Goal: Task Accomplishment & Management: Use online tool/utility

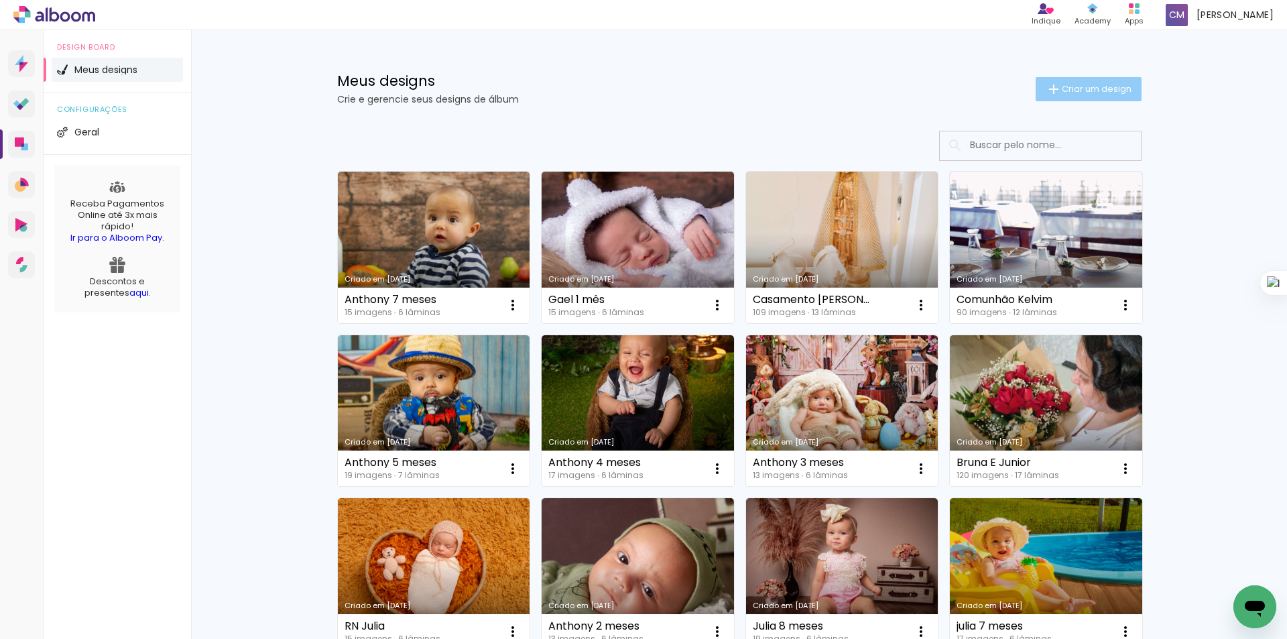
click at [1097, 93] on span "Criar um design" at bounding box center [1097, 88] width 70 height 9
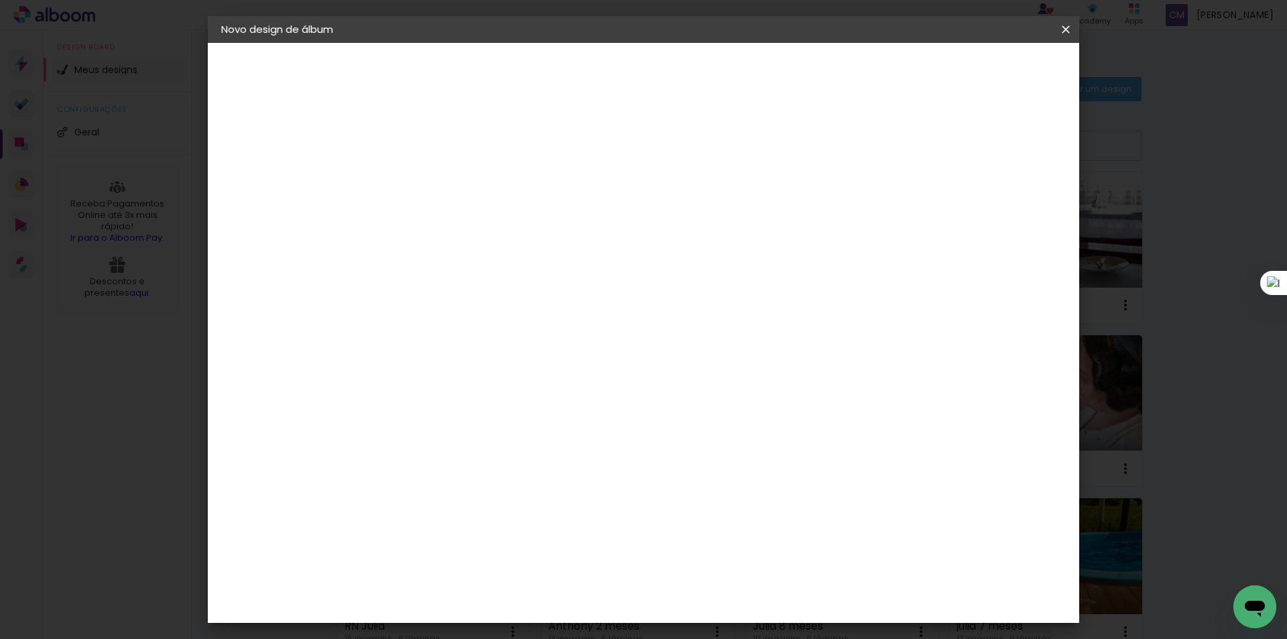
click at [441, 180] on input at bounding box center [441, 180] width 0 height 21
paste input "Joissi Peixer"
type input "Joissi Peixer"
type paper-input "Joissi Peixer"
click at [0, 0] on div "Informações Dê um título ao seu álbum. Avançar" at bounding box center [0, 0] width 0 height 0
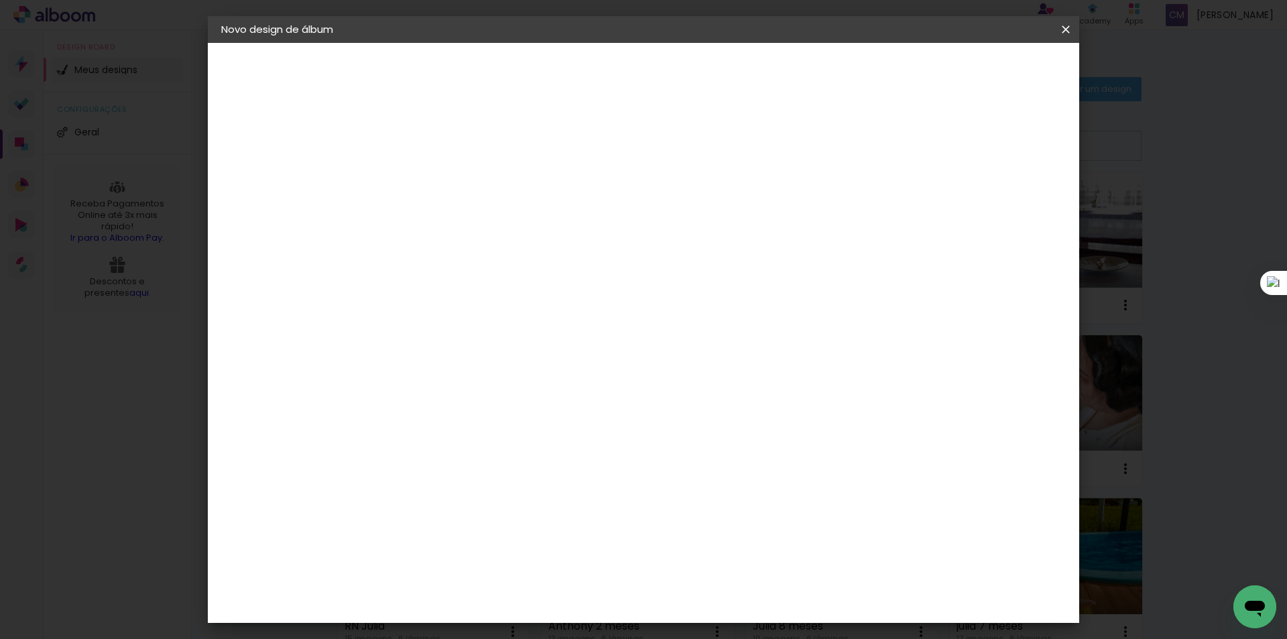
click at [0, 0] on slot "Avançar" at bounding box center [0, 0] width 0 height 0
click at [461, 570] on div "RedLab" at bounding box center [451, 575] width 39 height 11
click at [0, 0] on slot "Avançar" at bounding box center [0, 0] width 0 height 0
click at [531, 316] on span "20 × 30" at bounding box center [500, 329] width 62 height 27
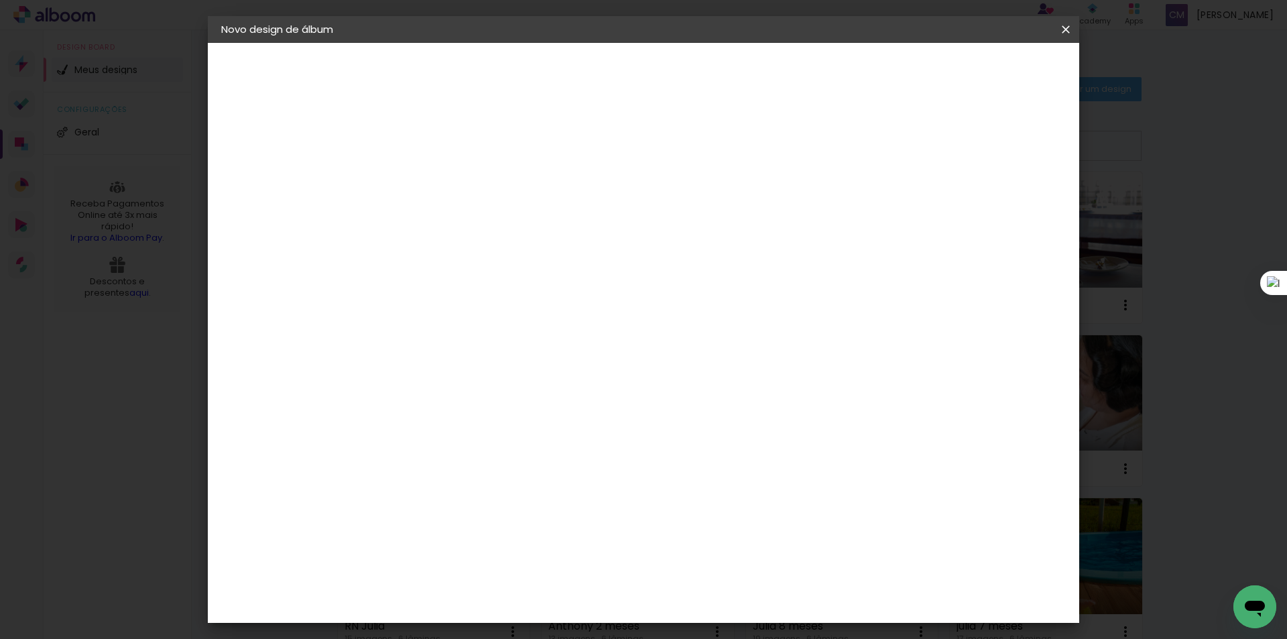
click at [0, 0] on slot "Avançar" at bounding box center [0, 0] width 0 height 0
click at [982, 76] on span "Iniciar design" at bounding box center [951, 70] width 61 height 9
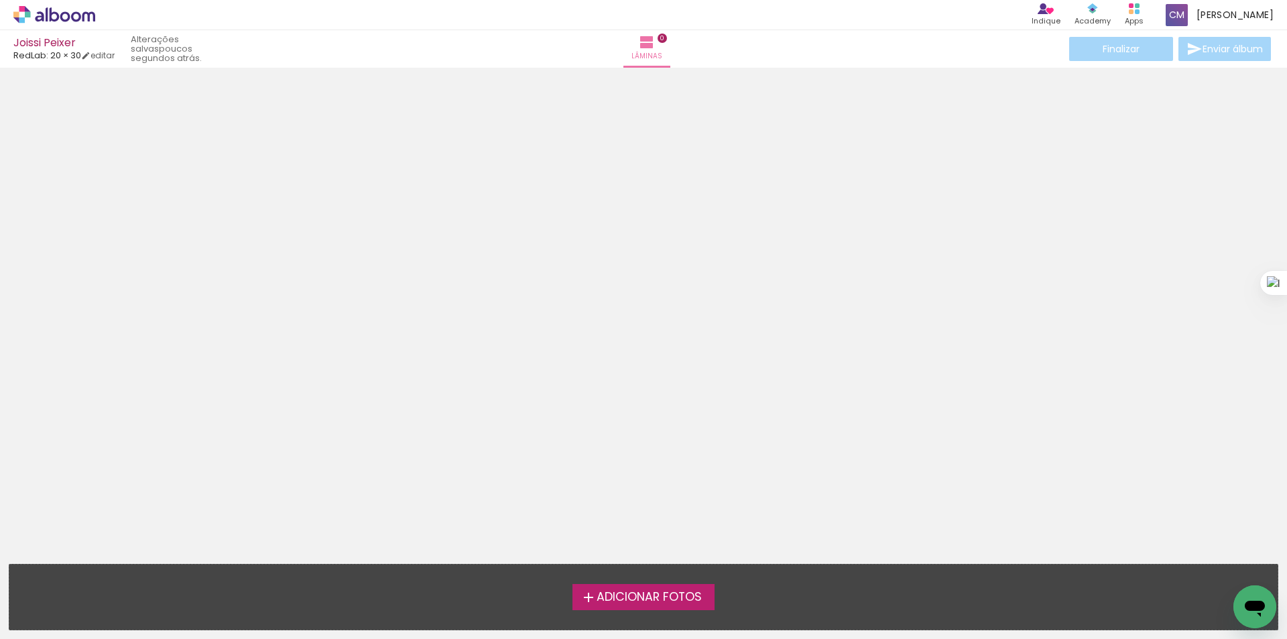
click at [616, 585] on label "Adicionar Fotos" at bounding box center [644, 596] width 143 height 25
click at [0, 0] on input "file" at bounding box center [0, 0] width 0 height 0
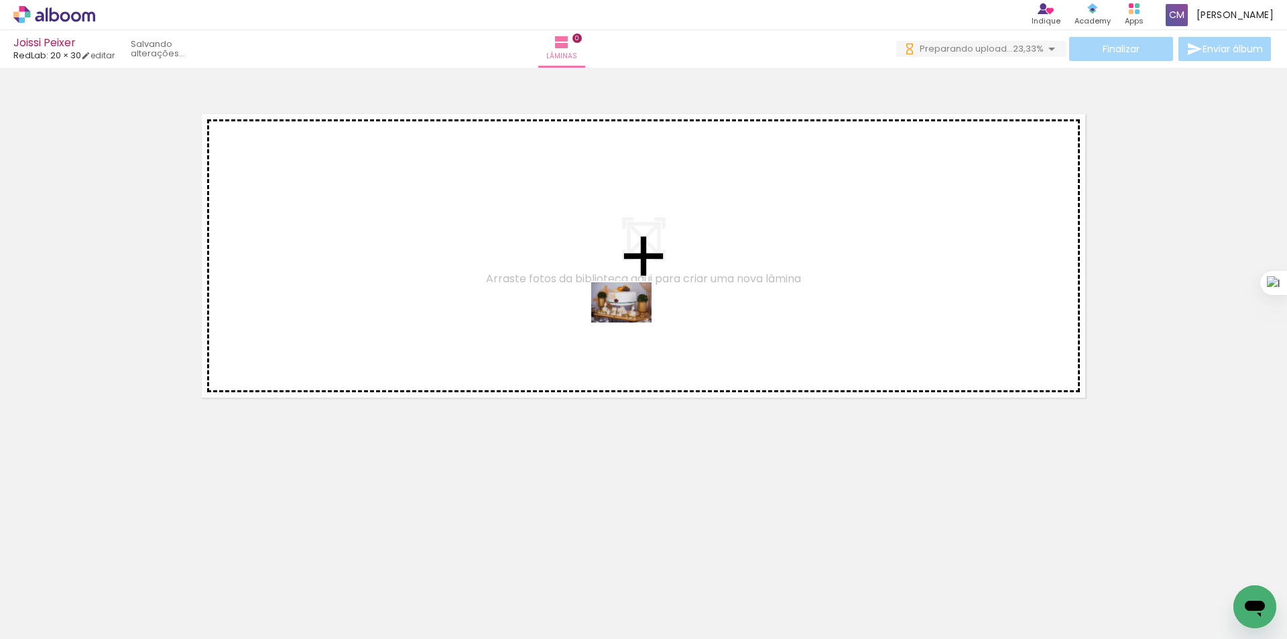
drag, startPoint x: 656, startPoint y: 597, endPoint x: 632, endPoint y: 323, distance: 276.0
click at [632, 323] on quentale-workspace at bounding box center [643, 319] width 1287 height 639
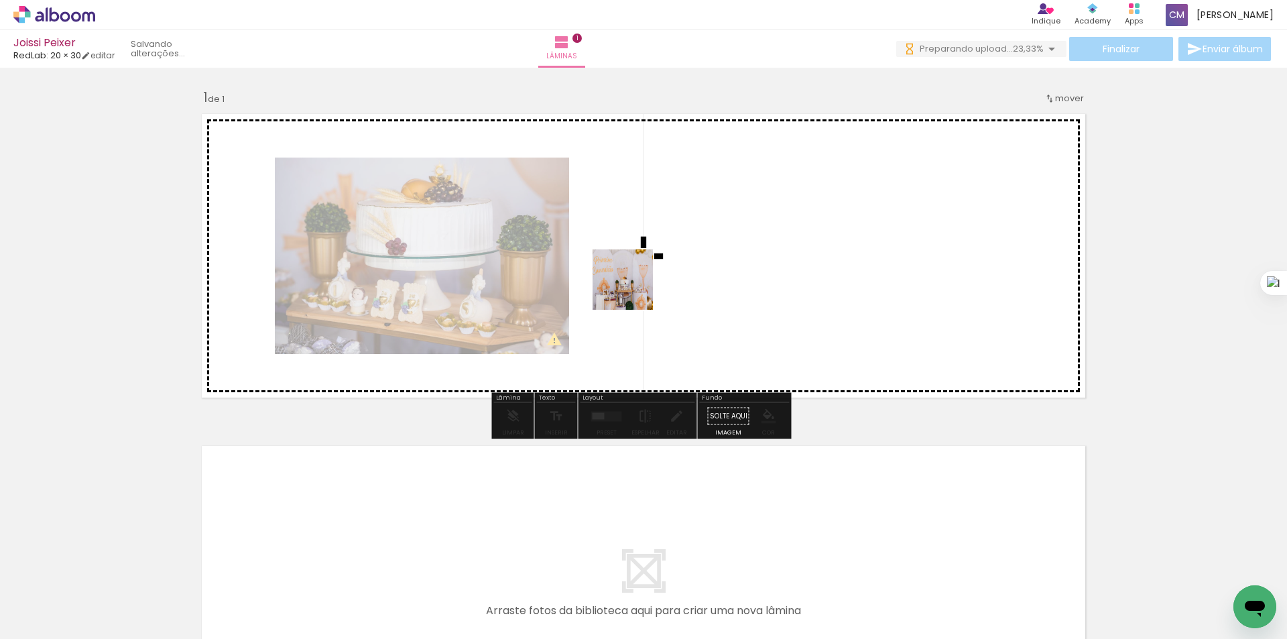
drag, startPoint x: 593, startPoint y: 599, endPoint x: 633, endPoint y: 290, distance: 312.4
click at [633, 290] on quentale-workspace at bounding box center [643, 319] width 1287 height 639
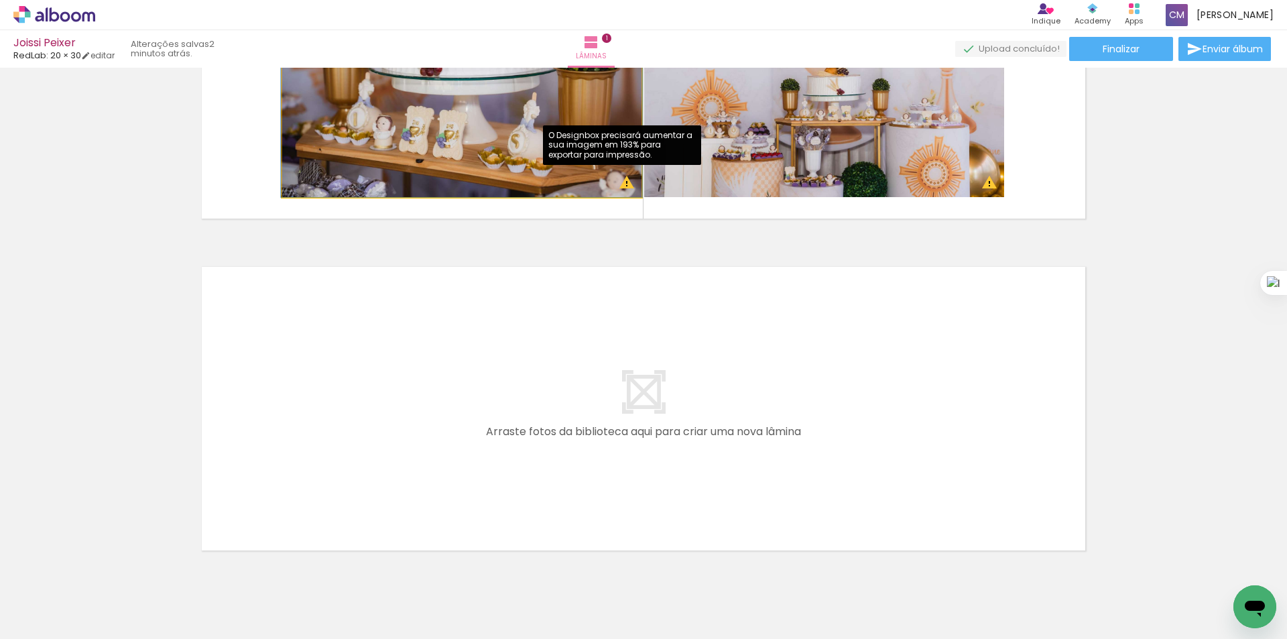
click at [620, 184] on quentale-photo at bounding box center [461, 76] width 359 height 241
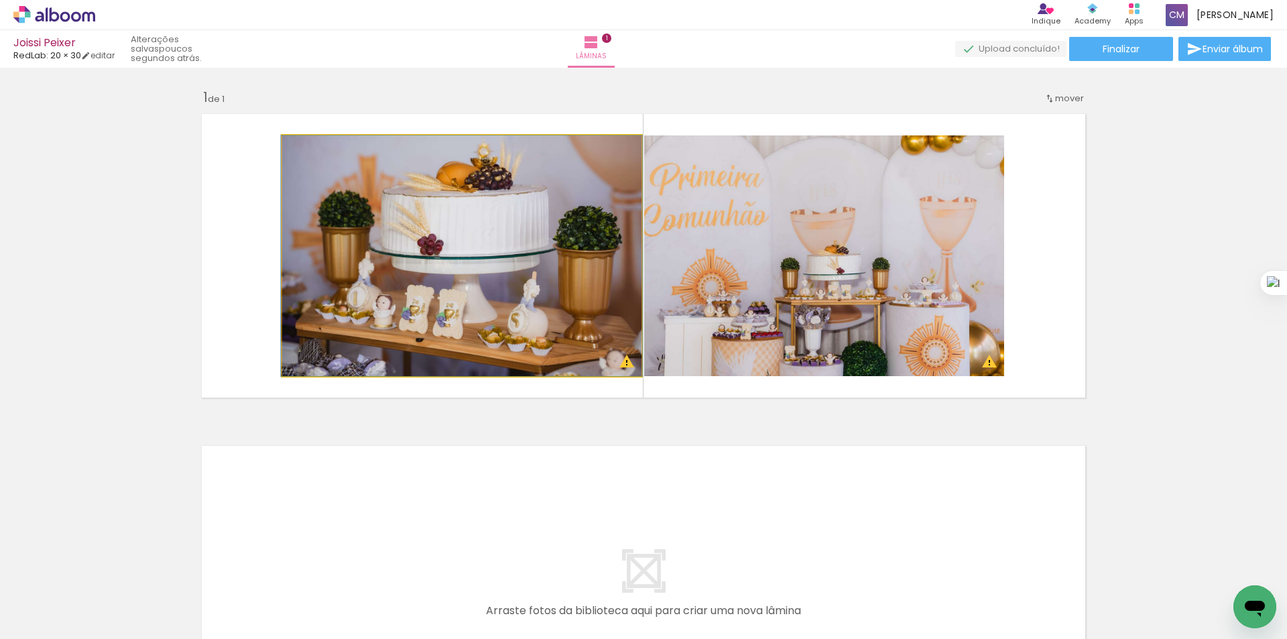
drag, startPoint x: 312, startPoint y: 146, endPoint x: 285, endPoint y: 154, distance: 28.6
type paper-slider "100"
click at [286, 154] on div at bounding box center [332, 149] width 93 height 20
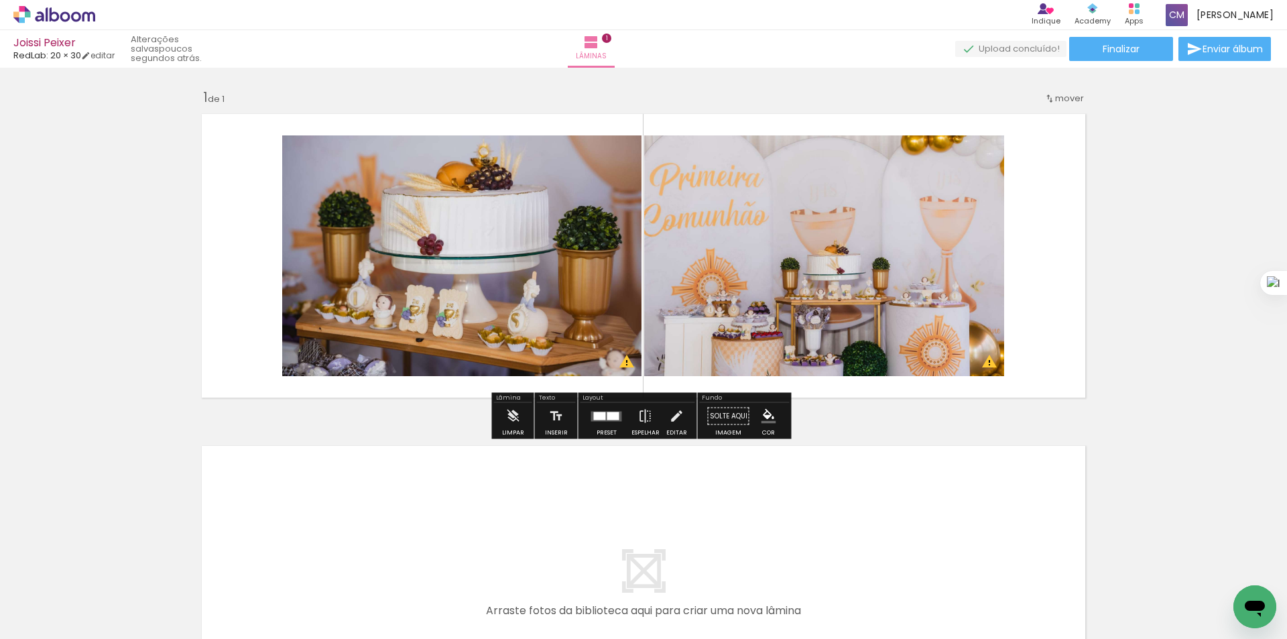
click at [878, 282] on quentale-photo at bounding box center [824, 255] width 360 height 241
click at [1190, 286] on div "Inserir lâmina 1 de 1 O Designbox precisará aumentar a sua imagem em 193% para …" at bounding box center [643, 404] width 1287 height 665
drag, startPoint x: 626, startPoint y: 367, endPoint x: 1163, endPoint y: 329, distance: 539.1
click at [1163, 329] on div "Inserir lâmina 1 de 1 O Designbox precisará aumentar a sua imagem em 193% para …" at bounding box center [643, 404] width 1287 height 665
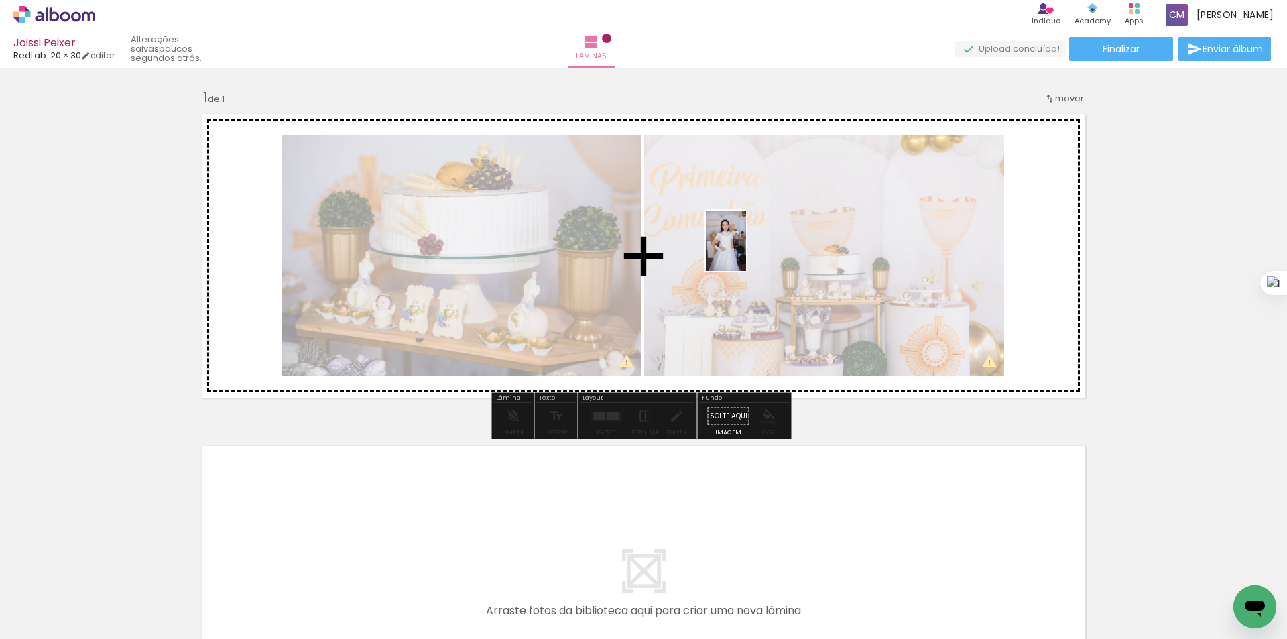
drag, startPoint x: 940, startPoint y: 600, endPoint x: 746, endPoint y: 251, distance: 399.5
click at [746, 251] on quentale-workspace at bounding box center [643, 319] width 1287 height 639
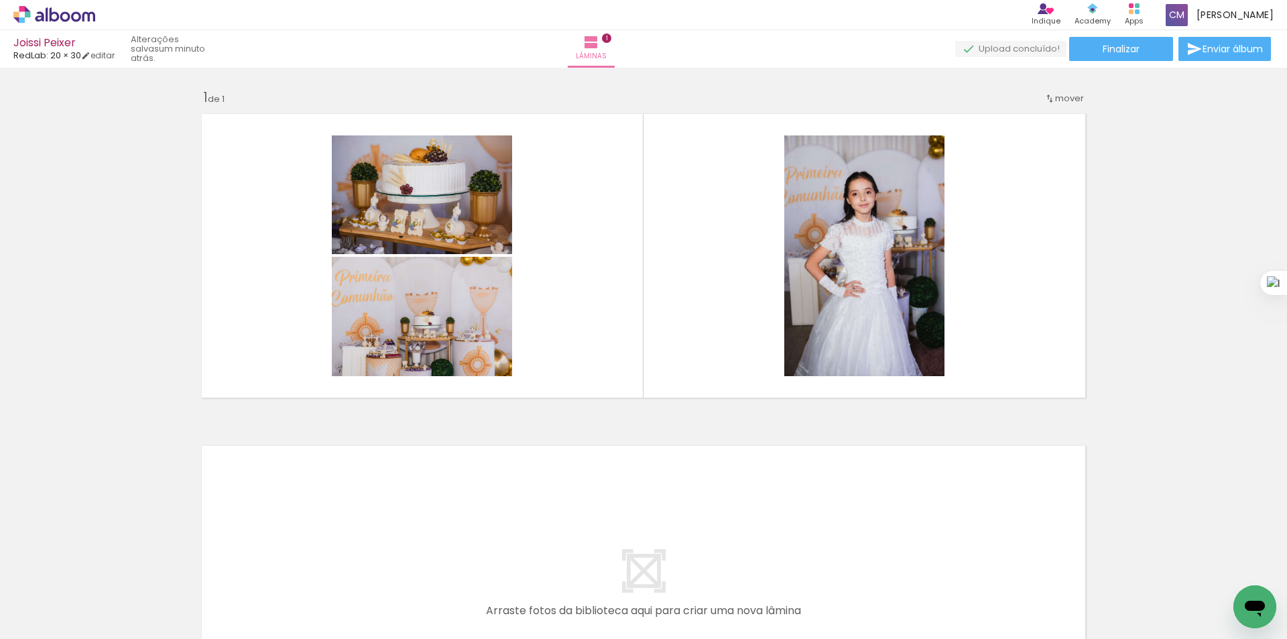
scroll to position [0, 1080]
drag, startPoint x: 842, startPoint y: 638, endPoint x: 10, endPoint y: 32, distance: 1029.2
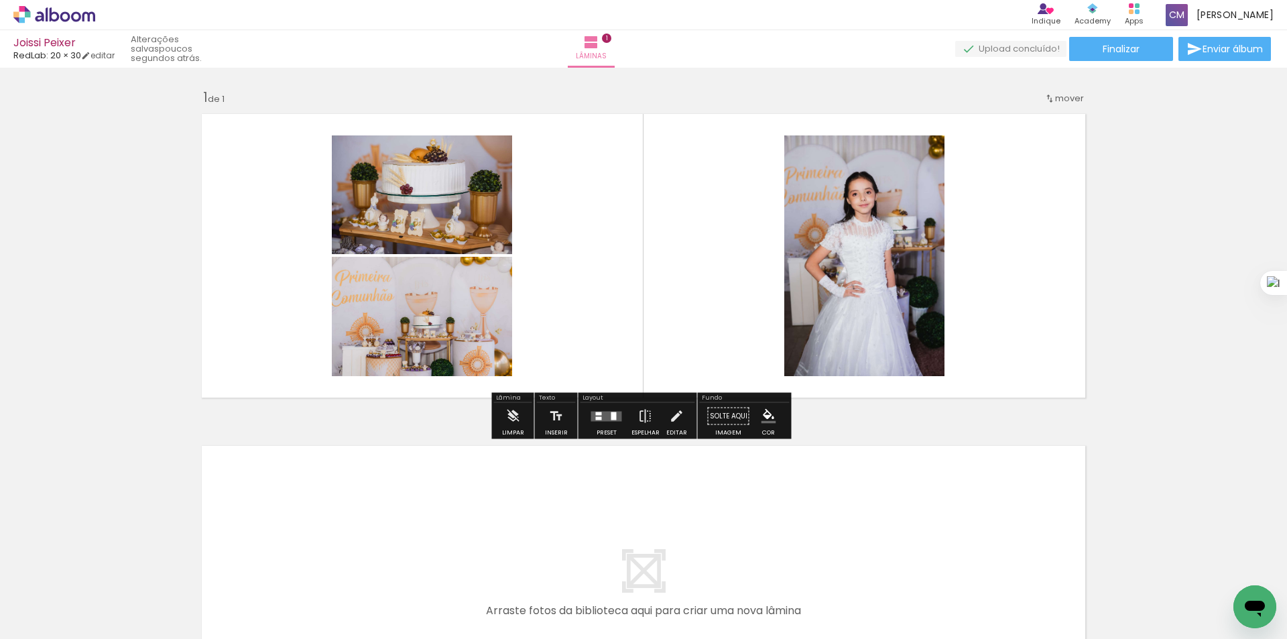
click at [1049, 95] on iron-icon at bounding box center [1050, 98] width 11 height 11
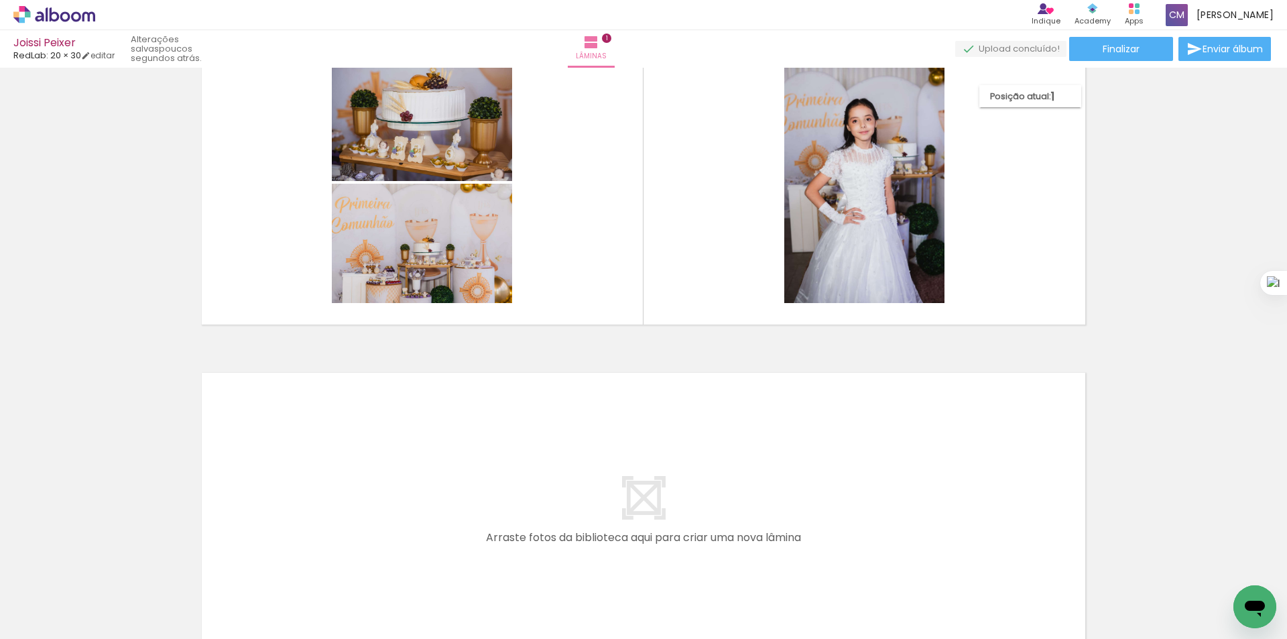
scroll to position [160, 0]
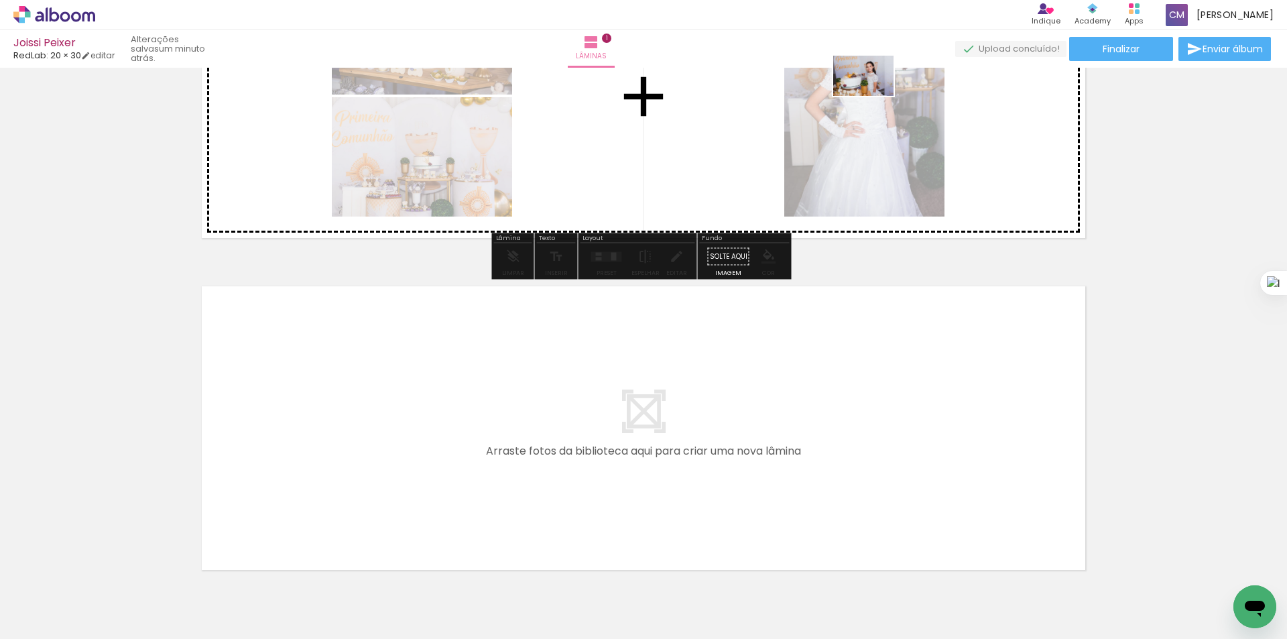
drag, startPoint x: 964, startPoint y: 599, endPoint x: 874, endPoint y: 96, distance: 511.0
click at [874, 96] on quentale-workspace at bounding box center [643, 319] width 1287 height 639
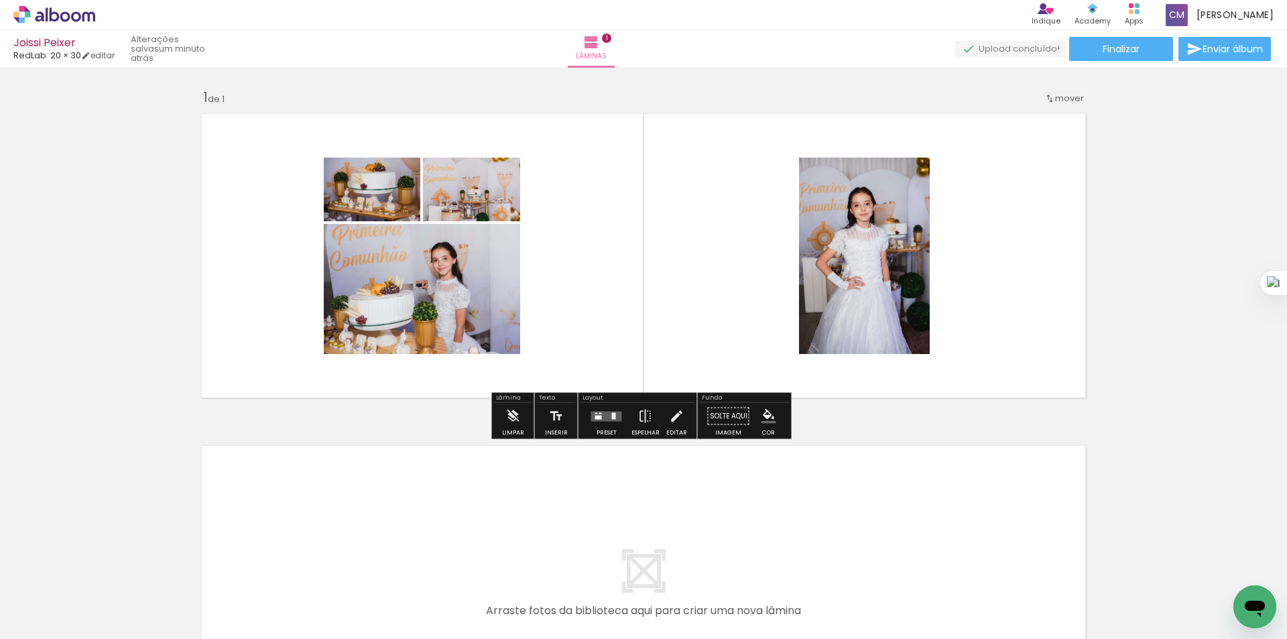
click at [601, 418] on quentale-layouter at bounding box center [606, 416] width 31 height 10
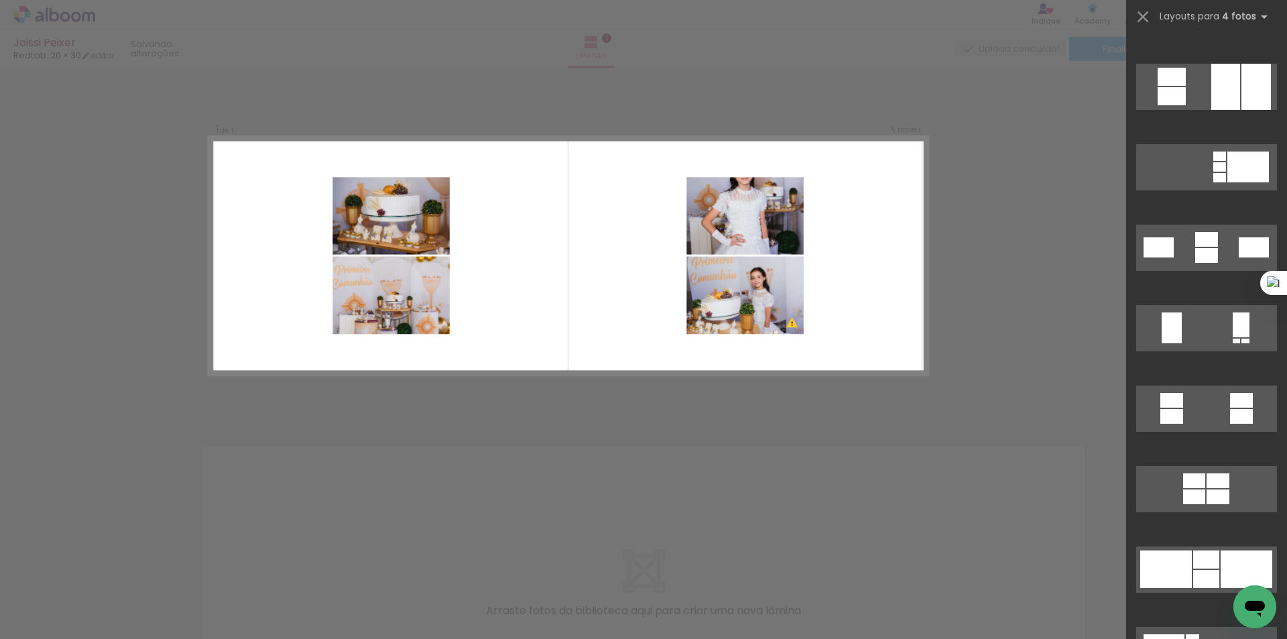
scroll to position [7153, 0]
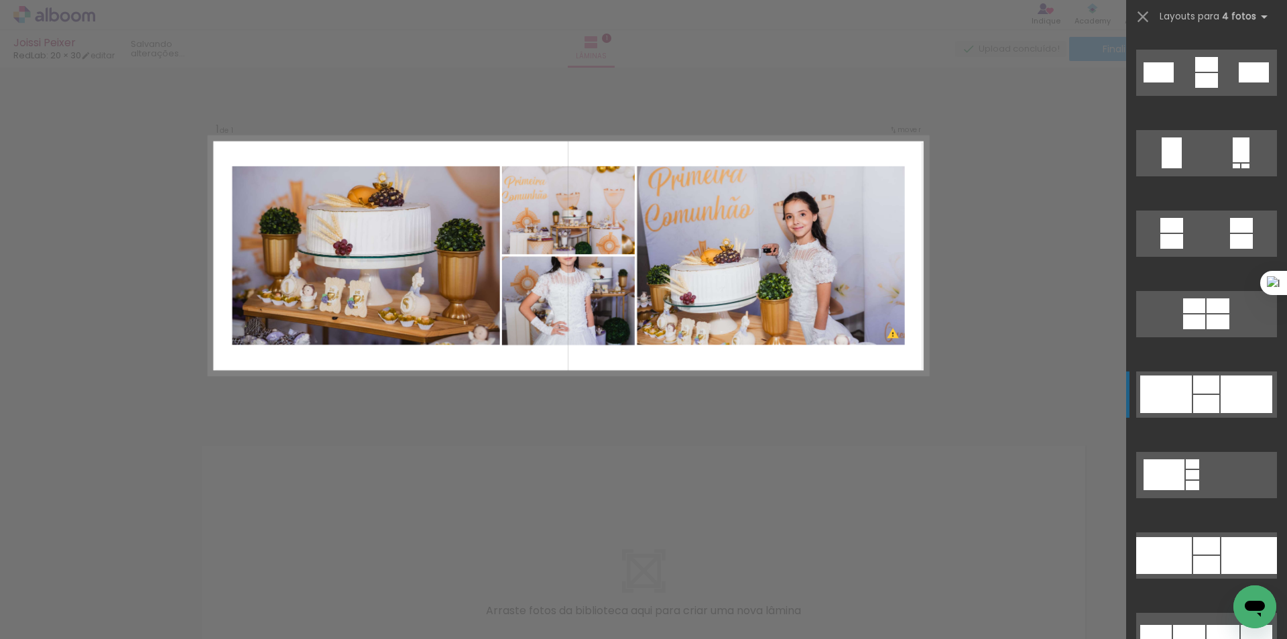
click at [1208, 396] on div at bounding box center [1207, 404] width 26 height 18
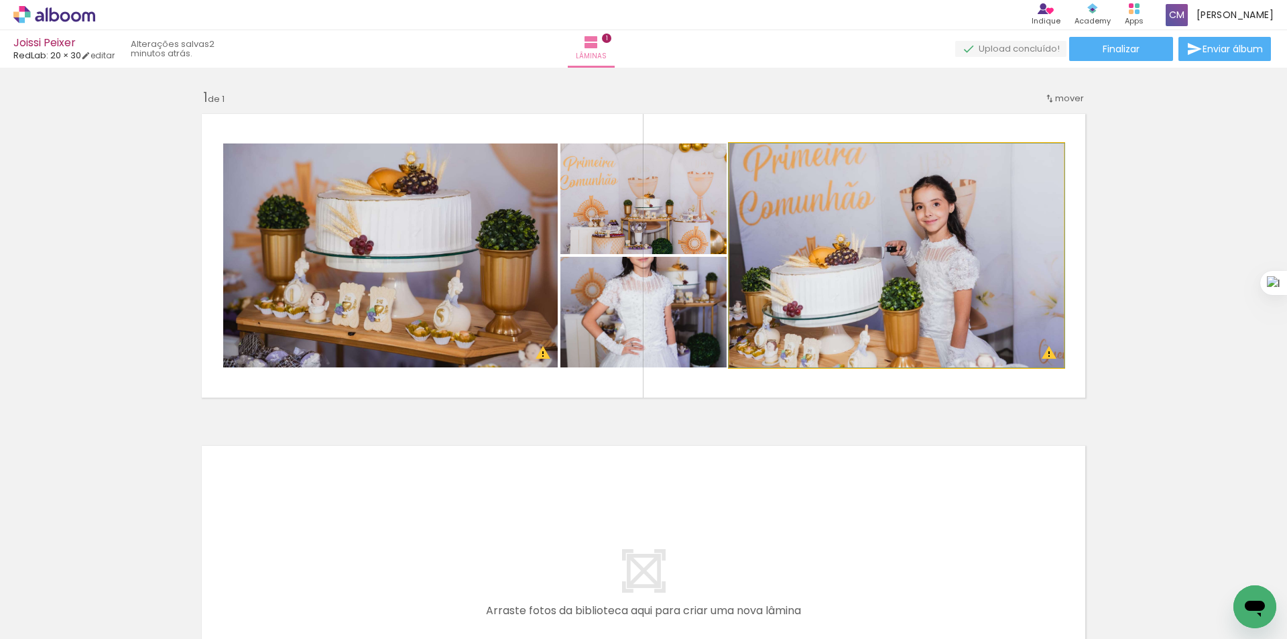
click at [922, 324] on quentale-photo at bounding box center [897, 256] width 335 height 224
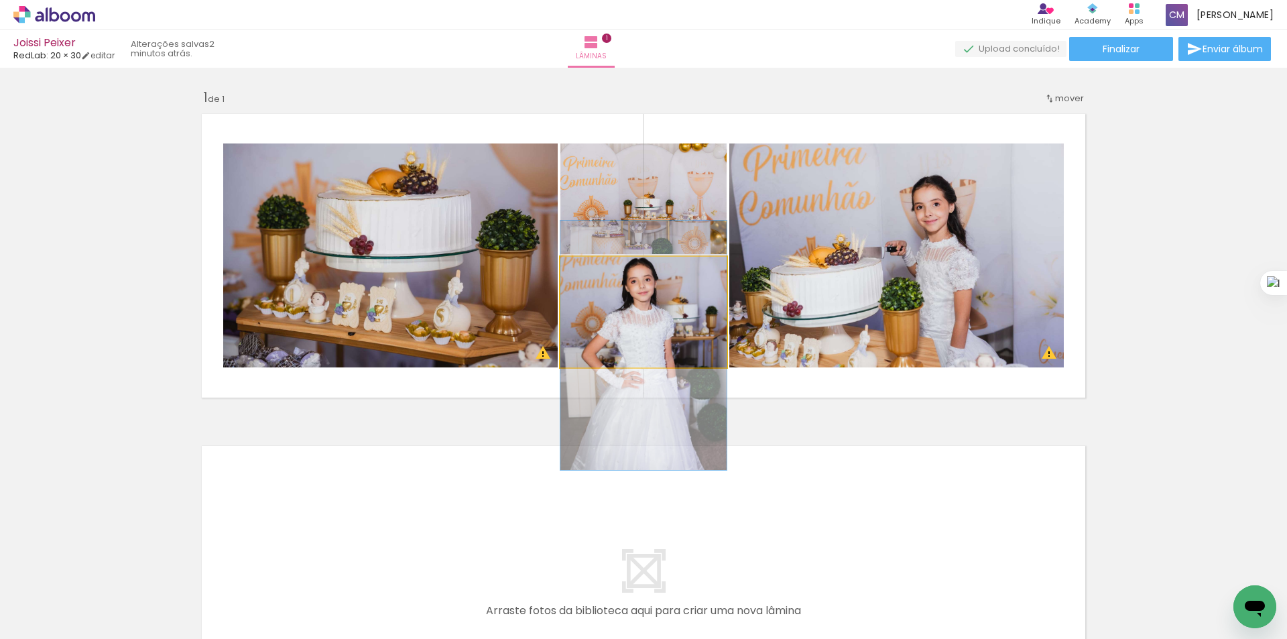
drag, startPoint x: 687, startPoint y: 327, endPoint x: 687, endPoint y: 361, distance: 33.5
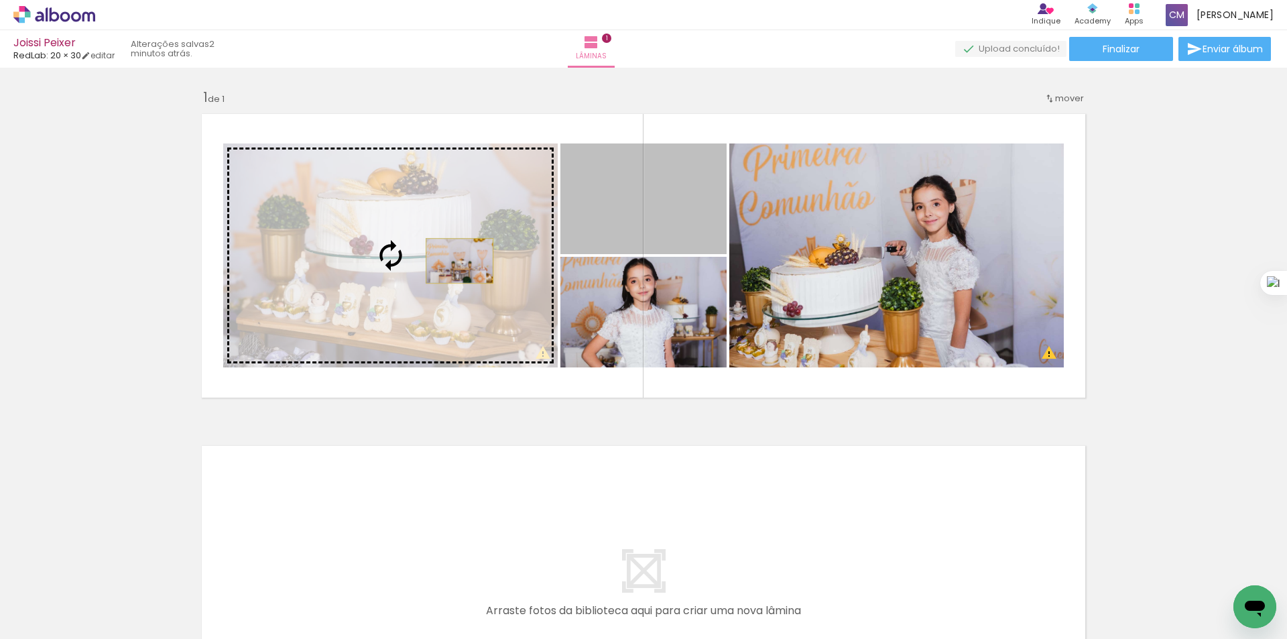
drag, startPoint x: 648, startPoint y: 234, endPoint x: 455, endPoint y: 261, distance: 195.6
click at [0, 0] on slot at bounding box center [0, 0] width 0 height 0
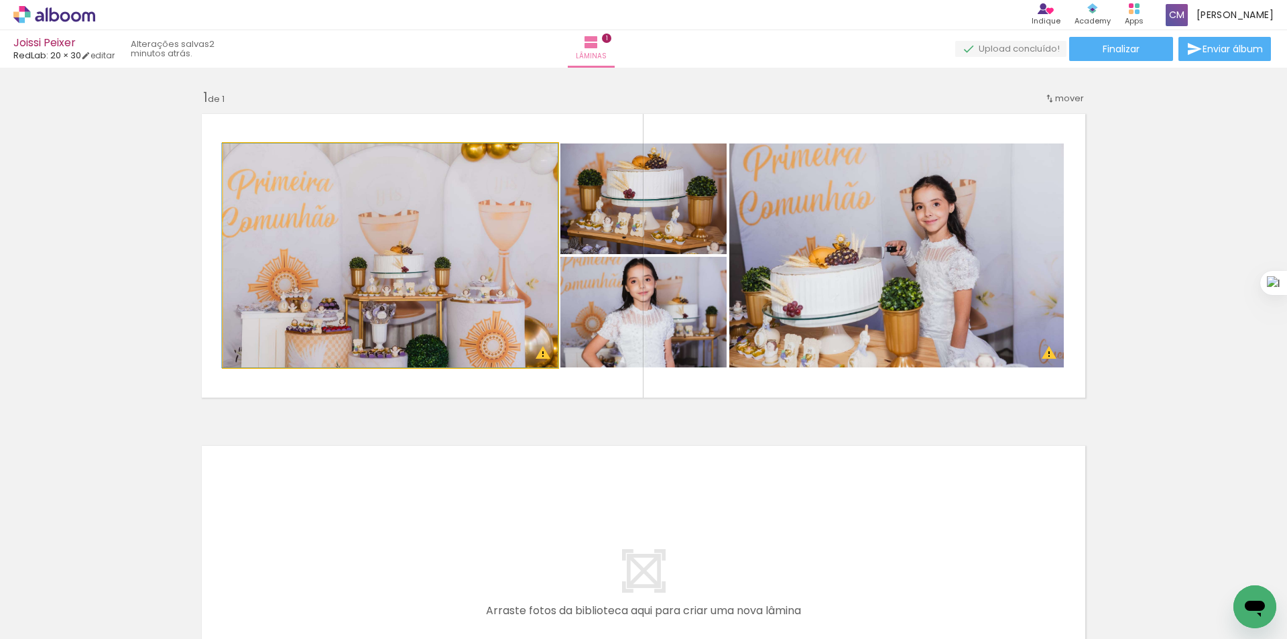
drag, startPoint x: 479, startPoint y: 326, endPoint x: 477, endPoint y: 276, distance: 49.7
drag, startPoint x: 491, startPoint y: 272, endPoint x: 524, endPoint y: 273, distance: 33.6
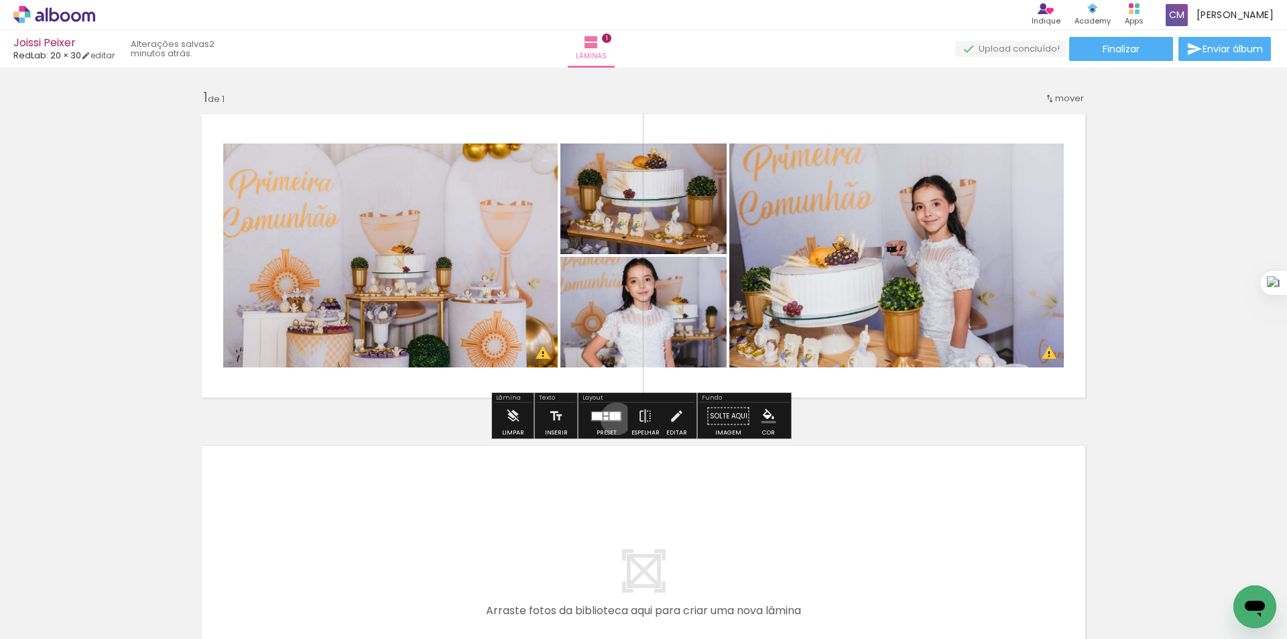
click at [612, 418] on div at bounding box center [615, 416] width 11 height 8
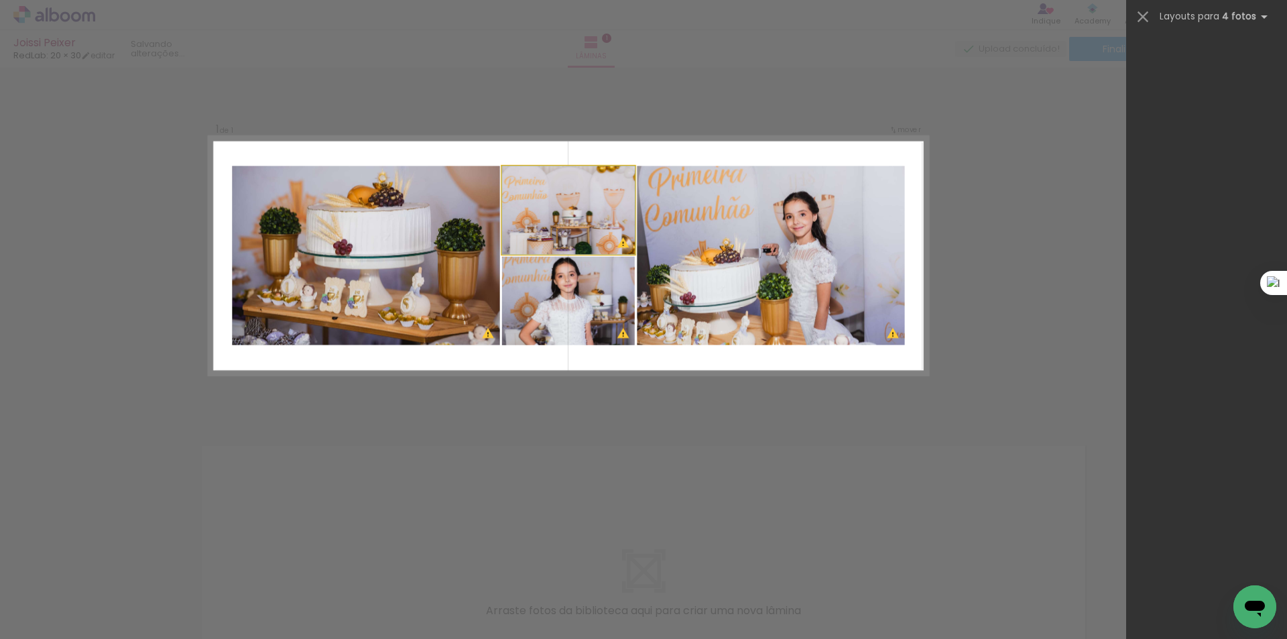
scroll to position [7483, 0]
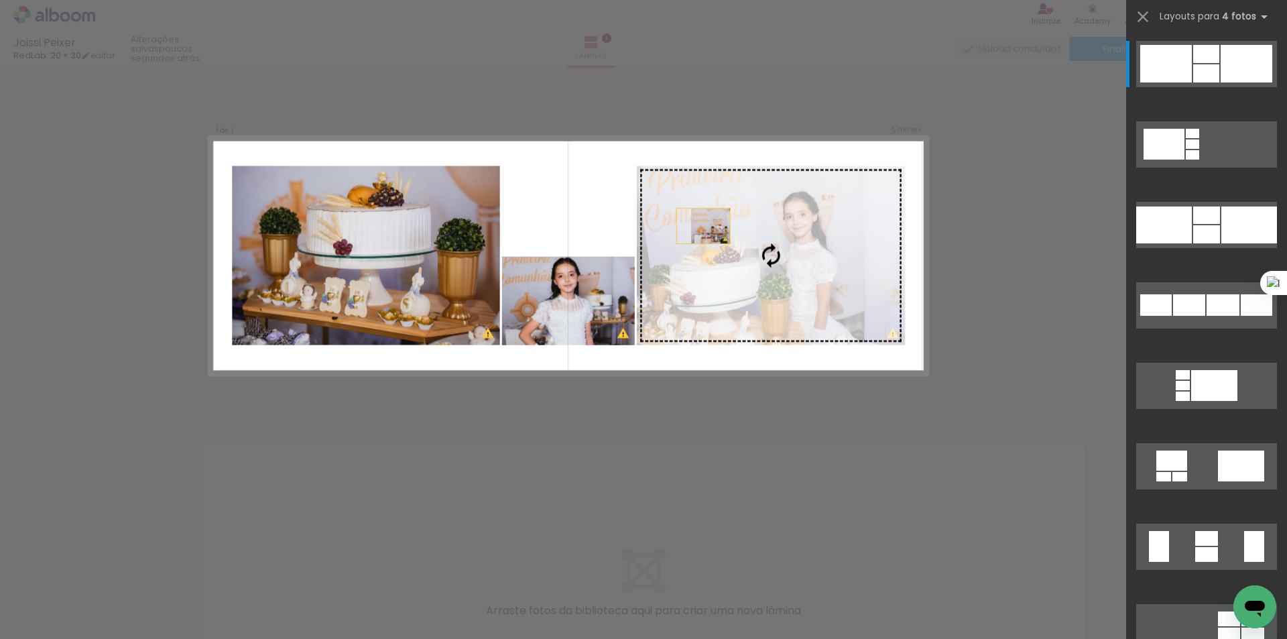
drag, startPoint x: 506, startPoint y: 292, endPoint x: 644, endPoint y: 276, distance: 139.1
click at [0, 0] on slot at bounding box center [0, 0] width 0 height 0
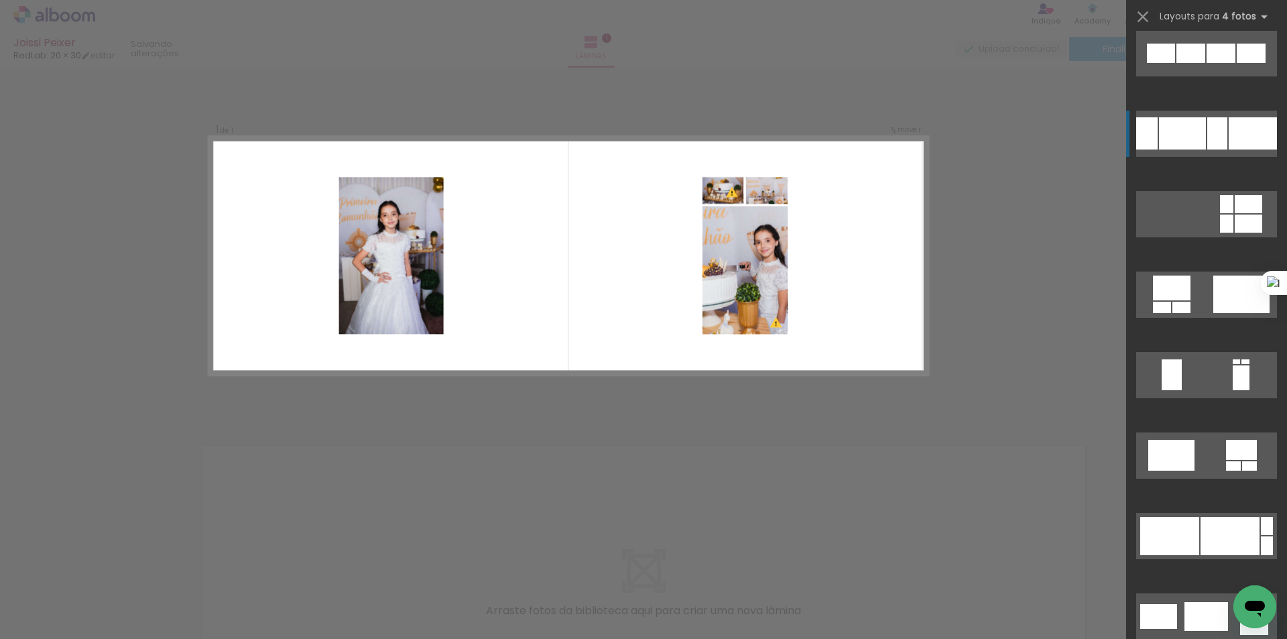
scroll to position [11239, 0]
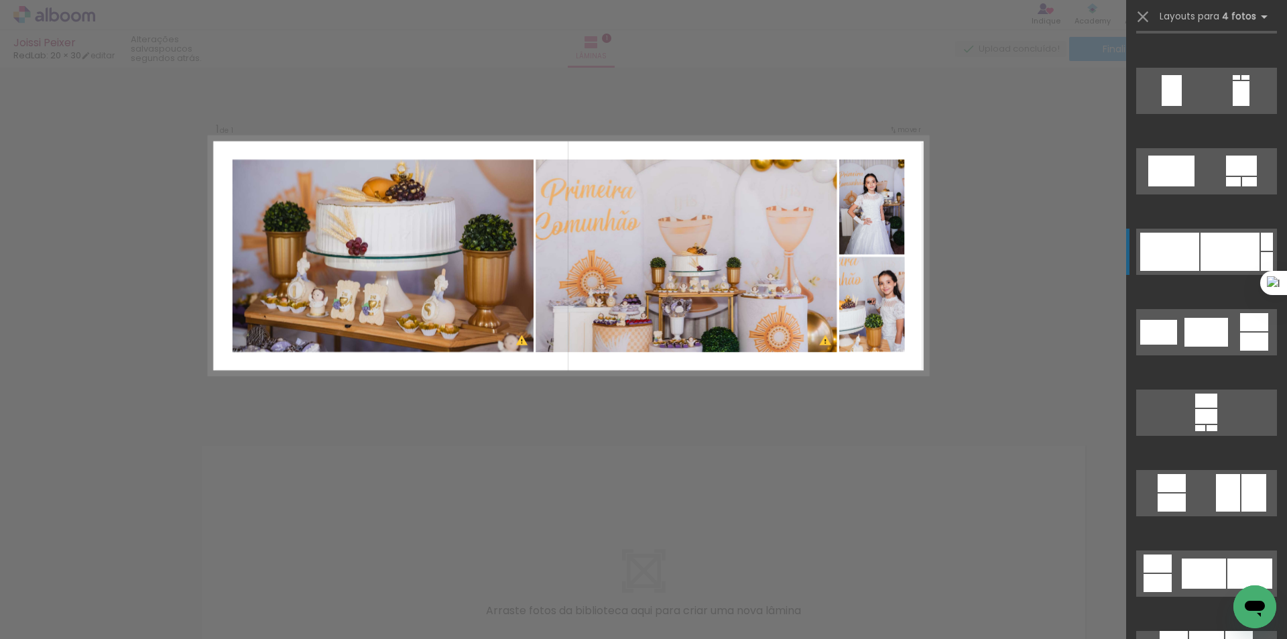
click at [1208, 269] on div at bounding box center [1230, 252] width 59 height 38
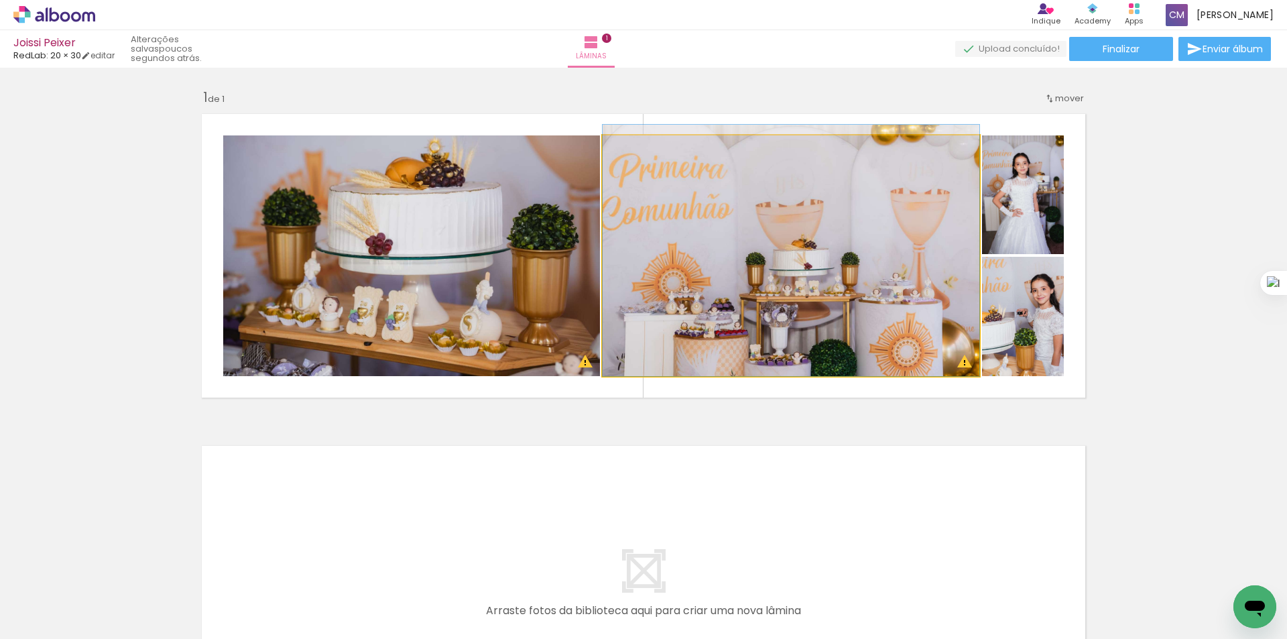
drag, startPoint x: 837, startPoint y: 306, endPoint x: 820, endPoint y: 211, distance: 96.7
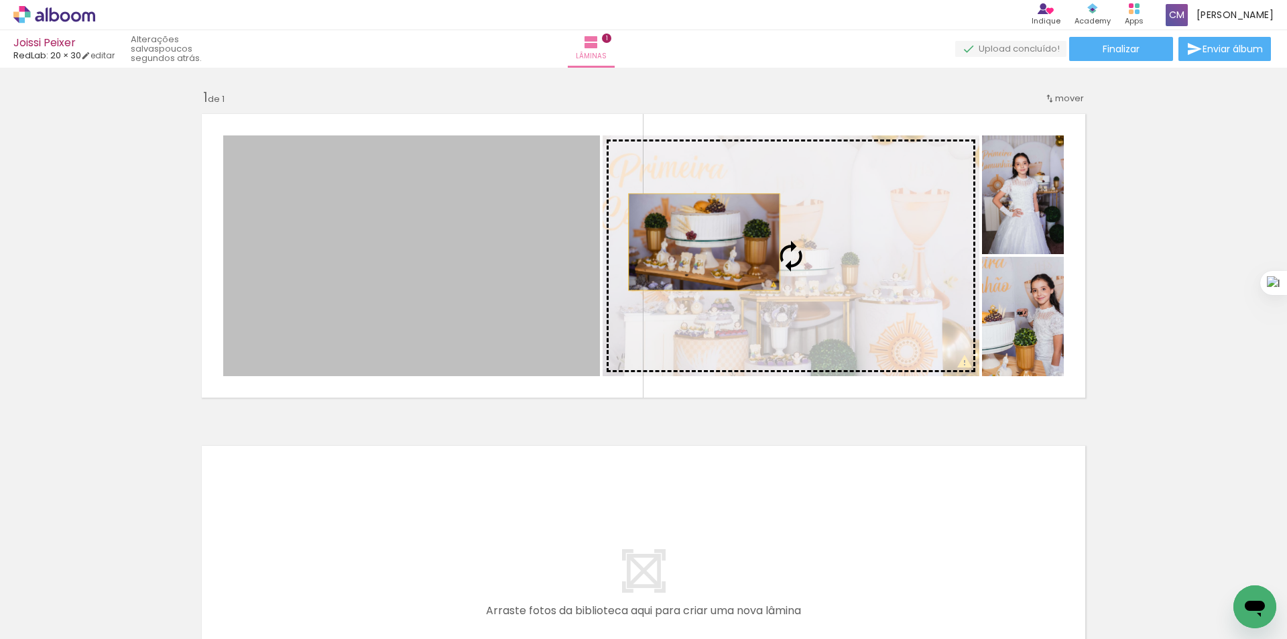
drag, startPoint x: 449, startPoint y: 280, endPoint x: 700, endPoint y: 242, distance: 253.6
click at [0, 0] on slot at bounding box center [0, 0] width 0 height 0
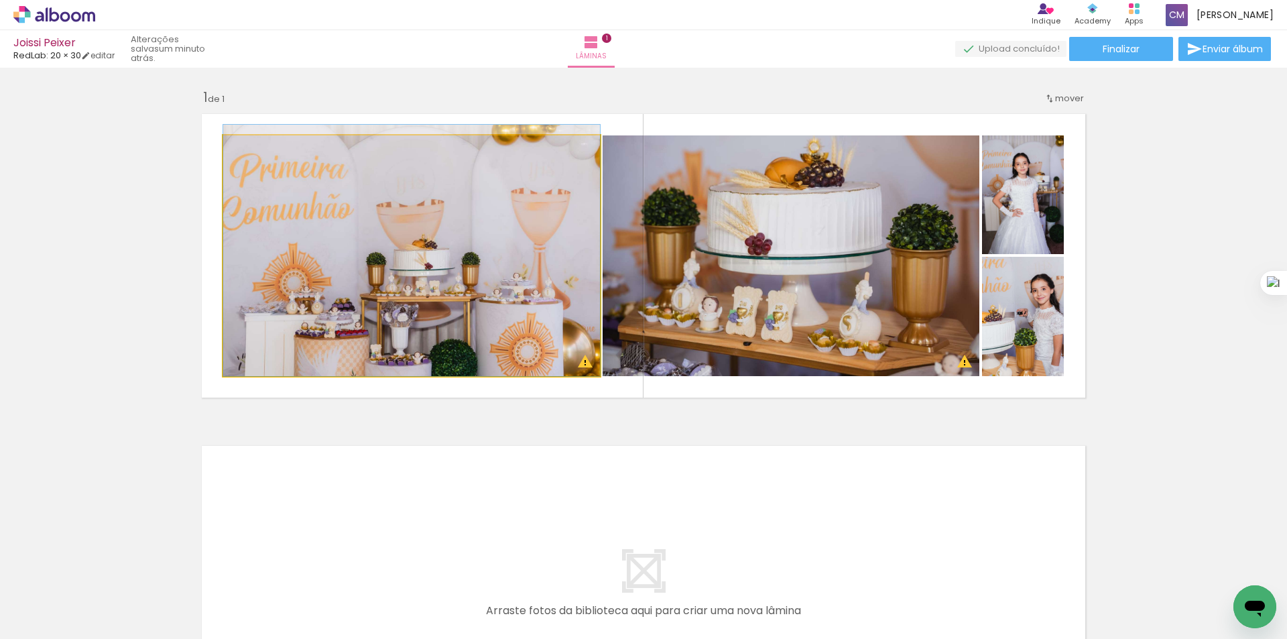
drag, startPoint x: 506, startPoint y: 292, endPoint x: 507, endPoint y: 184, distance: 108.0
drag, startPoint x: 488, startPoint y: 289, endPoint x: 510, endPoint y: 203, distance: 88.5
drag, startPoint x: 493, startPoint y: 277, endPoint x: 534, endPoint y: 239, distance: 56.5
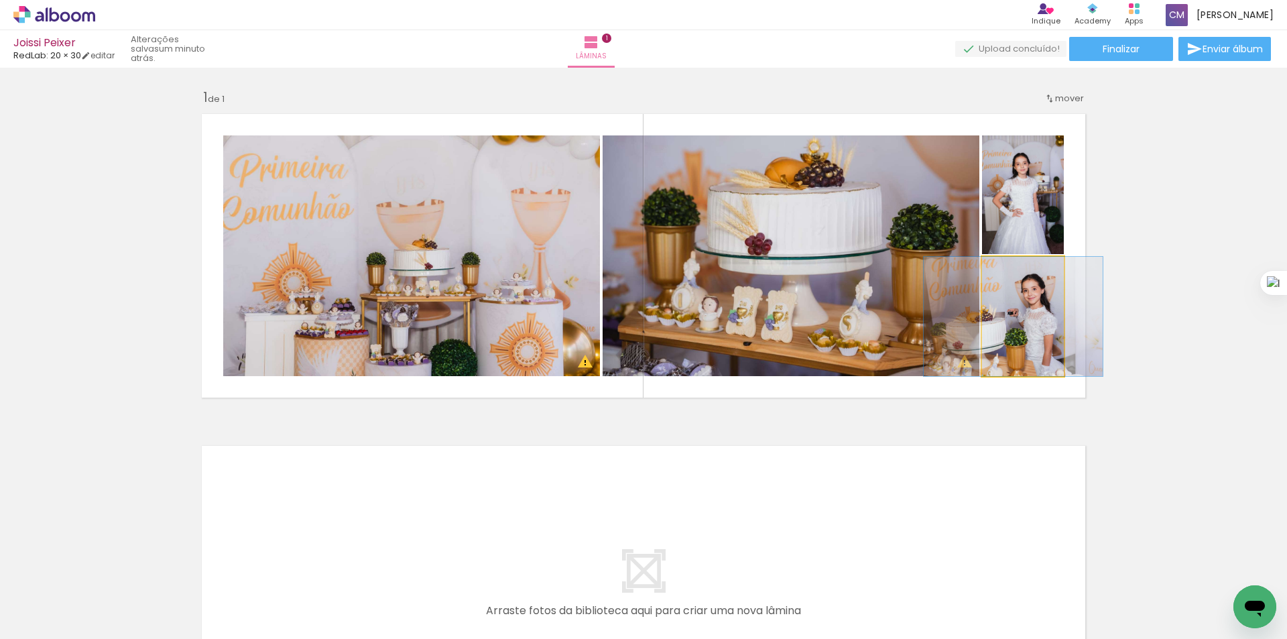
drag, startPoint x: 1035, startPoint y: 335, endPoint x: 1025, endPoint y: 327, distance: 12.4
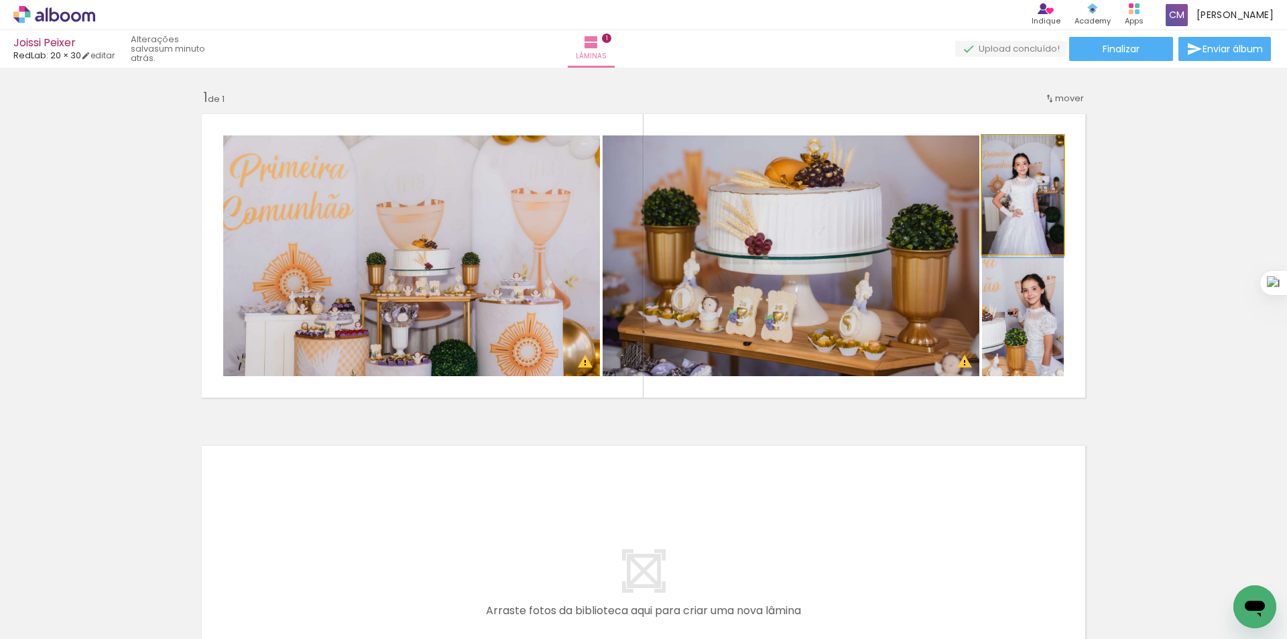
drag, startPoint x: 1010, startPoint y: 188, endPoint x: 1017, endPoint y: 200, distance: 14.4
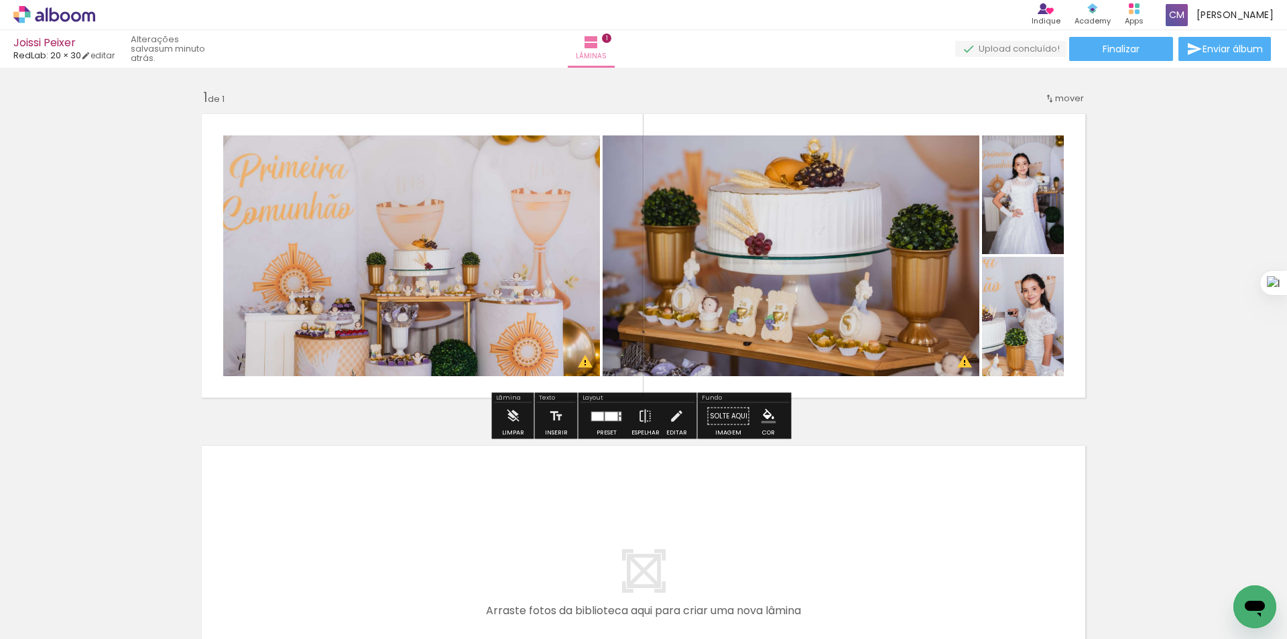
click at [1179, 178] on div "Inserir lâmina 1 de 1 O Designbox precisará aumentar a sua imagem em 201% para …" at bounding box center [643, 404] width 1287 height 665
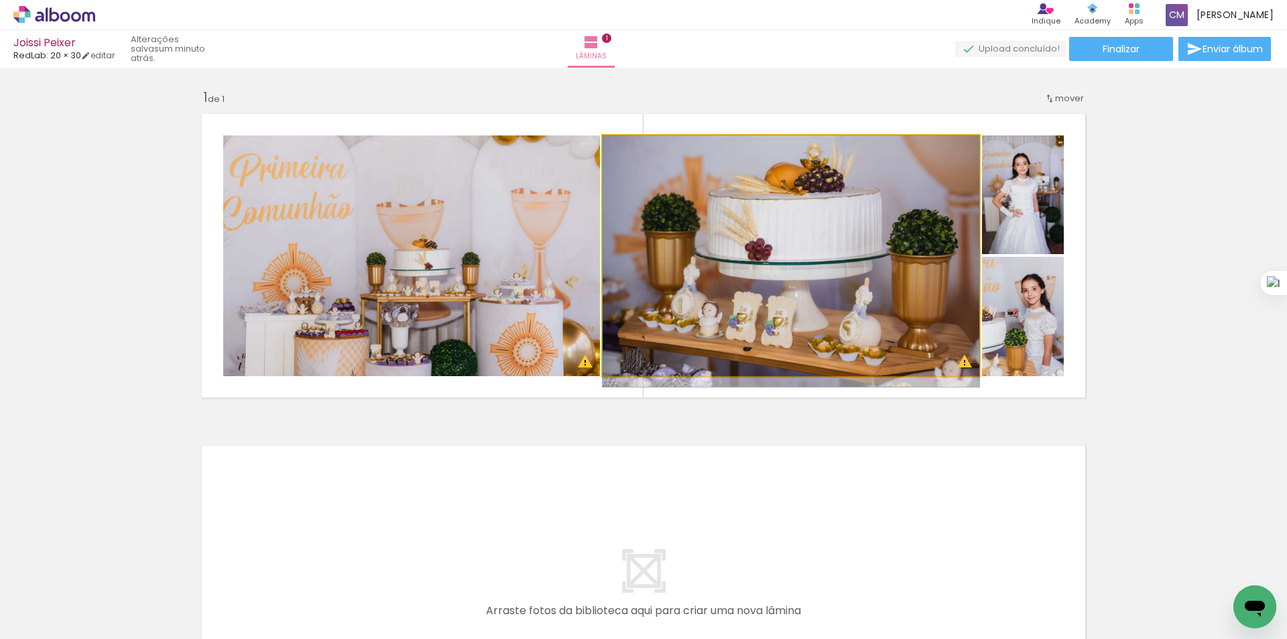
drag, startPoint x: 879, startPoint y: 302, endPoint x: 909, endPoint y: 341, distance: 48.8
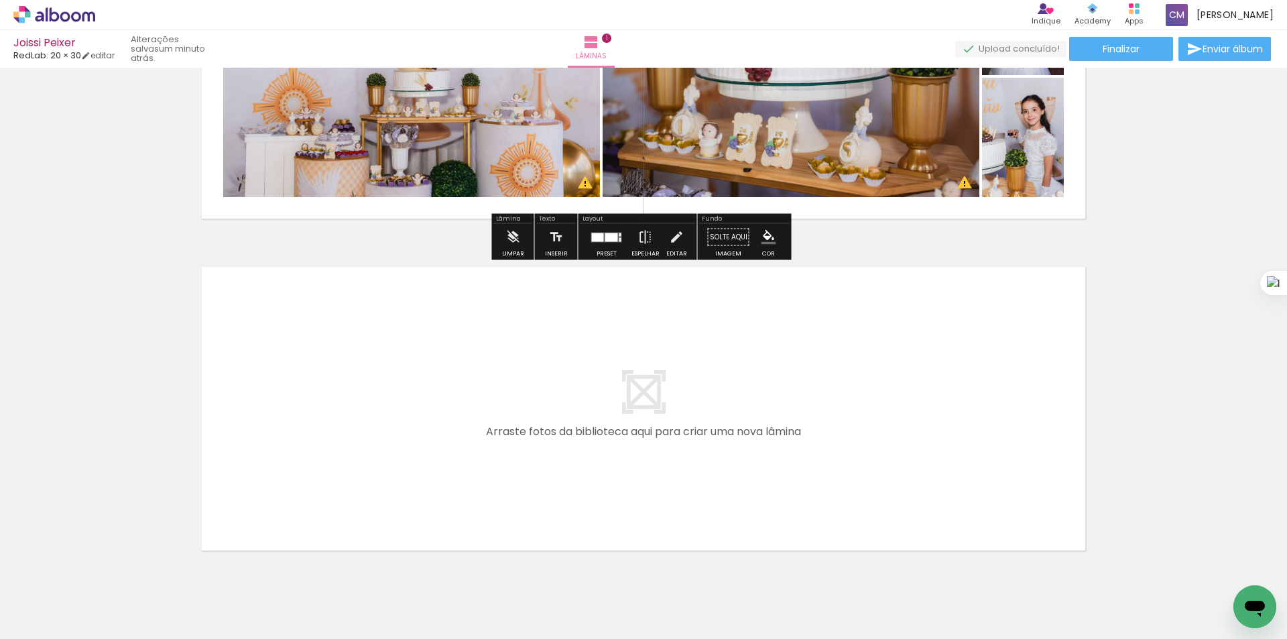
scroll to position [0, 0]
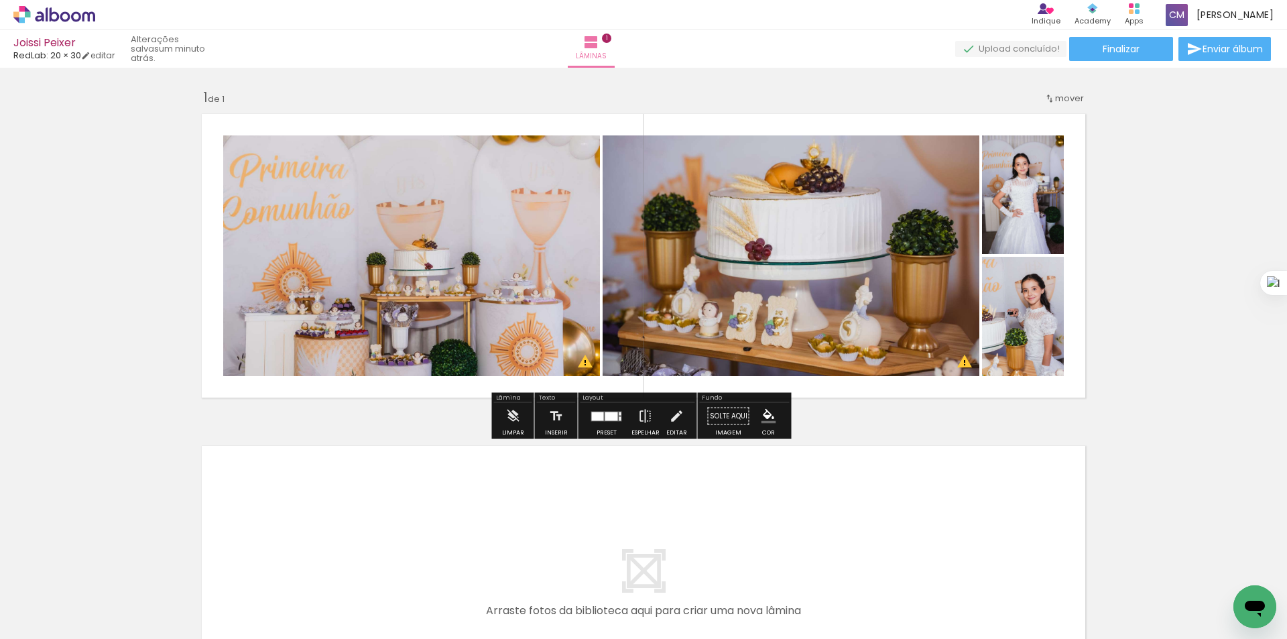
click at [599, 422] on div at bounding box center [607, 416] width 36 height 27
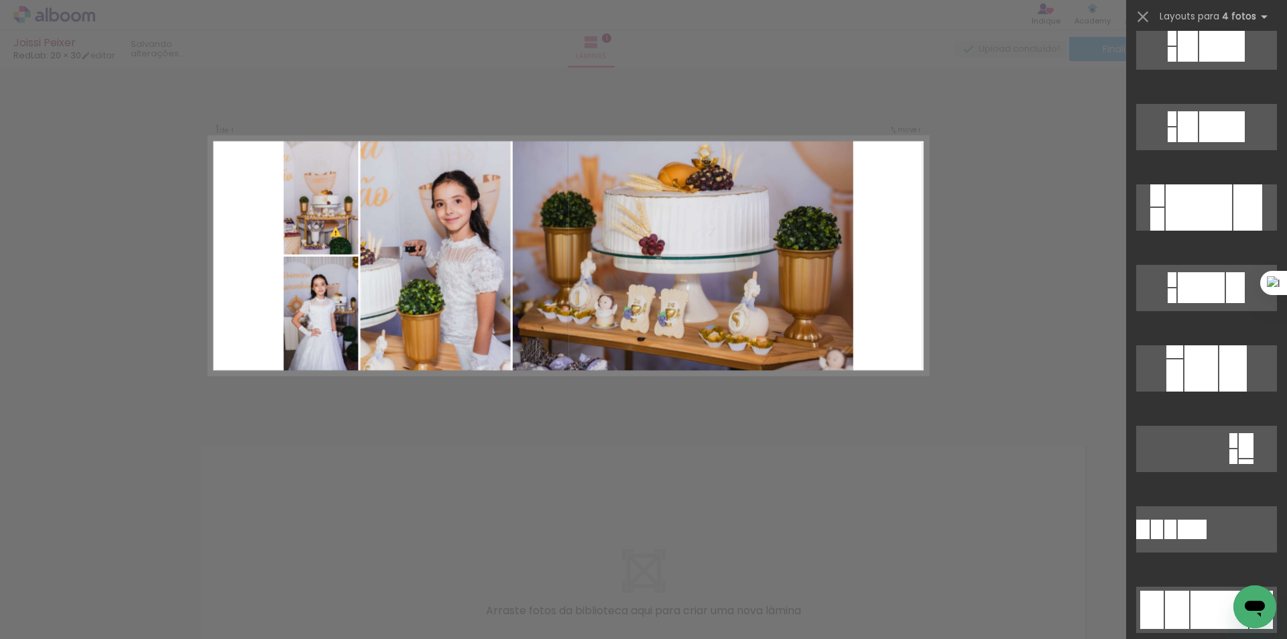
scroll to position [16791, 0]
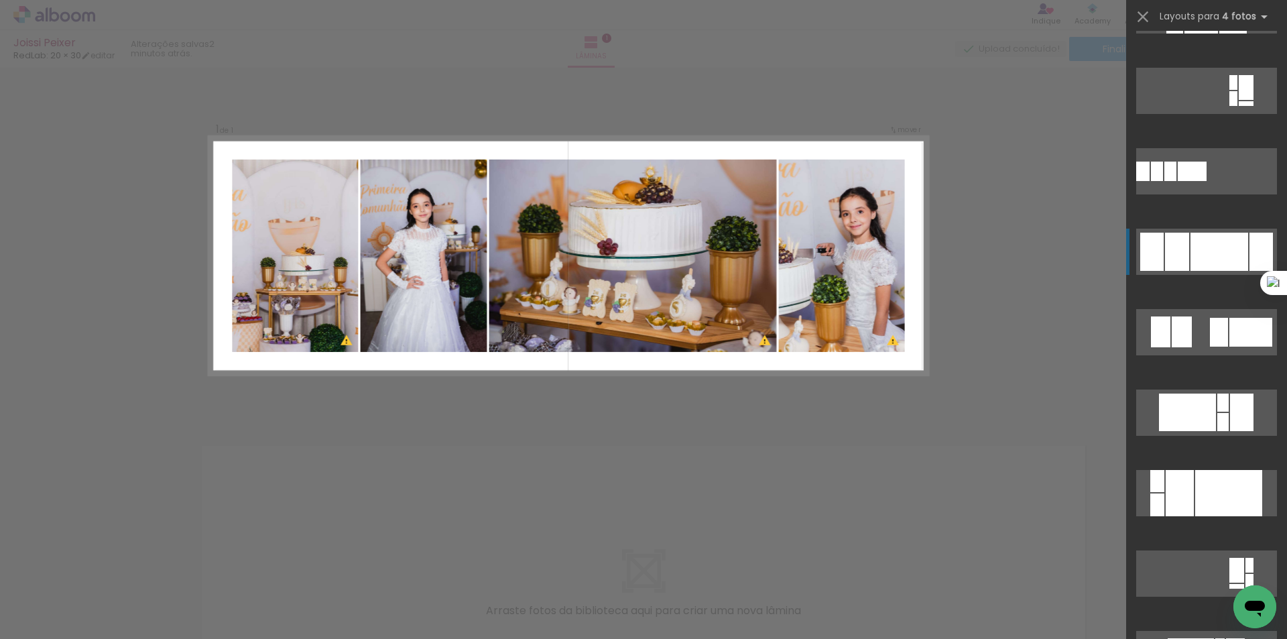
click at [1223, 262] on div at bounding box center [1220, 252] width 58 height 38
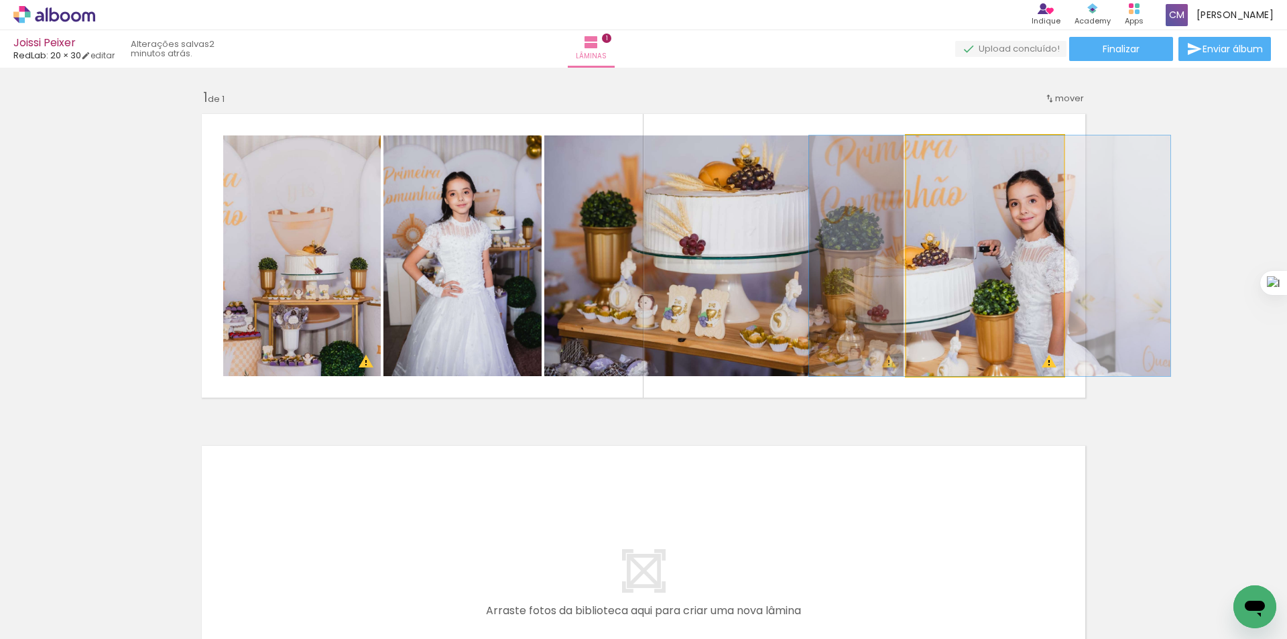
drag, startPoint x: 967, startPoint y: 302, endPoint x: 991, endPoint y: 243, distance: 63.1
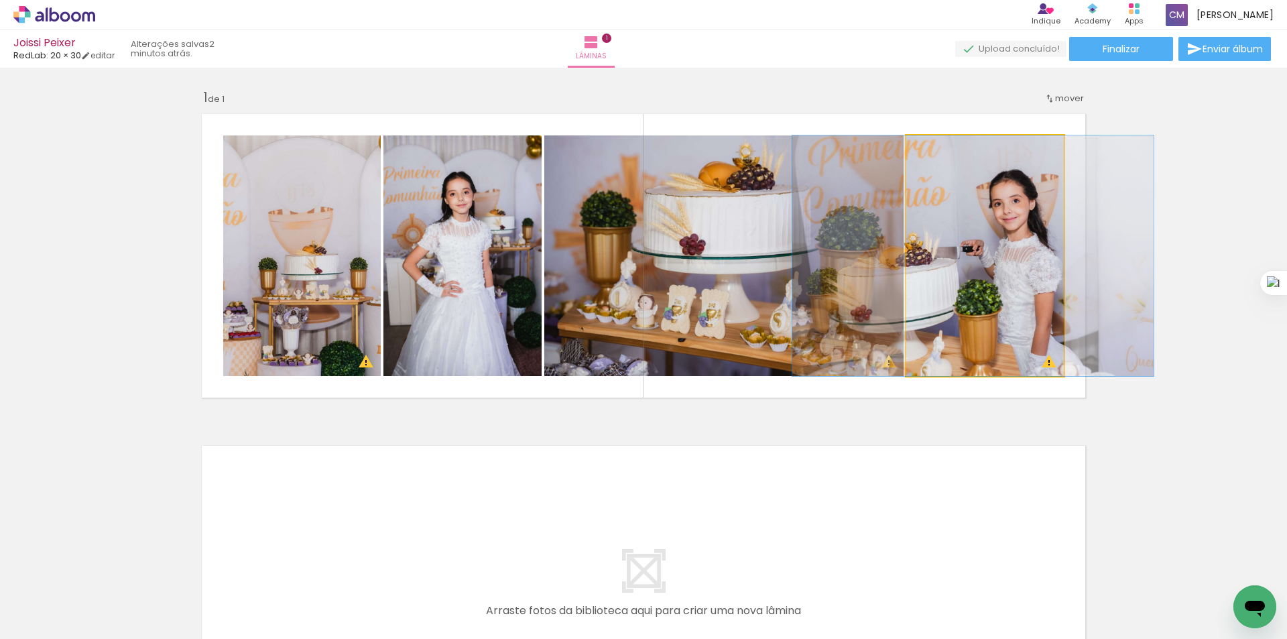
drag, startPoint x: 997, startPoint y: 257, endPoint x: 980, endPoint y: 251, distance: 18.4
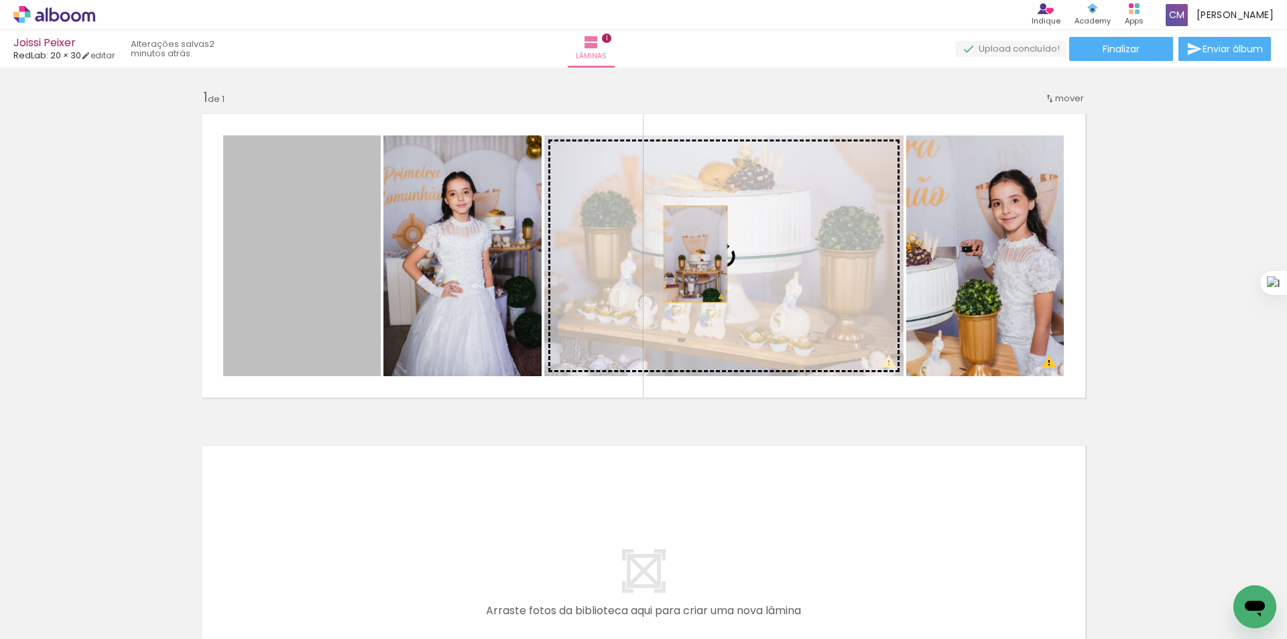
drag, startPoint x: 338, startPoint y: 294, endPoint x: 691, endPoint y: 254, distance: 355.0
click at [0, 0] on slot at bounding box center [0, 0] width 0 height 0
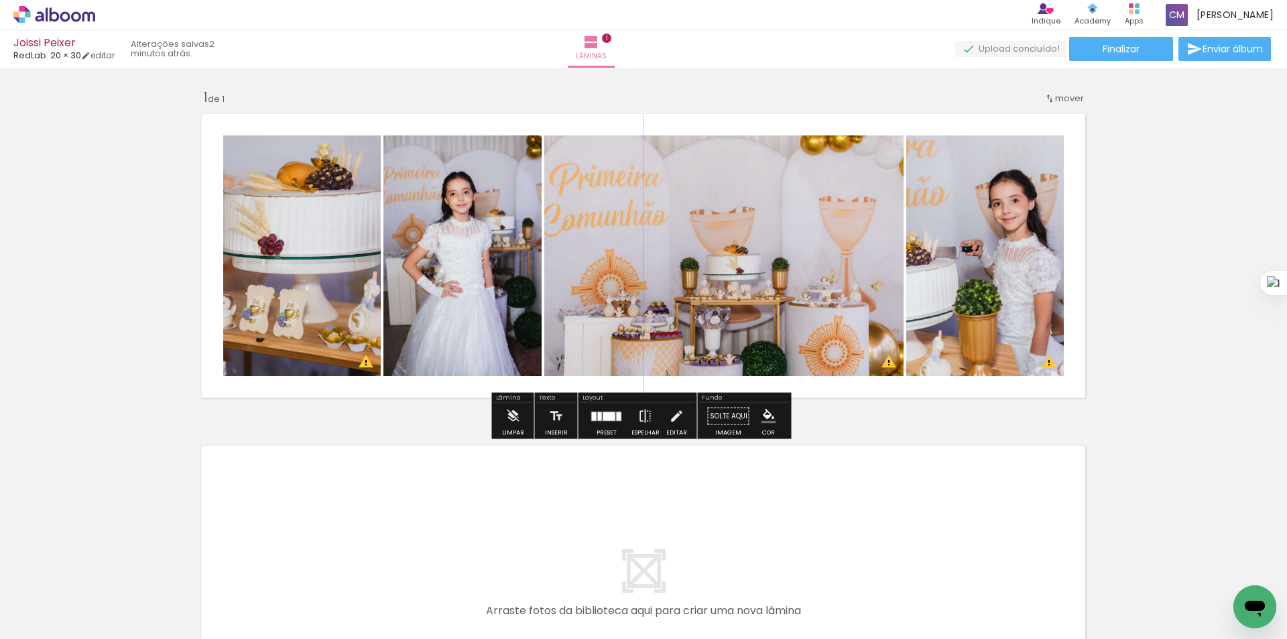
click at [608, 416] on div at bounding box center [610, 416] width 12 height 9
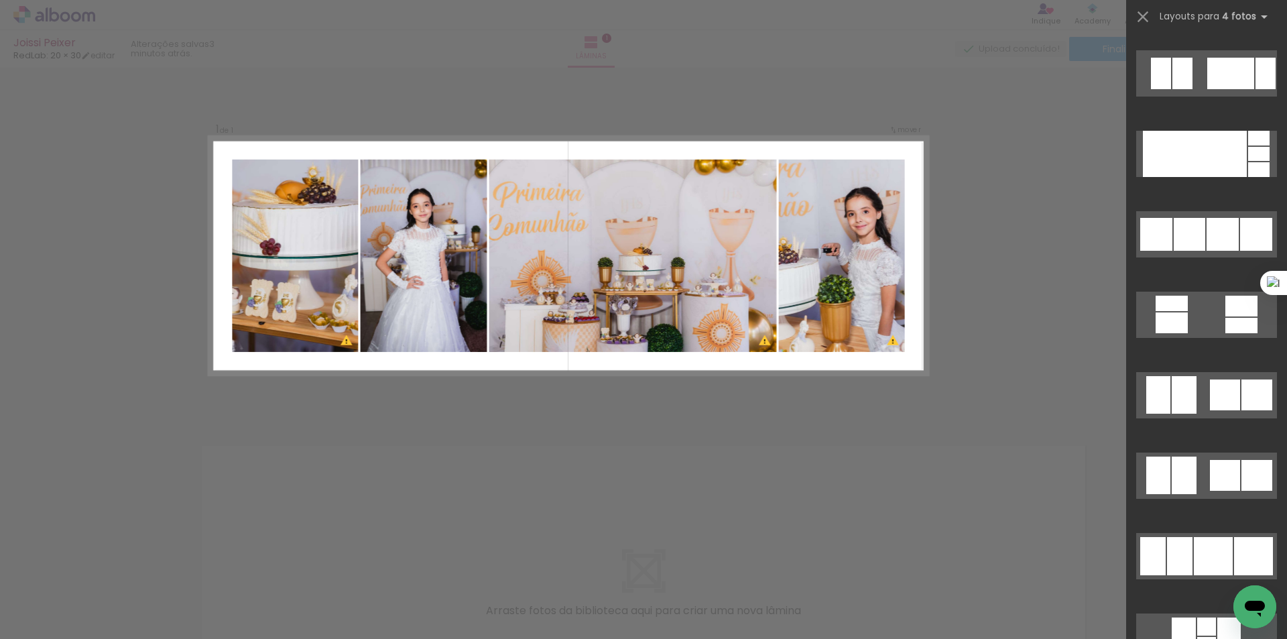
scroll to position [0, 256]
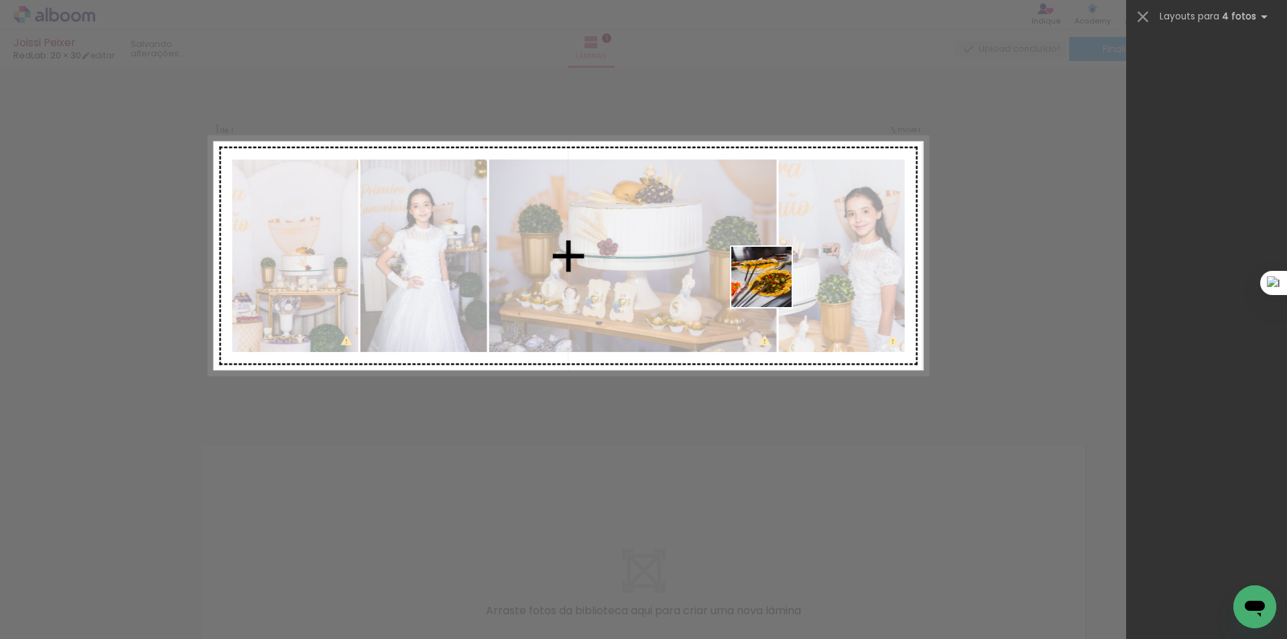
drag, startPoint x: 772, startPoint y: 606, endPoint x: 772, endPoint y: 287, distance: 319.2
click at [772, 287] on quentale-workspace at bounding box center [643, 319] width 1287 height 639
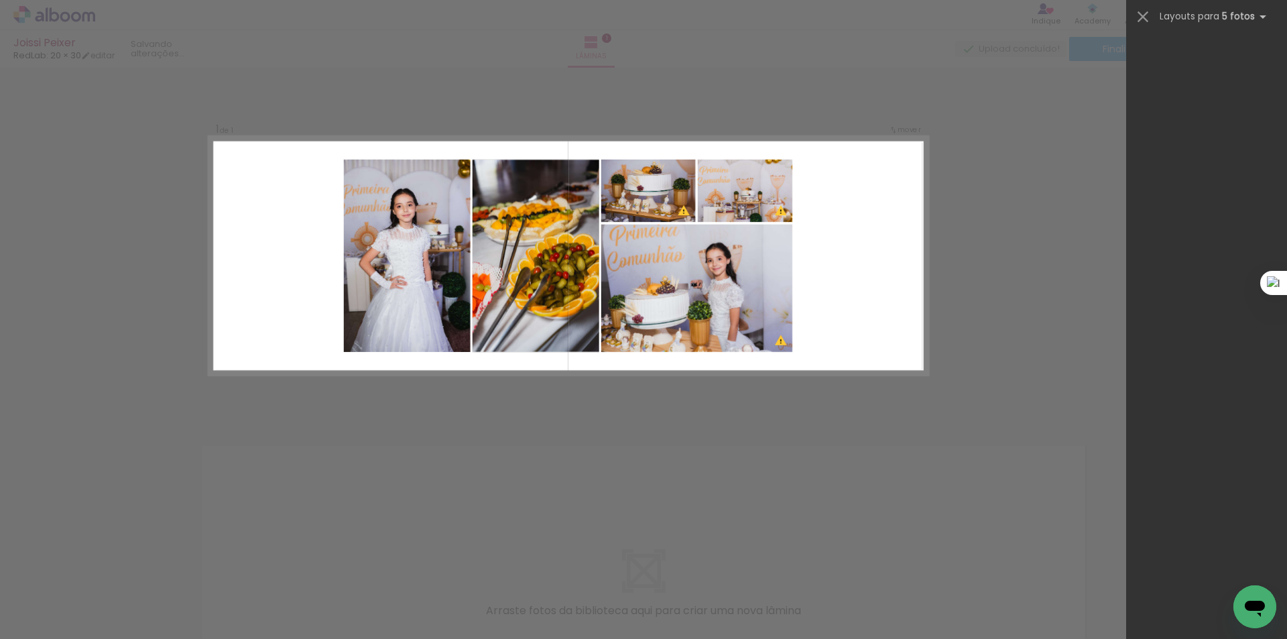
scroll to position [0, 0]
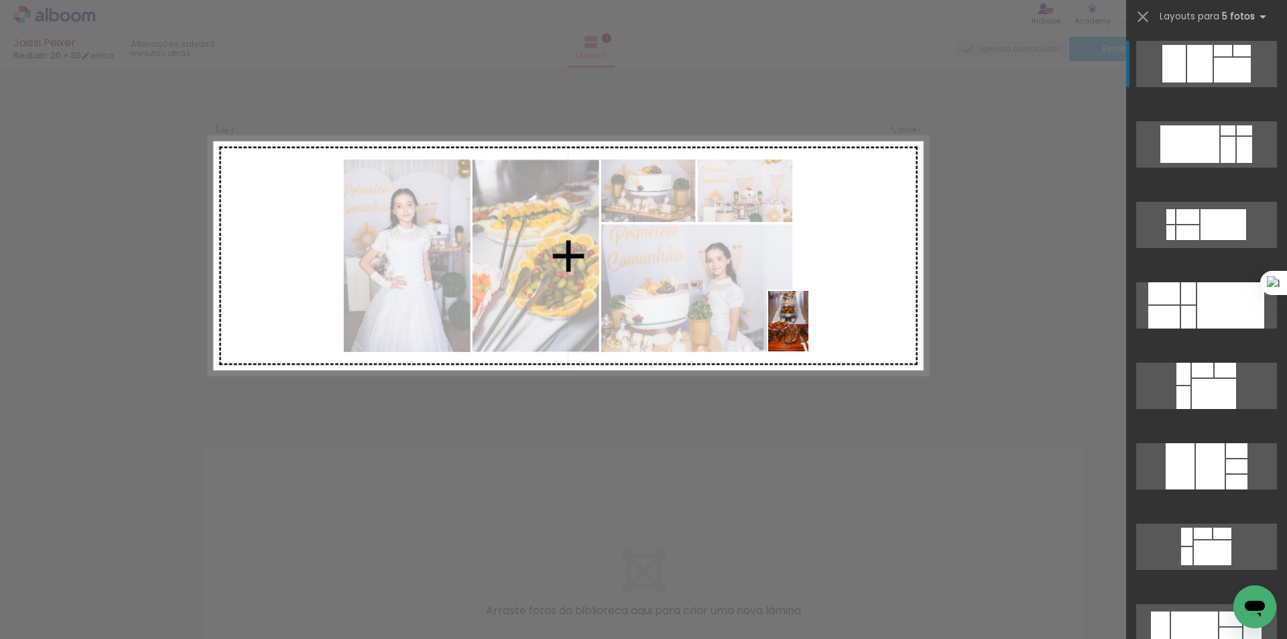
drag, startPoint x: 930, startPoint y: 612, endPoint x: 809, endPoint y: 331, distance: 305.4
click at [809, 331] on quentale-workspace at bounding box center [643, 319] width 1287 height 639
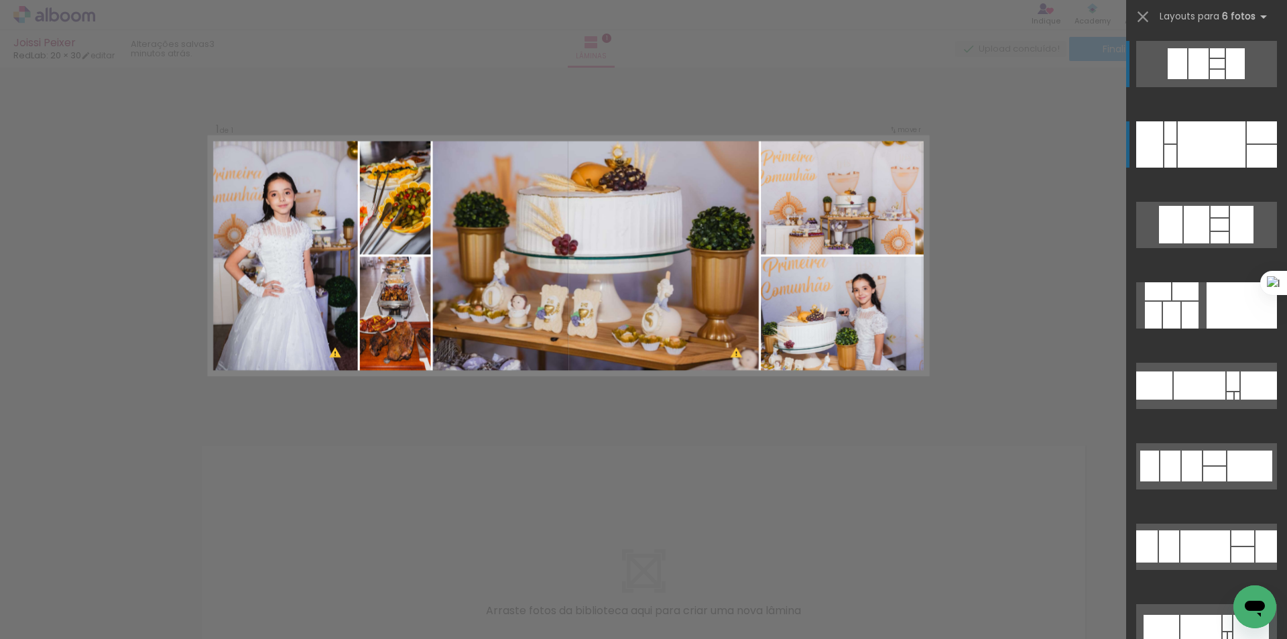
click at [1235, 158] on div at bounding box center [1212, 144] width 68 height 46
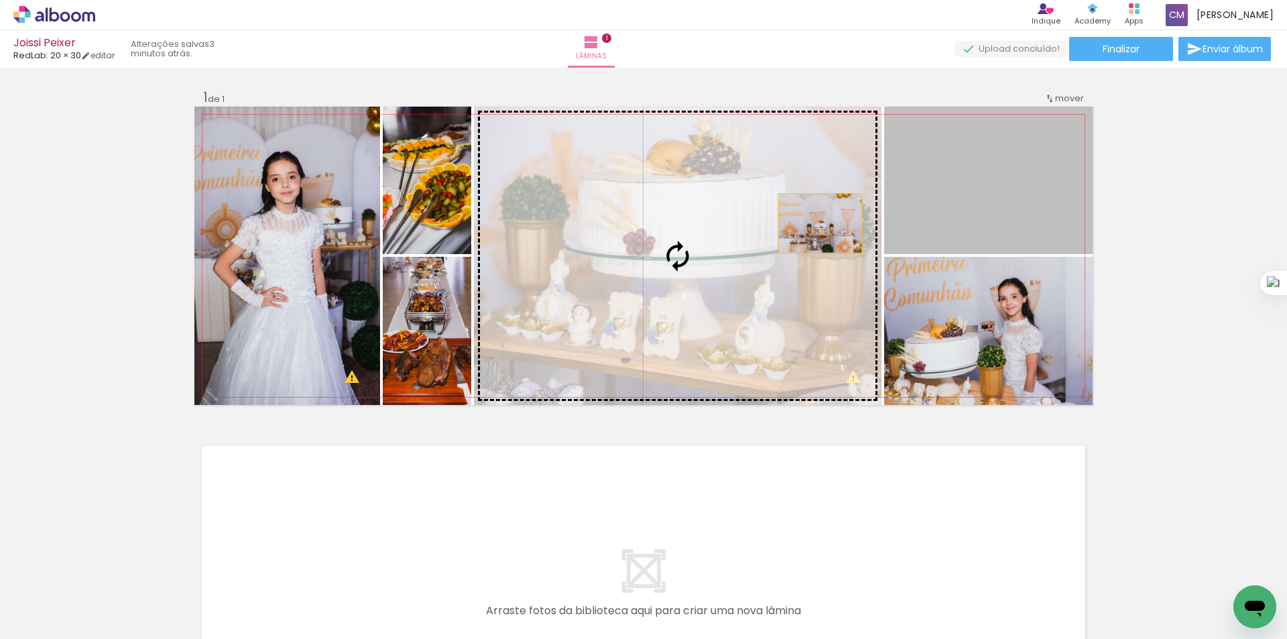
drag, startPoint x: 1029, startPoint y: 187, endPoint x: 815, endPoint y: 223, distance: 217.0
click at [0, 0] on slot at bounding box center [0, 0] width 0 height 0
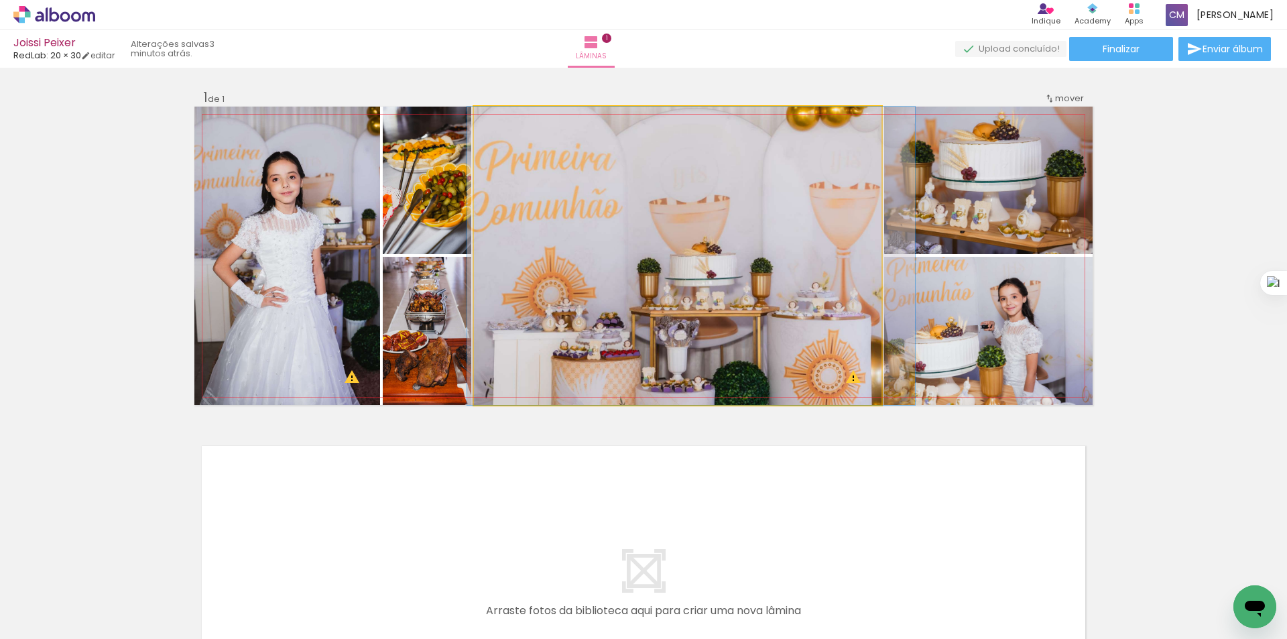
drag, startPoint x: 686, startPoint y: 315, endPoint x: 699, endPoint y: 260, distance: 57.2
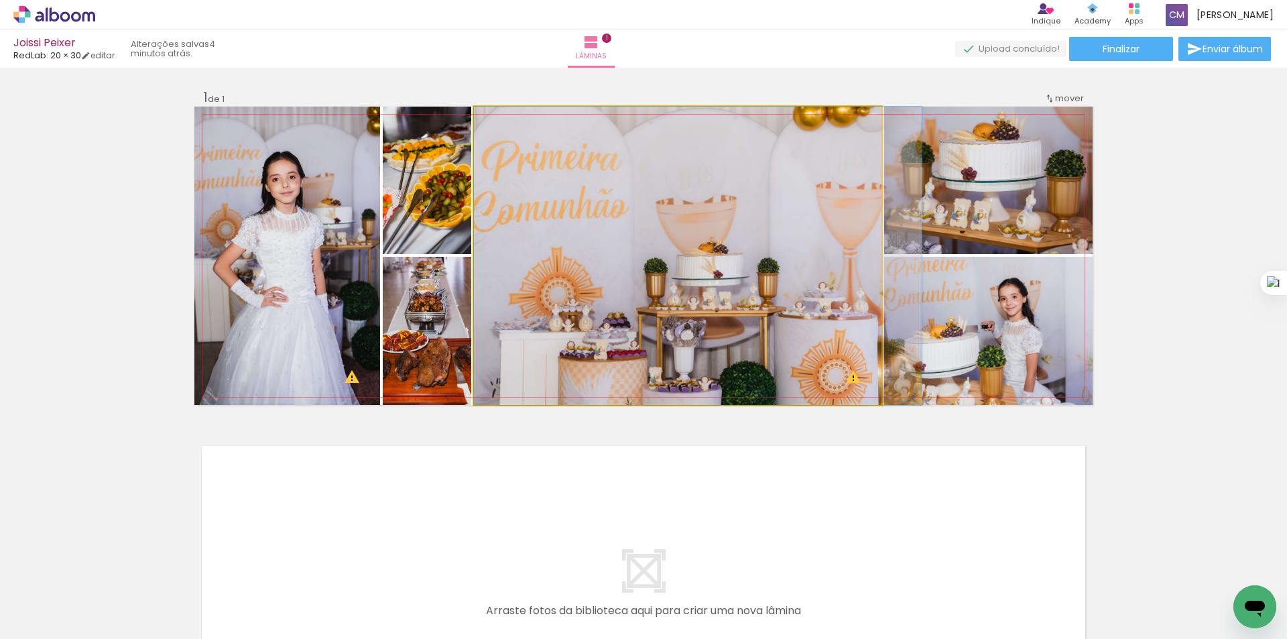
drag, startPoint x: 784, startPoint y: 347, endPoint x: 797, endPoint y: 314, distance: 35.5
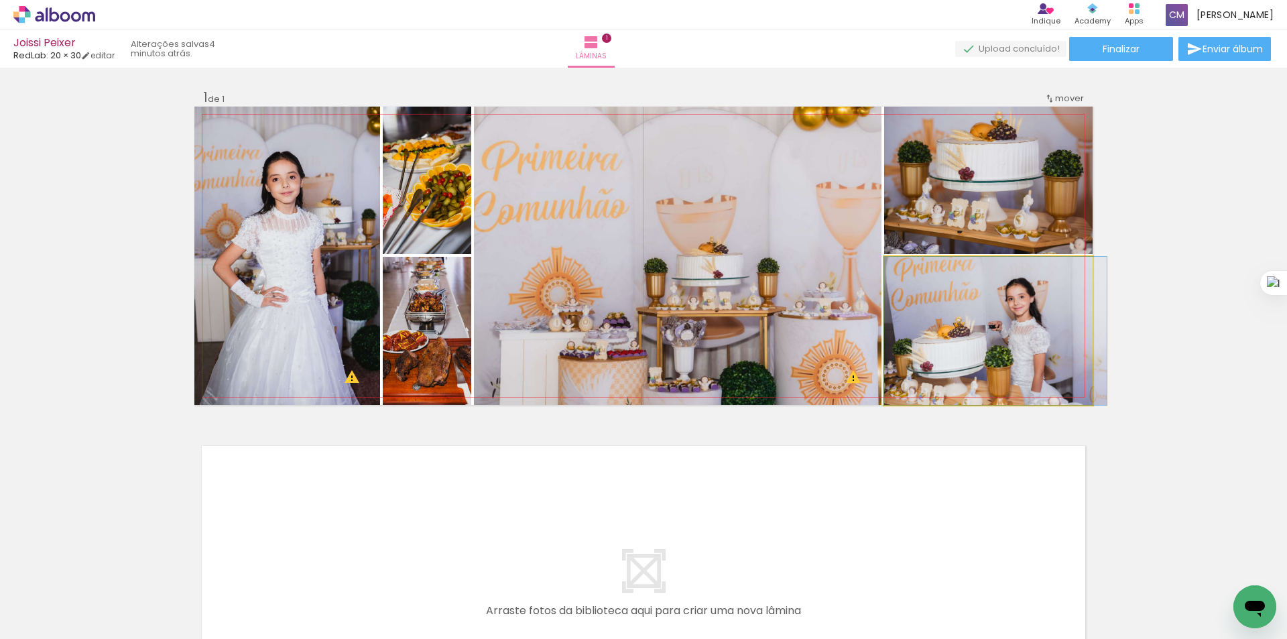
drag, startPoint x: 1047, startPoint y: 333, endPoint x: 1106, endPoint y: 327, distance: 60.1
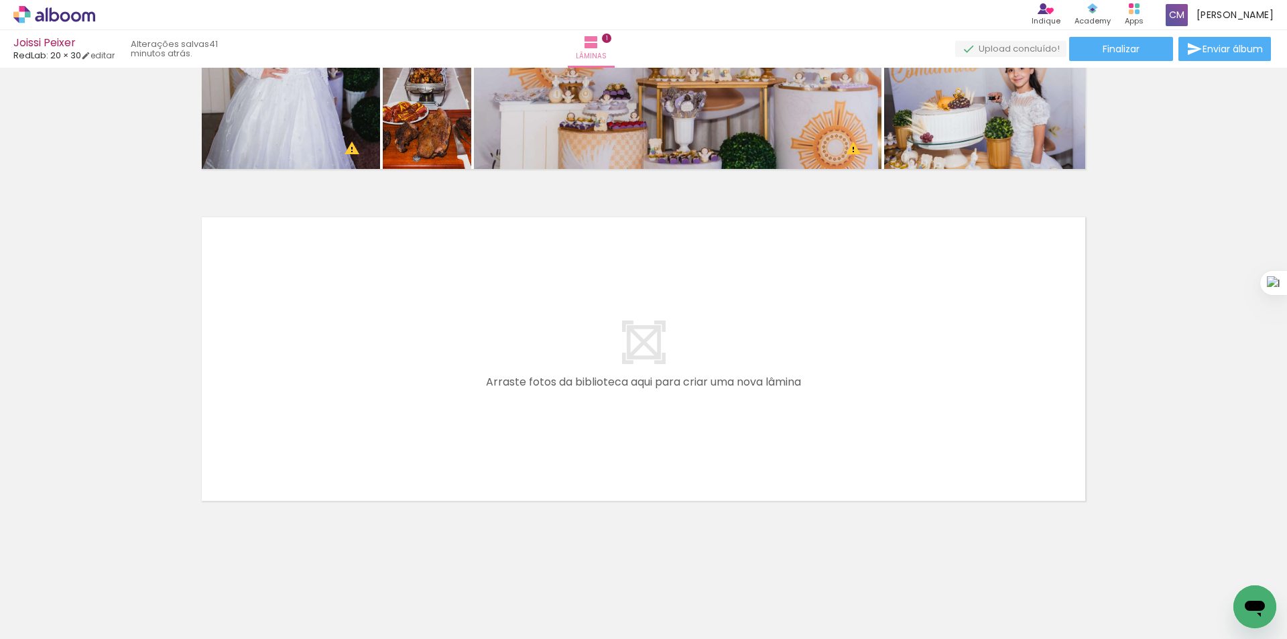
scroll to position [0, 1080]
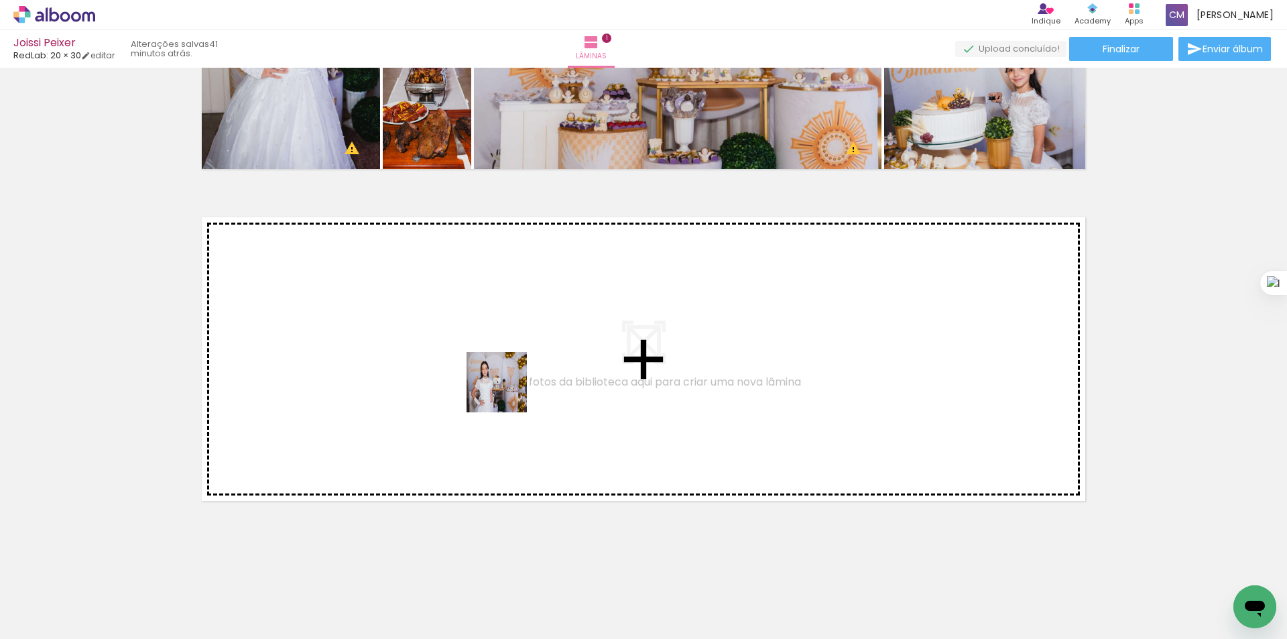
drag, startPoint x: 560, startPoint y: 609, endPoint x: 459, endPoint y: 325, distance: 301.0
click at [459, 325] on quentale-workspace at bounding box center [643, 319] width 1287 height 639
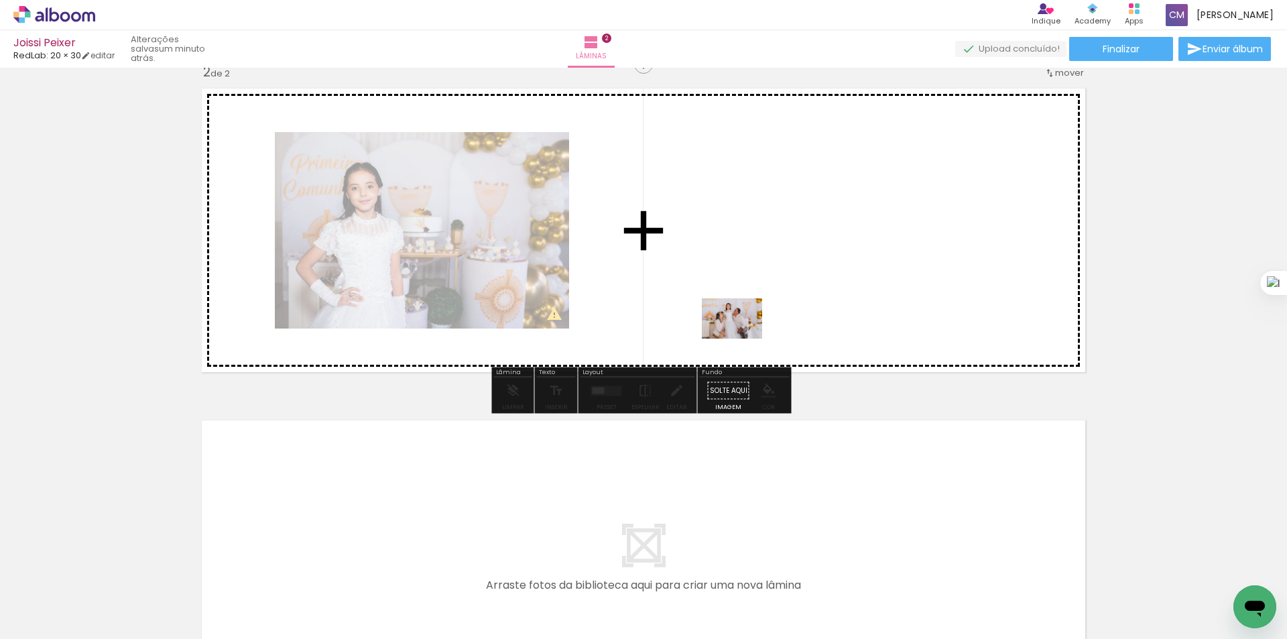
drag, startPoint x: 783, startPoint y: 608, endPoint x: 742, endPoint y: 339, distance: 272.6
click at [742, 339] on quentale-workspace at bounding box center [643, 319] width 1287 height 639
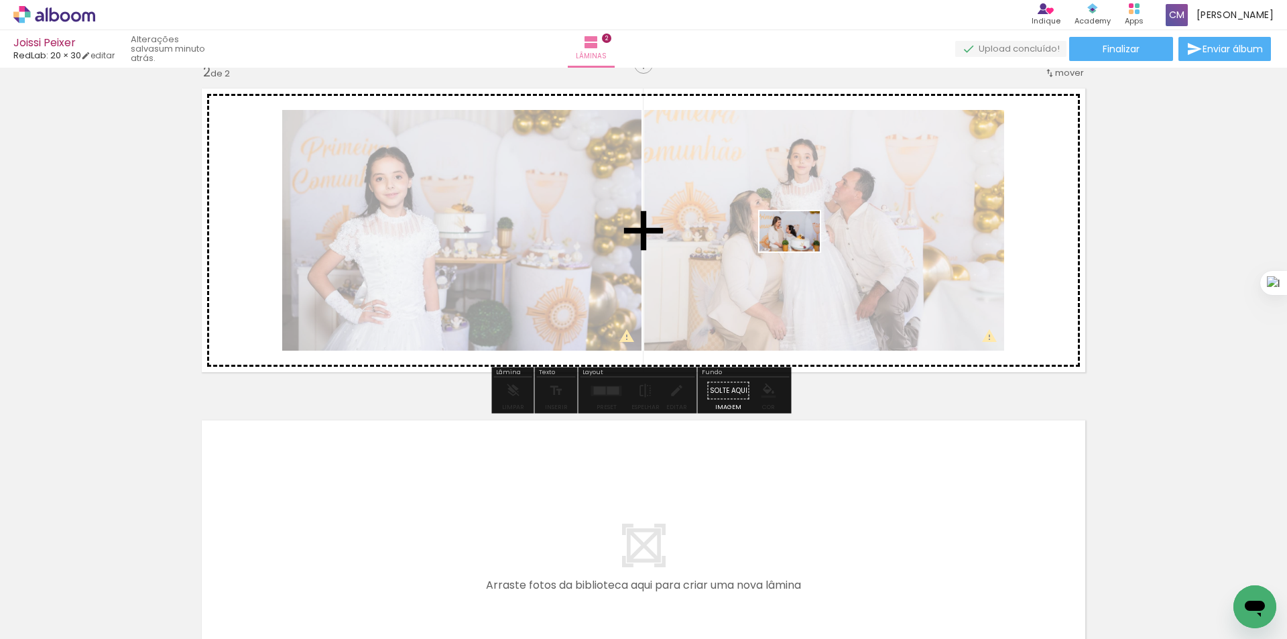
drag, startPoint x: 732, startPoint y: 513, endPoint x: 800, endPoint y: 251, distance: 270.1
click at [800, 251] on quentale-workspace at bounding box center [643, 319] width 1287 height 639
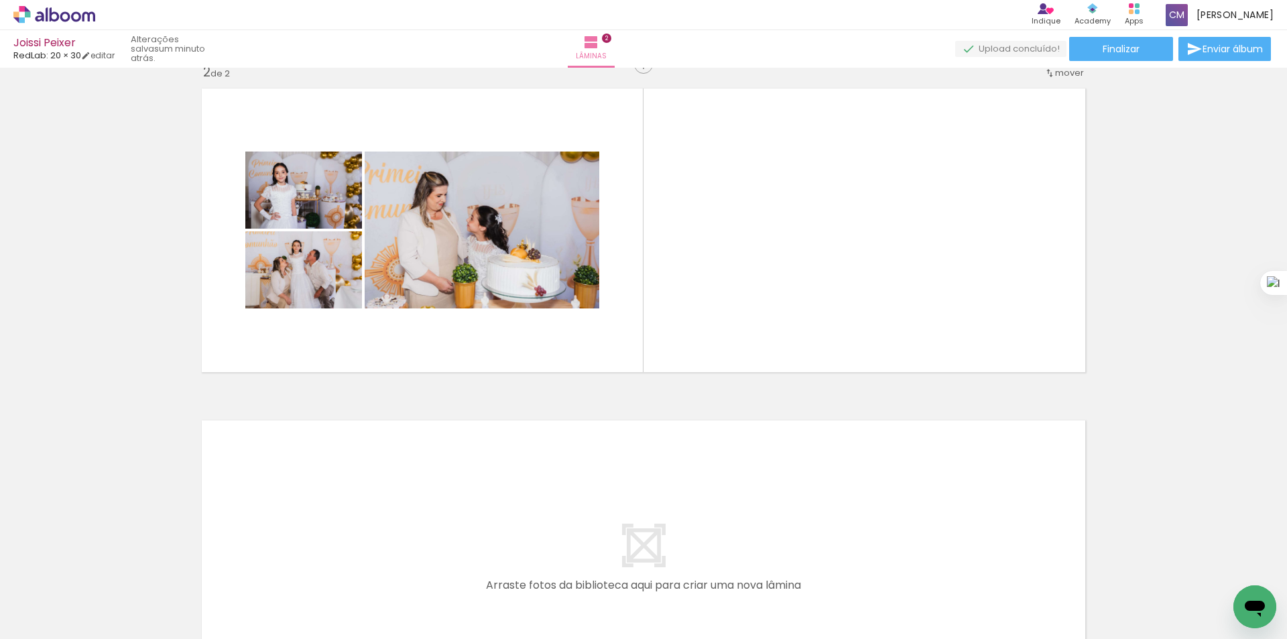
scroll to position [0, 0]
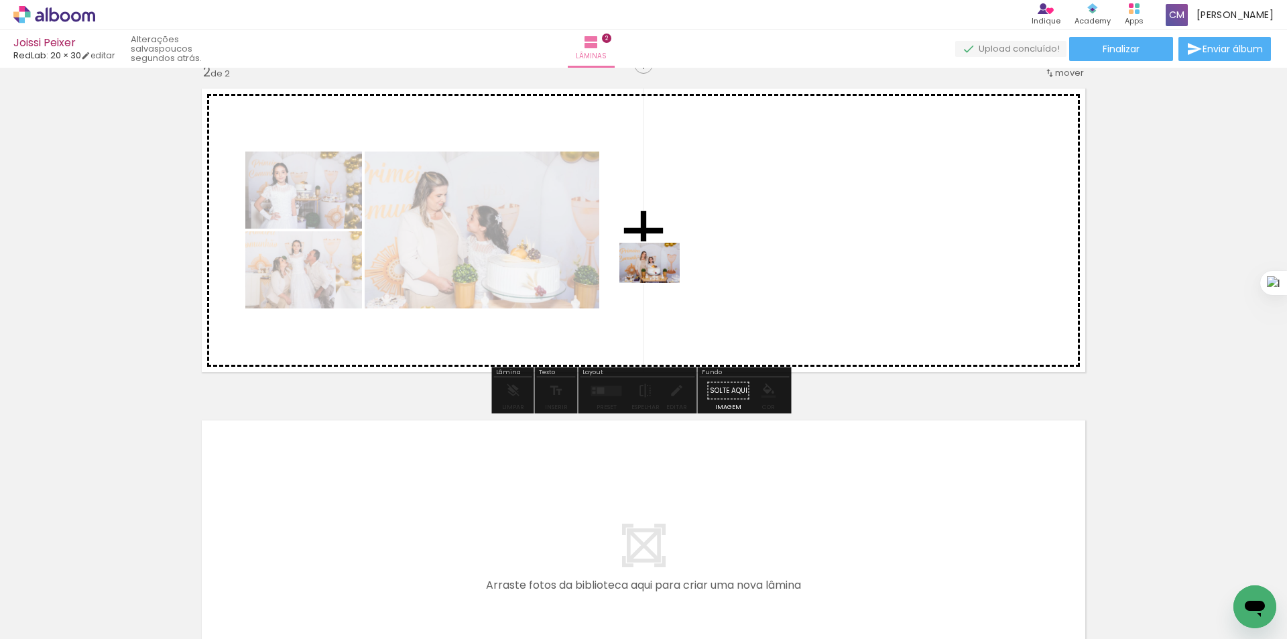
drag, startPoint x: 441, startPoint y: 600, endPoint x: 660, endPoint y: 283, distance: 385.6
click at [660, 283] on quentale-workspace at bounding box center [643, 319] width 1287 height 639
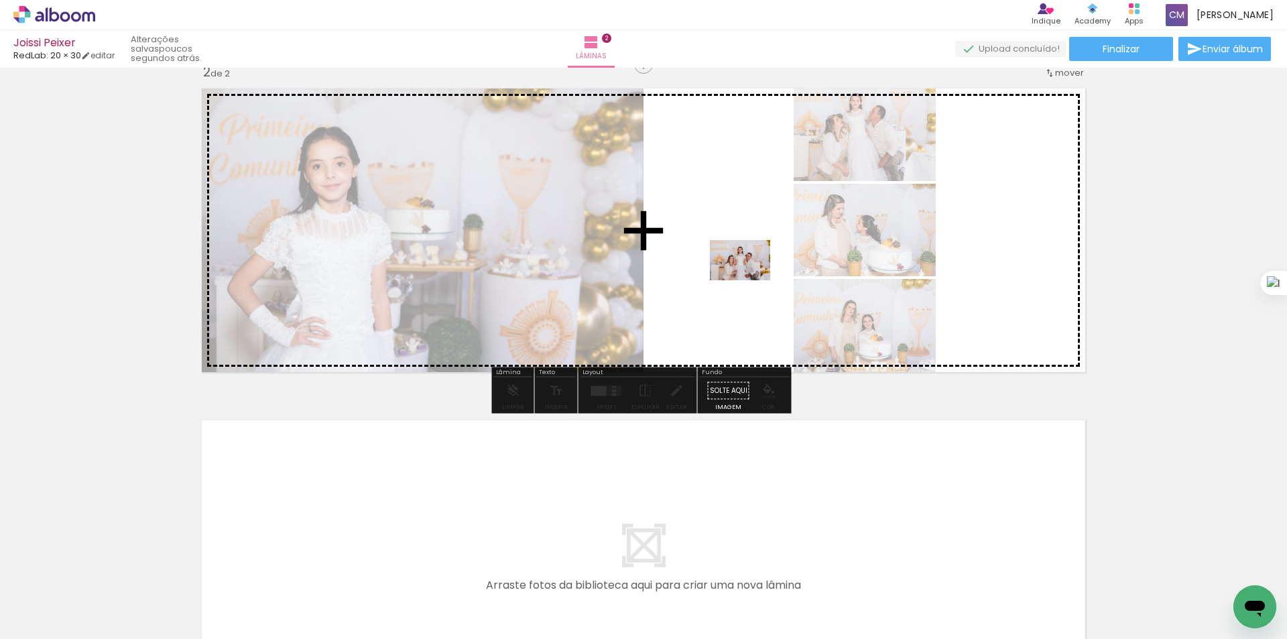
drag, startPoint x: 520, startPoint y: 593, endPoint x: 750, endPoint y: 280, distance: 388.5
click at [750, 280] on quentale-workspace at bounding box center [643, 319] width 1287 height 639
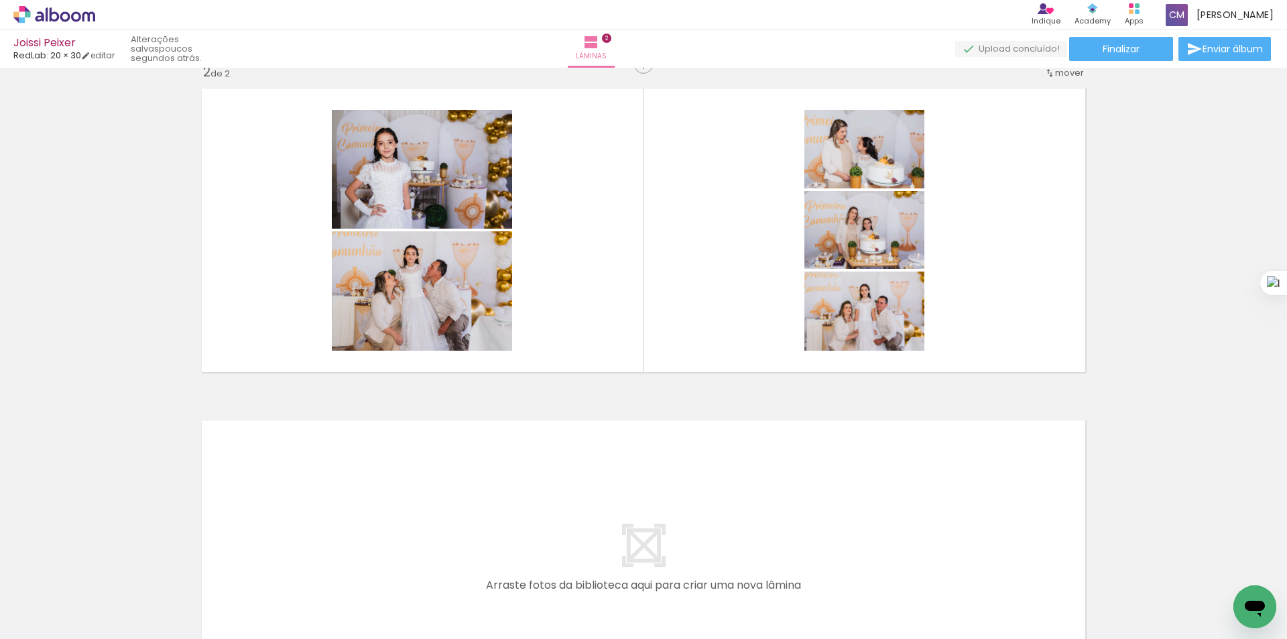
scroll to position [0, 1035]
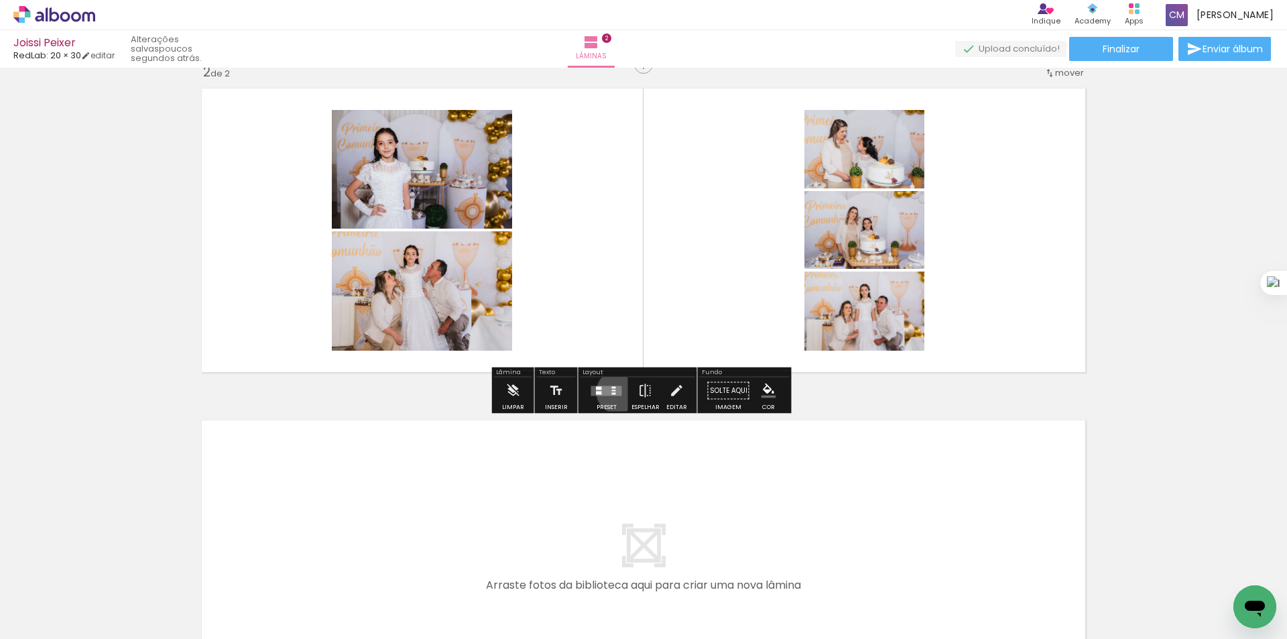
click at [614, 392] on quentale-layouter at bounding box center [606, 391] width 31 height 10
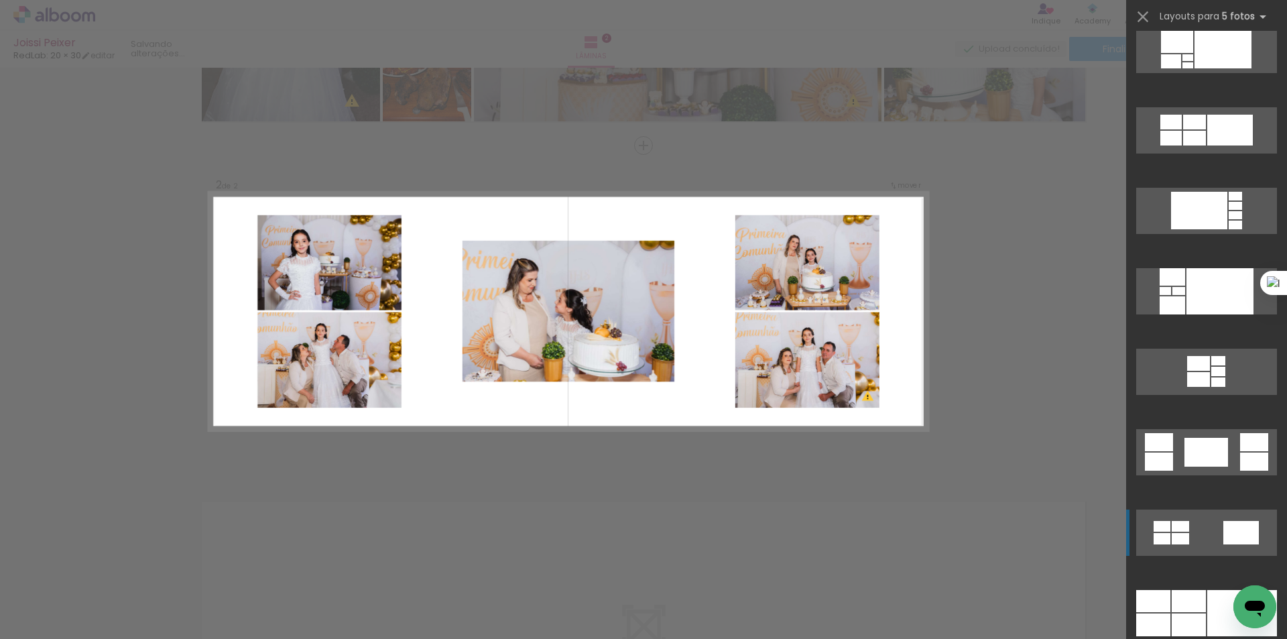
scroll to position [1788, 0]
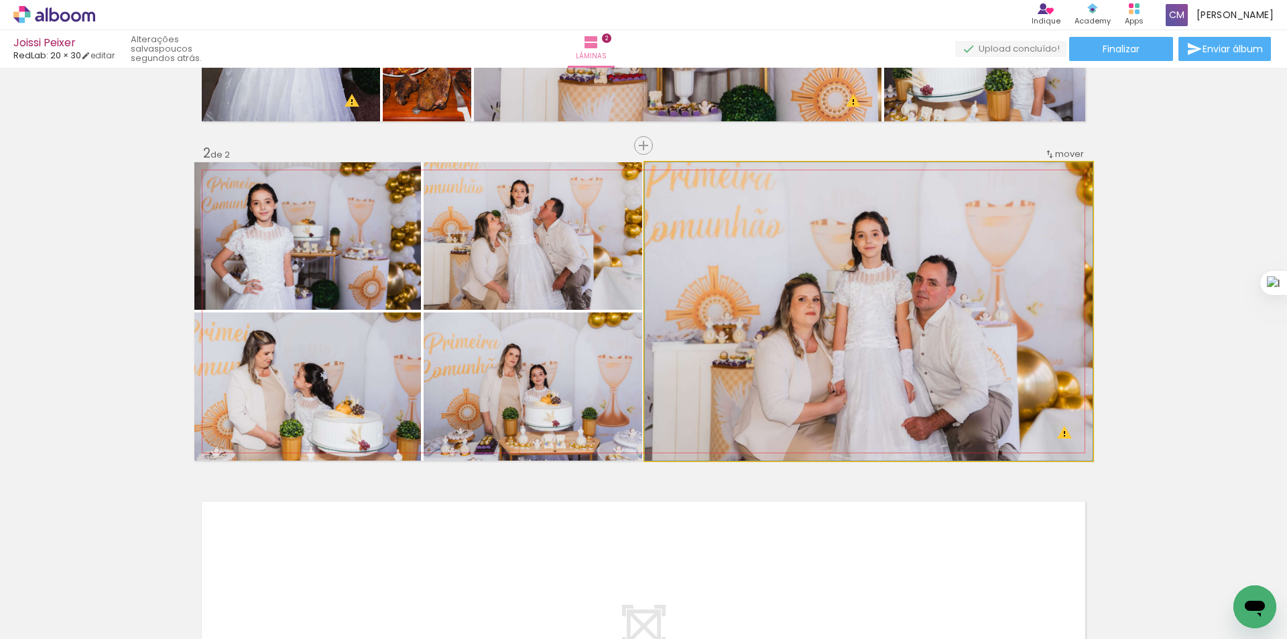
drag, startPoint x: 972, startPoint y: 359, endPoint x: 1047, endPoint y: 325, distance: 81.9
drag, startPoint x: 950, startPoint y: 375, endPoint x: 962, endPoint y: 313, distance: 62.7
drag, startPoint x: 988, startPoint y: 288, endPoint x: 976, endPoint y: 355, distance: 68.1
drag, startPoint x: 961, startPoint y: 341, endPoint x: 976, endPoint y: 388, distance: 50.0
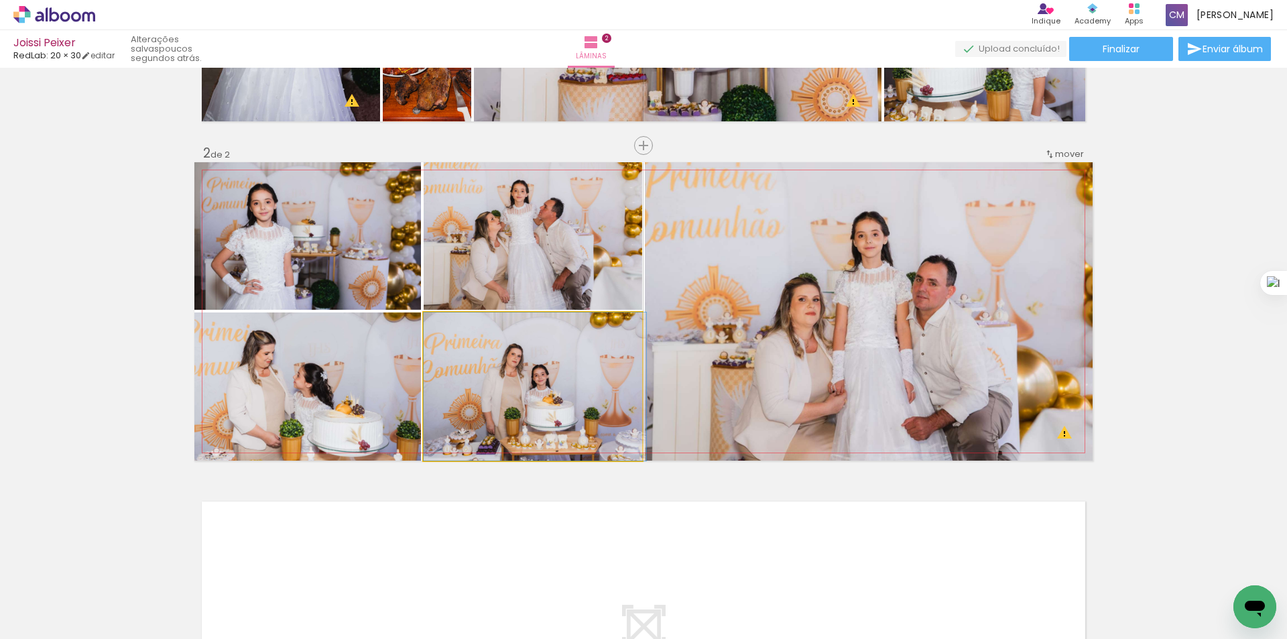
drag, startPoint x: 579, startPoint y: 390, endPoint x: 593, endPoint y: 378, distance: 19.1
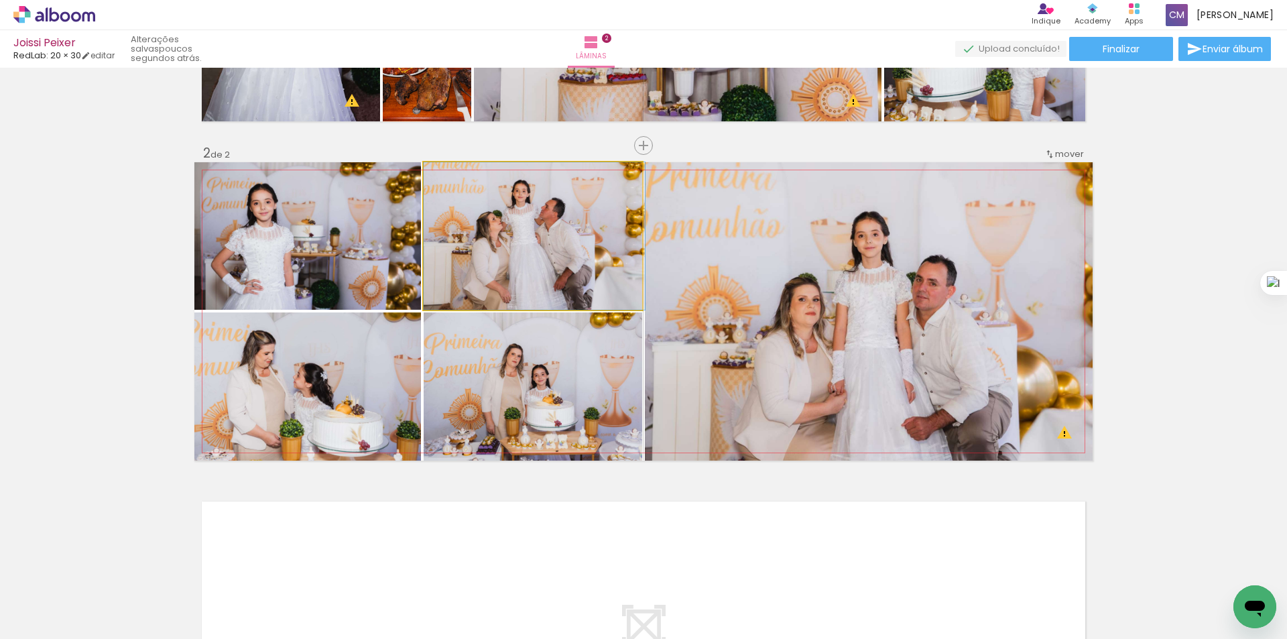
drag, startPoint x: 533, startPoint y: 255, endPoint x: 535, endPoint y: 278, distance: 23.6
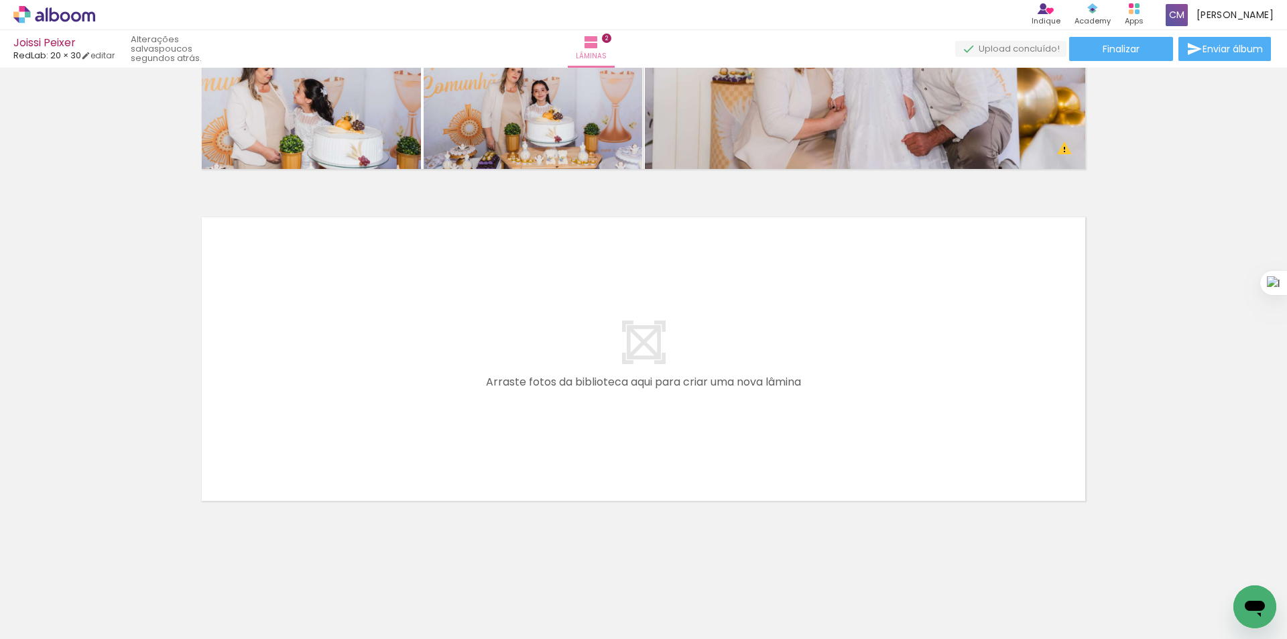
scroll to position [0, 991]
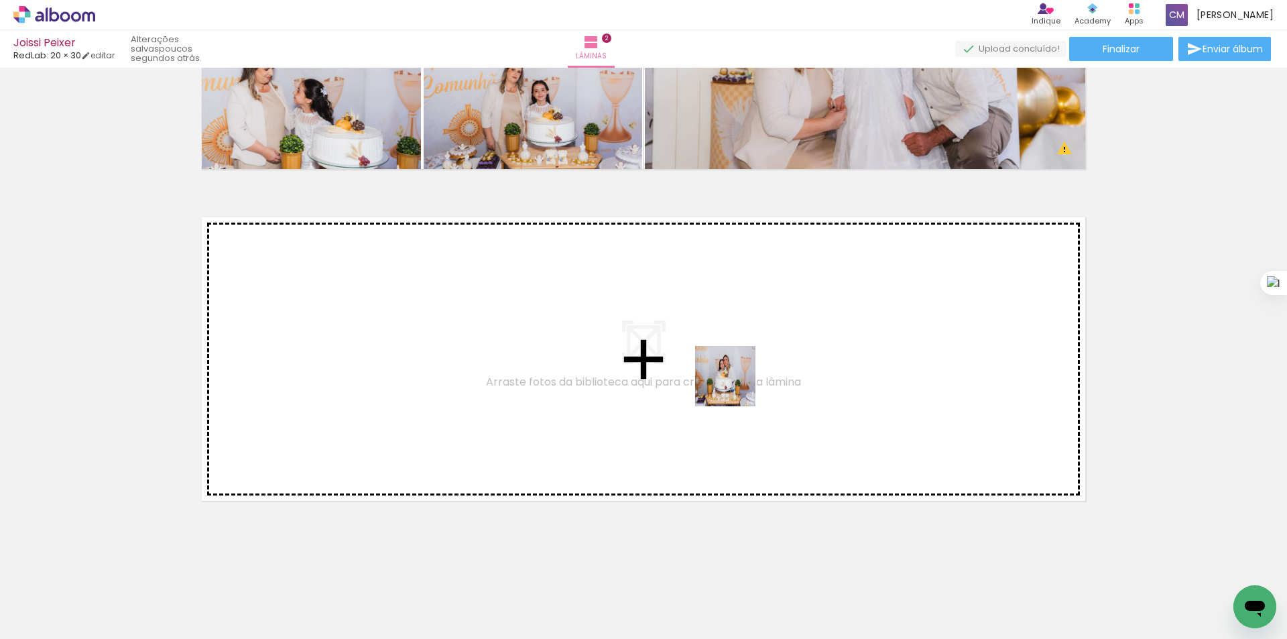
drag, startPoint x: 740, startPoint y: 610, endPoint x: 736, endPoint y: 382, distance: 228.7
click at [736, 382] on quentale-workspace at bounding box center [643, 319] width 1287 height 639
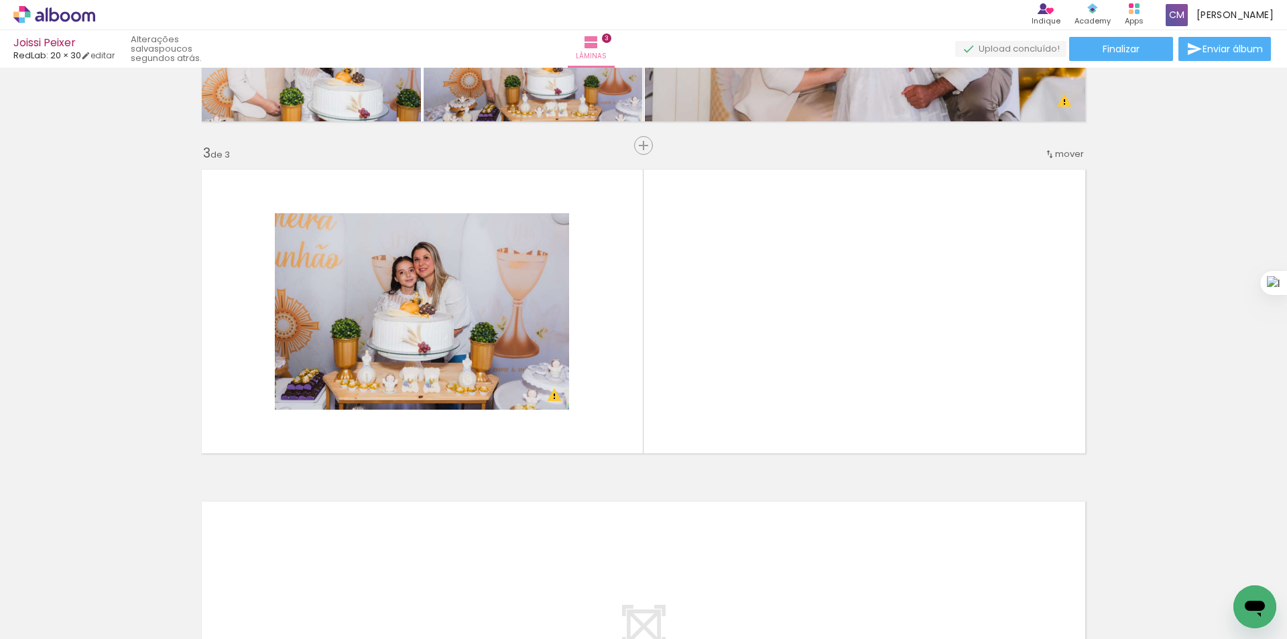
scroll to position [0, 0]
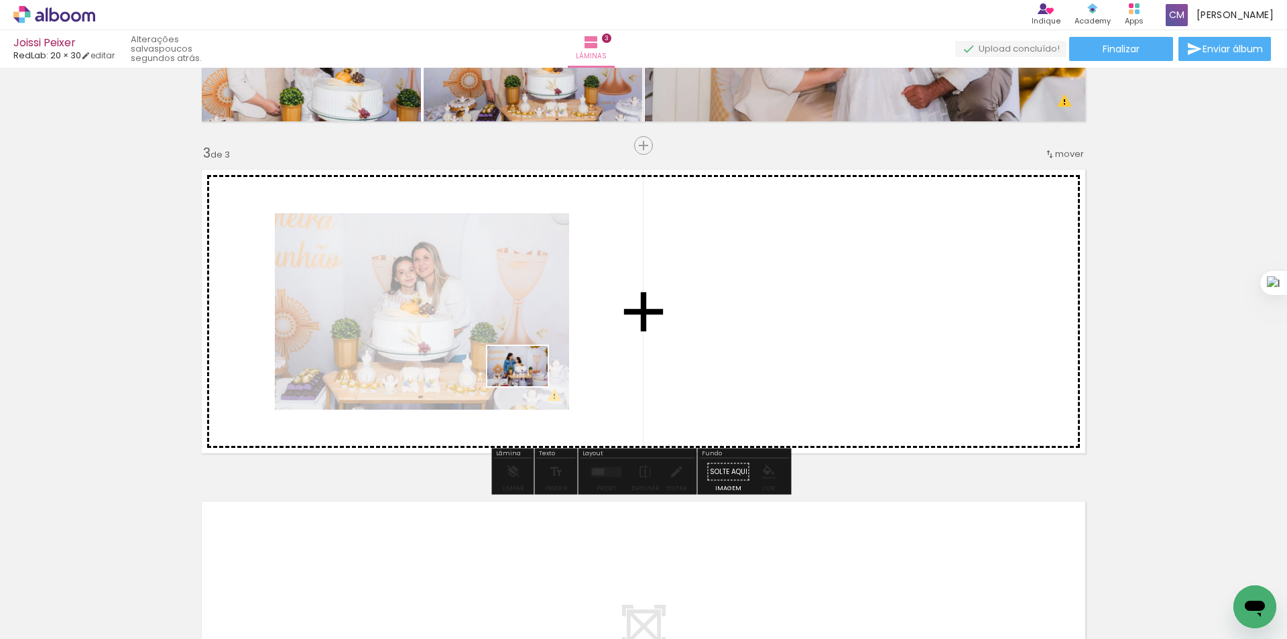
drag, startPoint x: 142, startPoint y: 591, endPoint x: 528, endPoint y: 386, distance: 436.5
click at [528, 386] on quentale-workspace at bounding box center [643, 319] width 1287 height 639
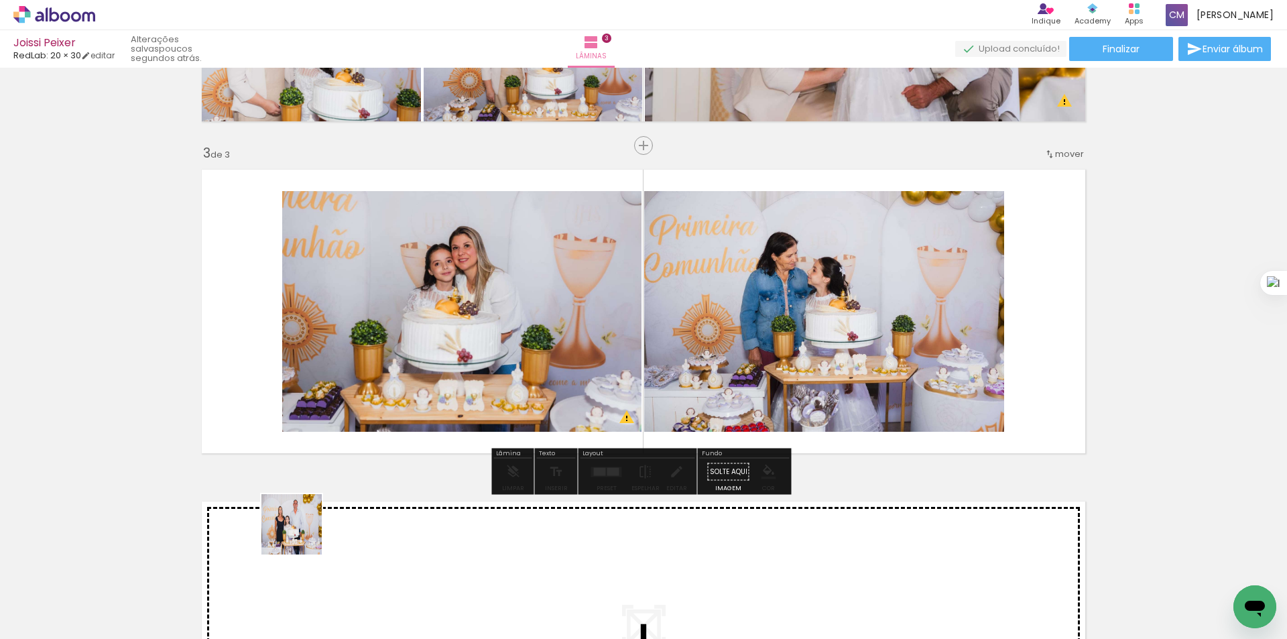
drag, startPoint x: 221, startPoint y: 607, endPoint x: 538, endPoint y: 404, distance: 375.7
click at [538, 404] on quentale-workspace at bounding box center [643, 319] width 1287 height 639
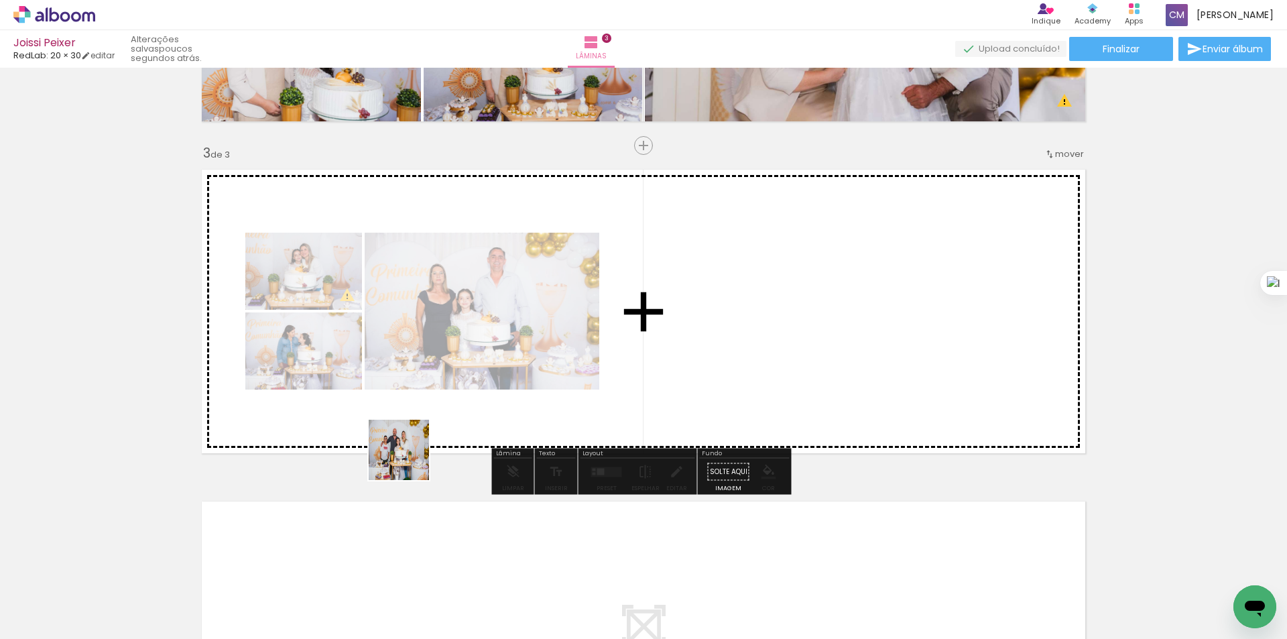
drag, startPoint x: 409, startPoint y: 460, endPoint x: 482, endPoint y: 439, distance: 76.0
click at [516, 367] on quentale-workspace at bounding box center [643, 319] width 1287 height 639
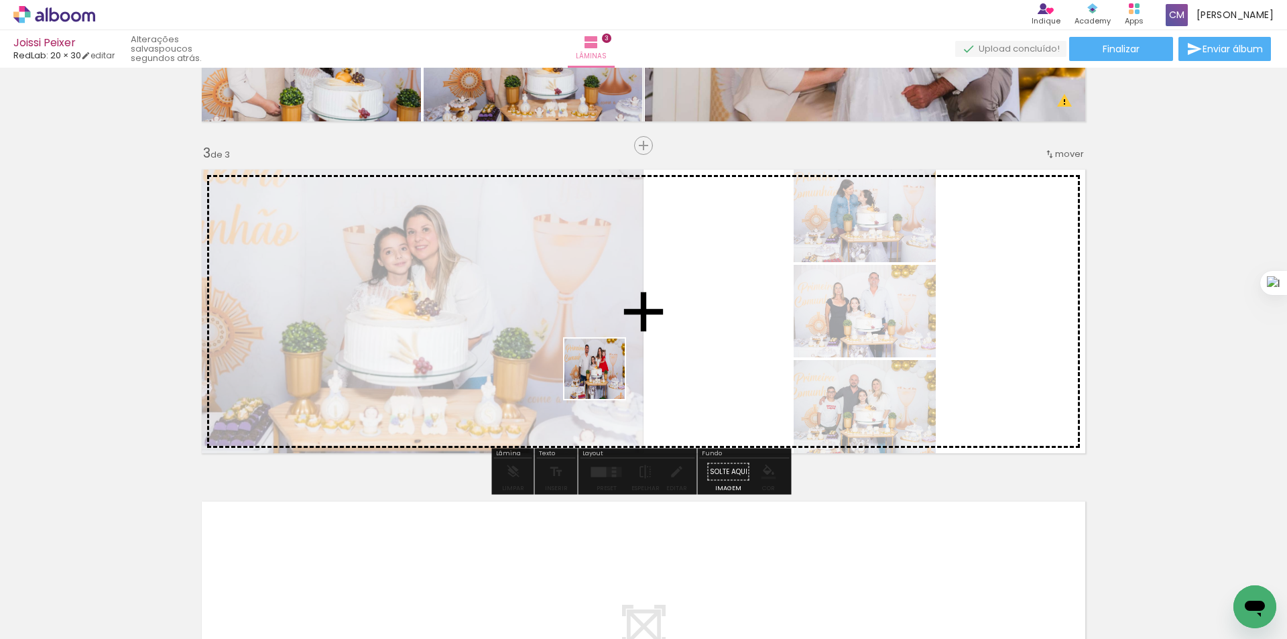
drag, startPoint x: 374, startPoint y: 601, endPoint x: 643, endPoint y: 358, distance: 362.3
click at [642, 358] on quentale-workspace at bounding box center [643, 319] width 1287 height 639
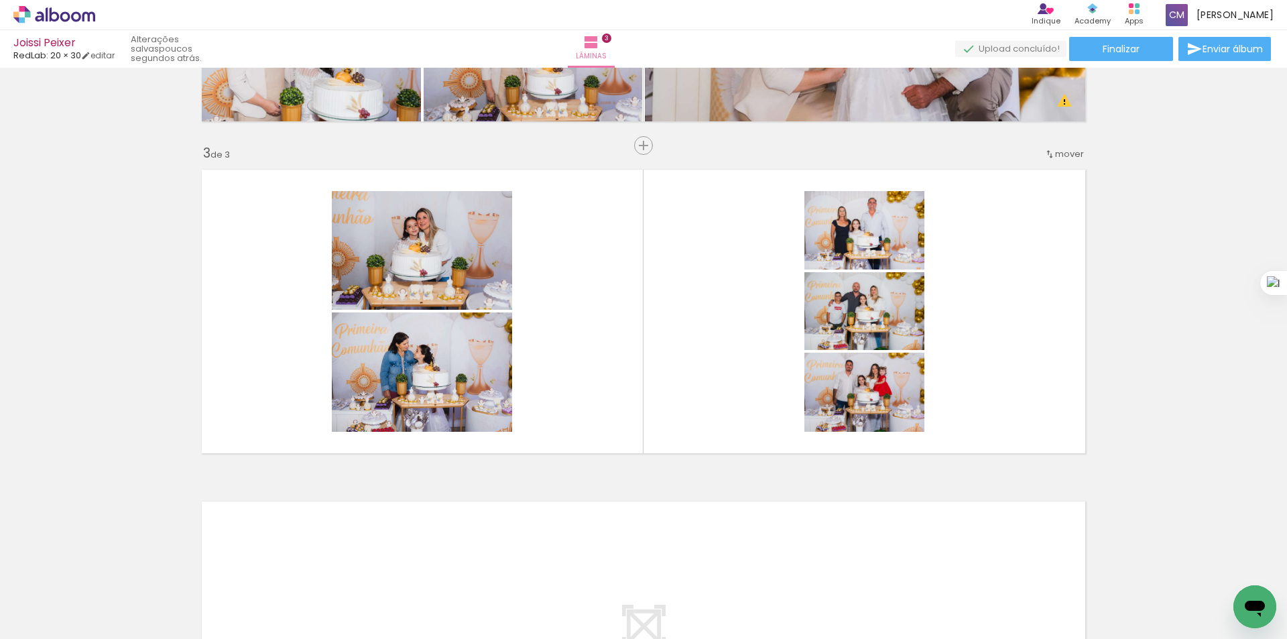
scroll to position [0, 492]
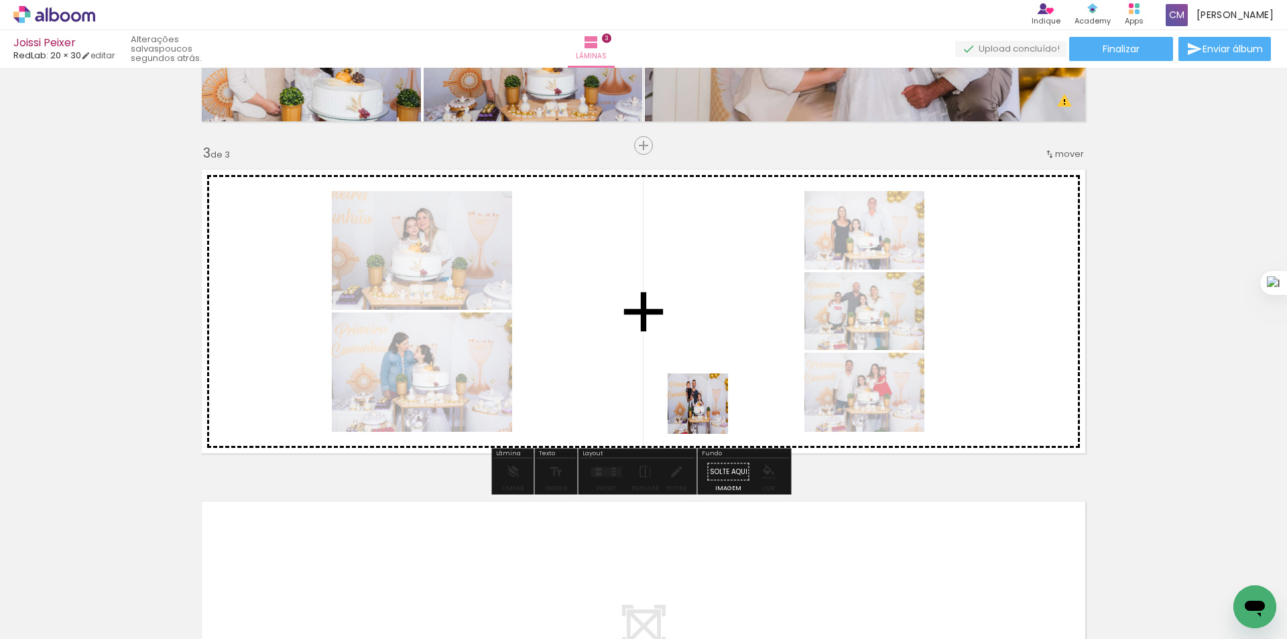
drag, startPoint x: 660, startPoint y: 493, endPoint x: 737, endPoint y: 380, distance: 136.5
click at [737, 380] on quentale-workspace at bounding box center [643, 319] width 1287 height 639
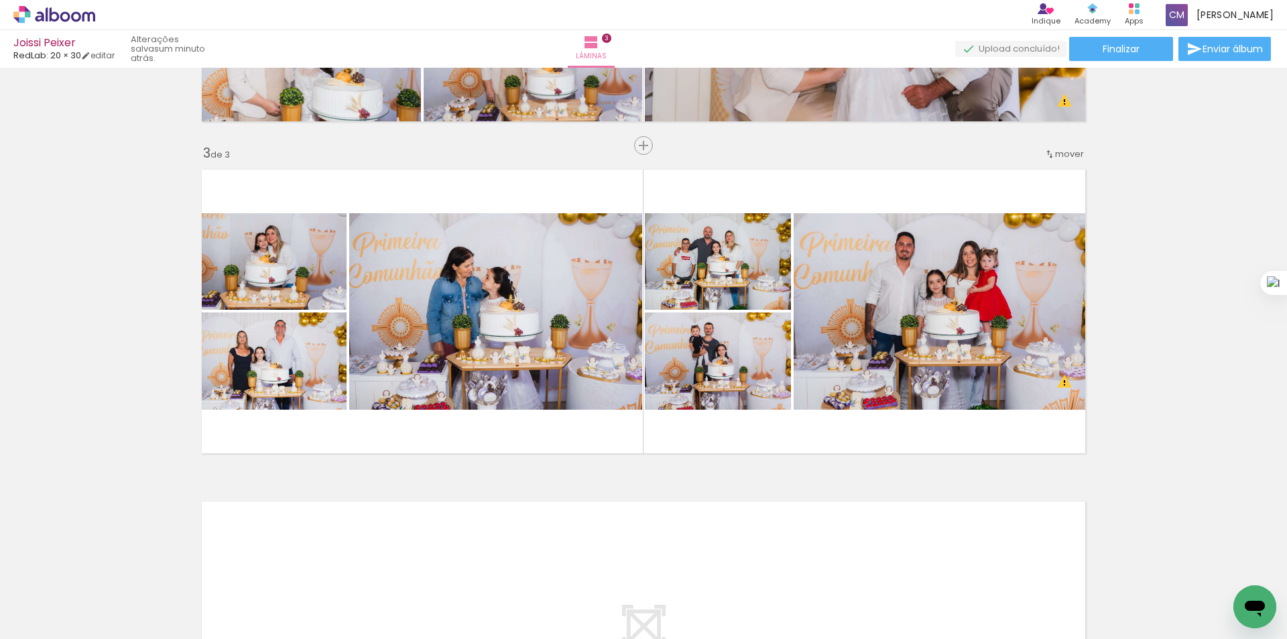
scroll to position [0, 1080]
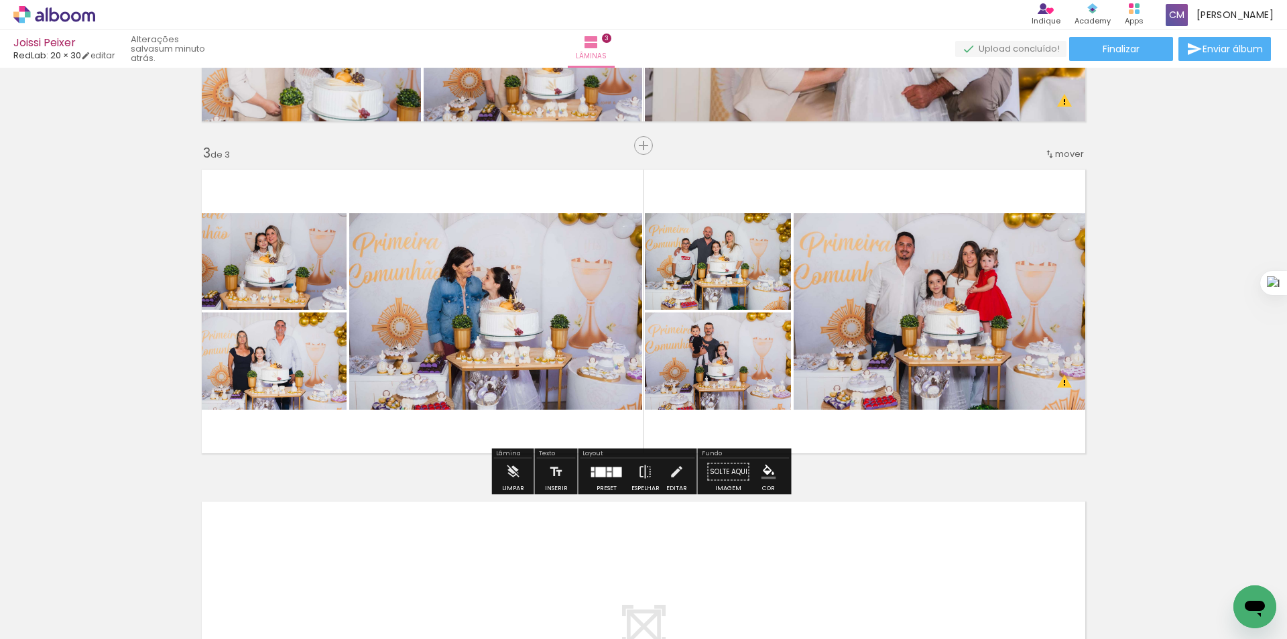
click at [608, 472] on div at bounding box center [610, 474] width 5 height 5
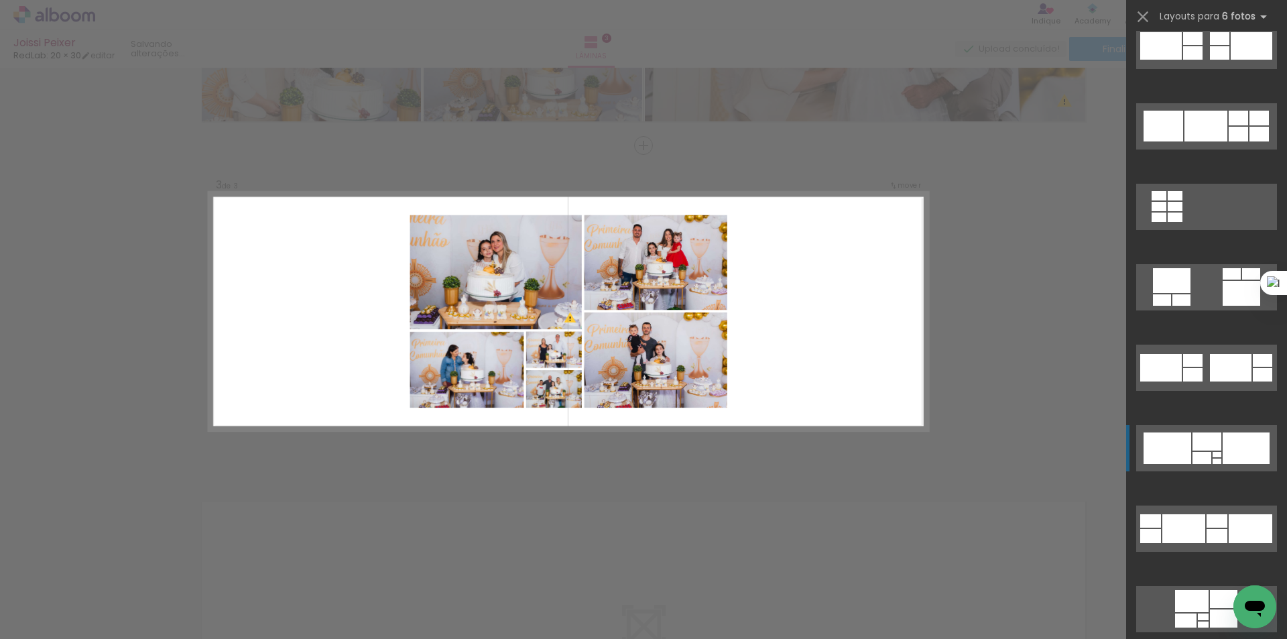
scroll to position [5365, 0]
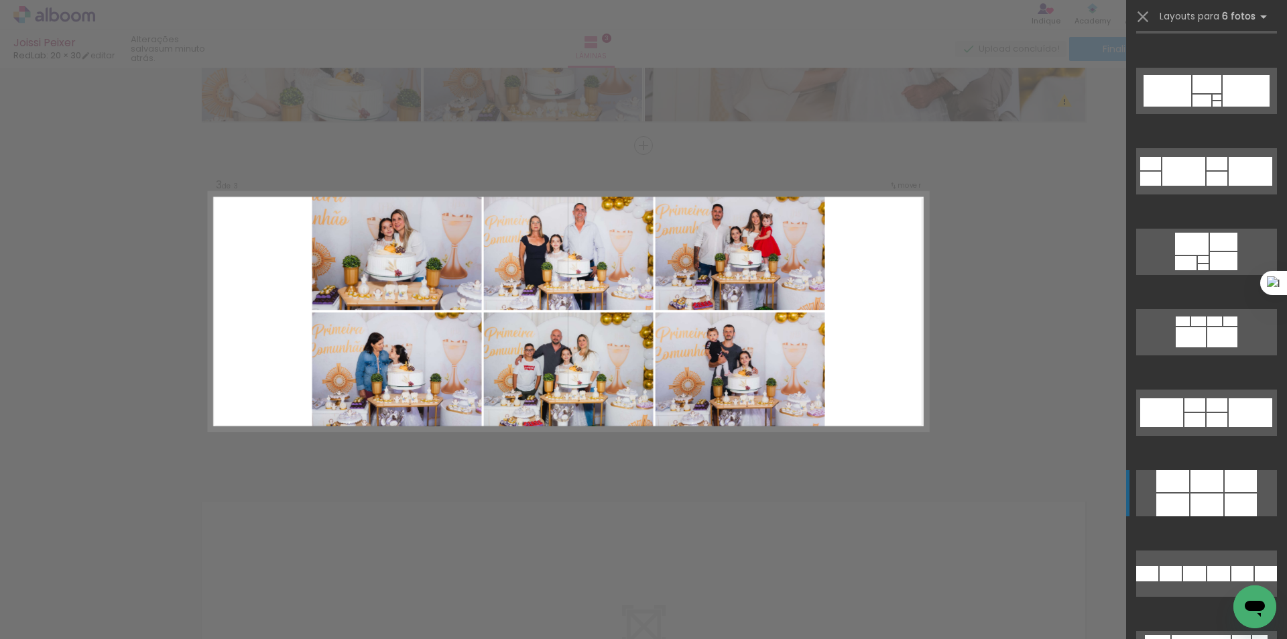
click at [1214, 498] on div at bounding box center [1207, 505] width 33 height 23
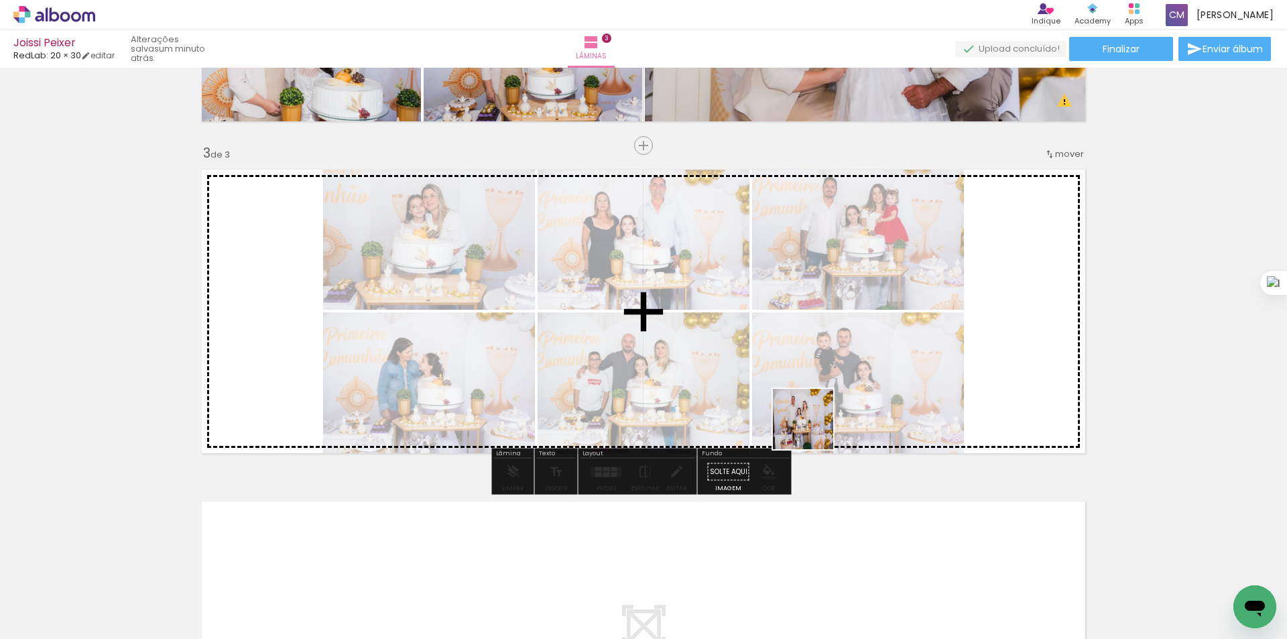
drag, startPoint x: 342, startPoint y: 601, endPoint x: 817, endPoint y: 428, distance: 505.7
click at [817, 428] on quentale-workspace at bounding box center [643, 319] width 1287 height 639
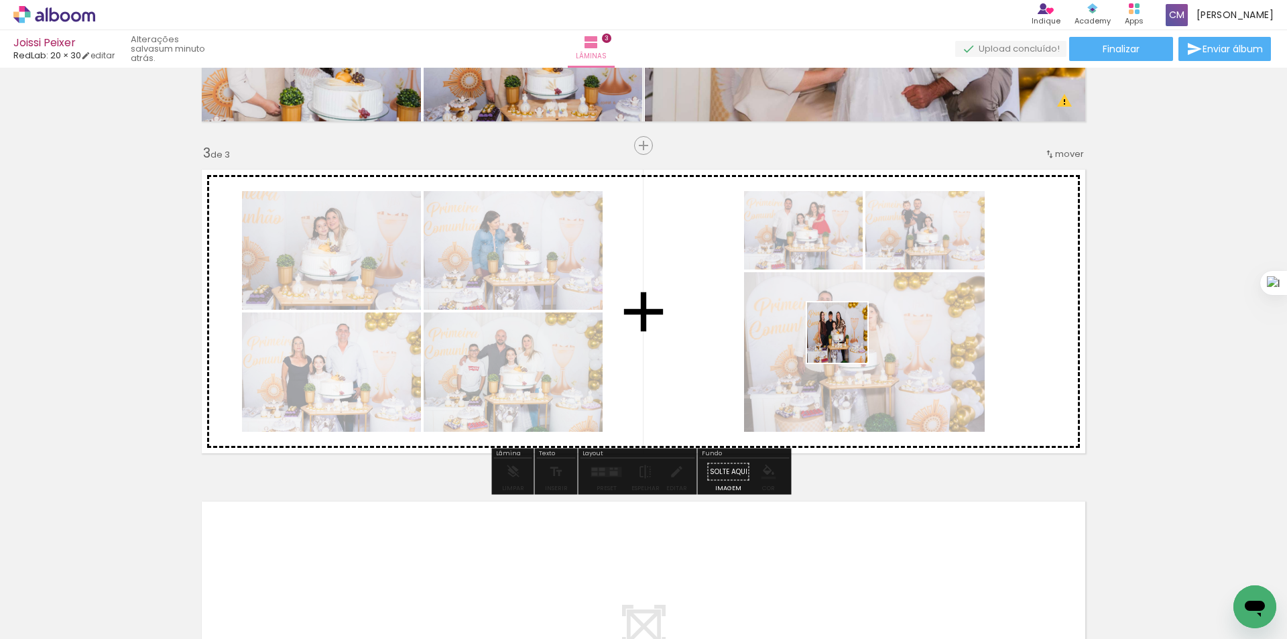
drag, startPoint x: 266, startPoint y: 599, endPoint x: 862, endPoint y: 333, distance: 652.5
click at [862, 333] on quentale-workspace at bounding box center [643, 319] width 1287 height 639
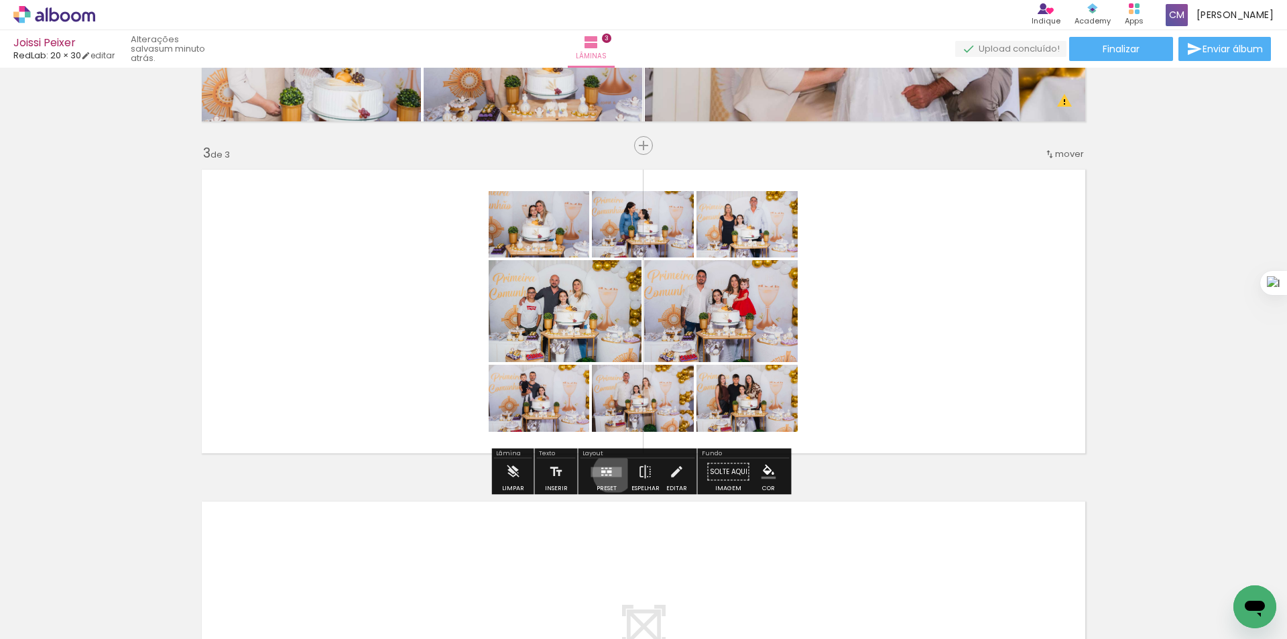
click at [609, 473] on quentale-layouter at bounding box center [606, 472] width 31 height 10
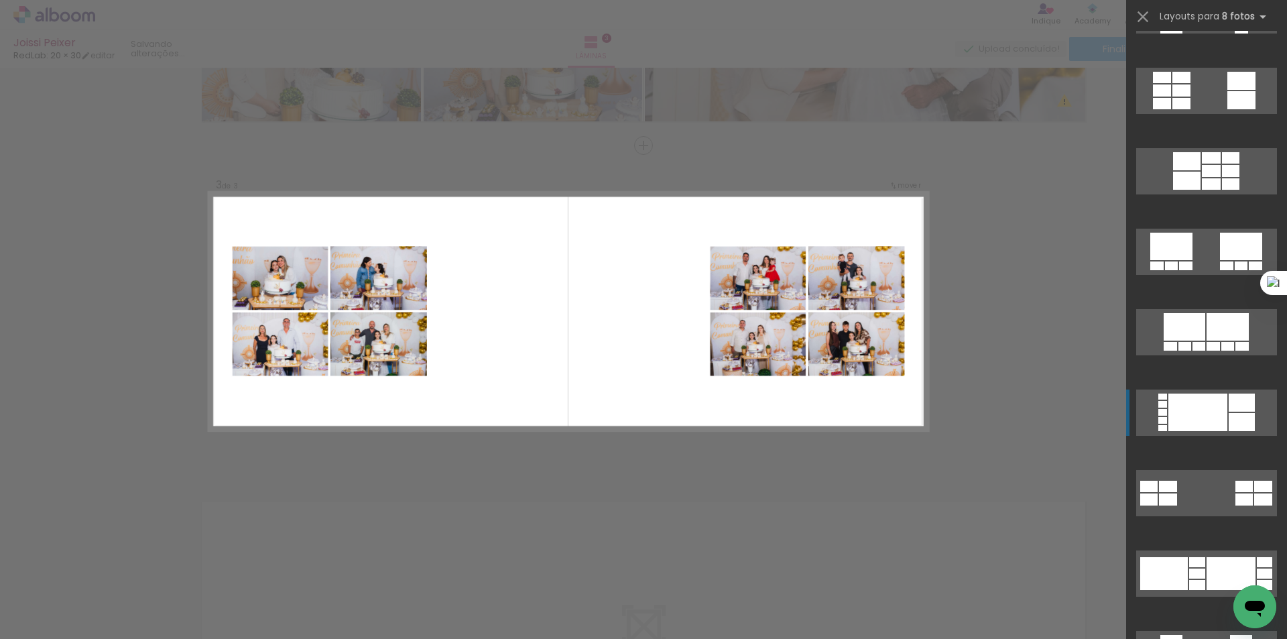
scroll to position [894, 0]
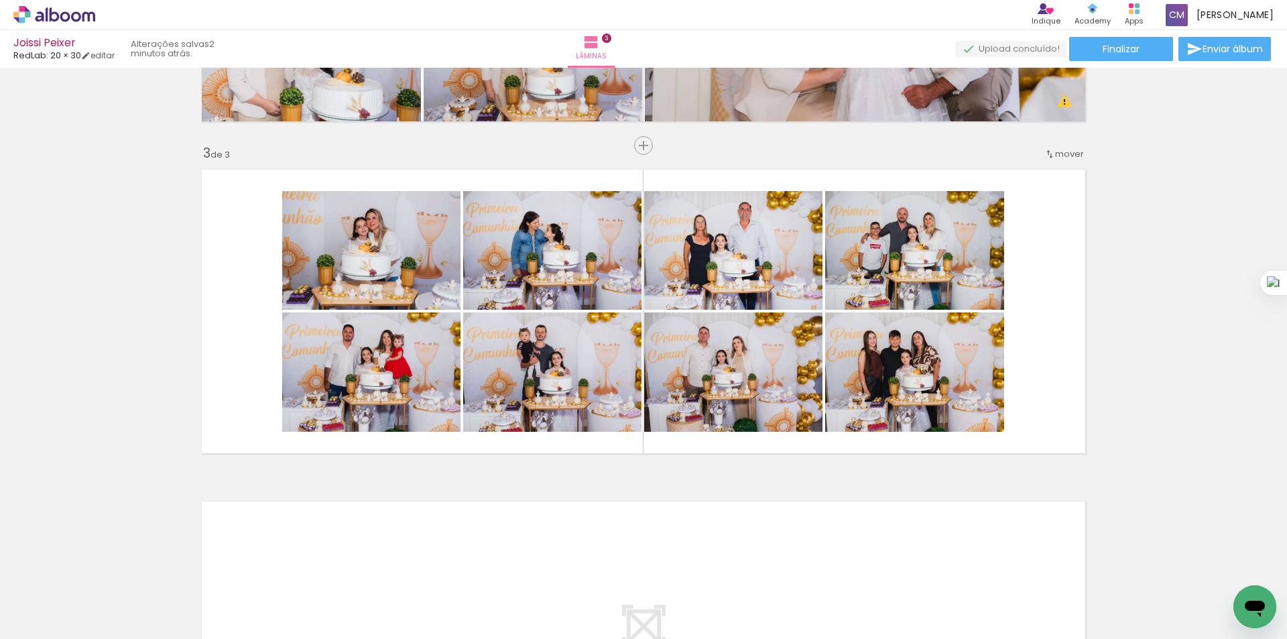
scroll to position [0, 1080]
drag, startPoint x: 1015, startPoint y: 632, endPoint x: 7, endPoint y: 7, distance: 1185.5
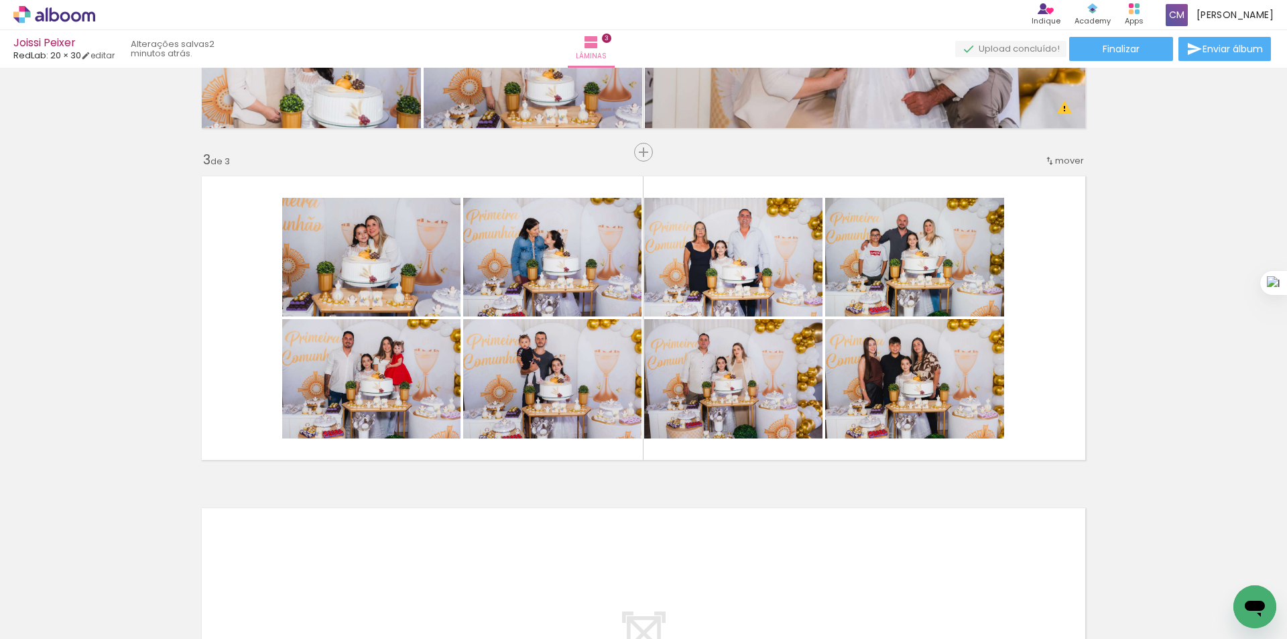
scroll to position [608, 0]
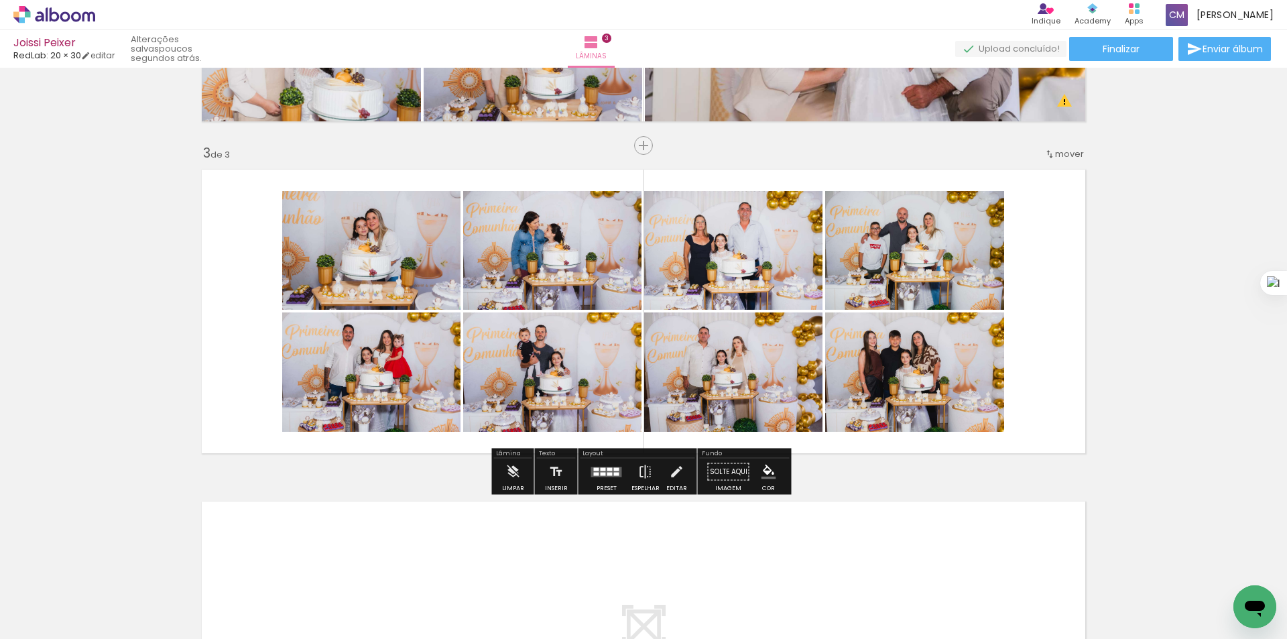
click at [608, 469] on div at bounding box center [610, 468] width 5 height 3
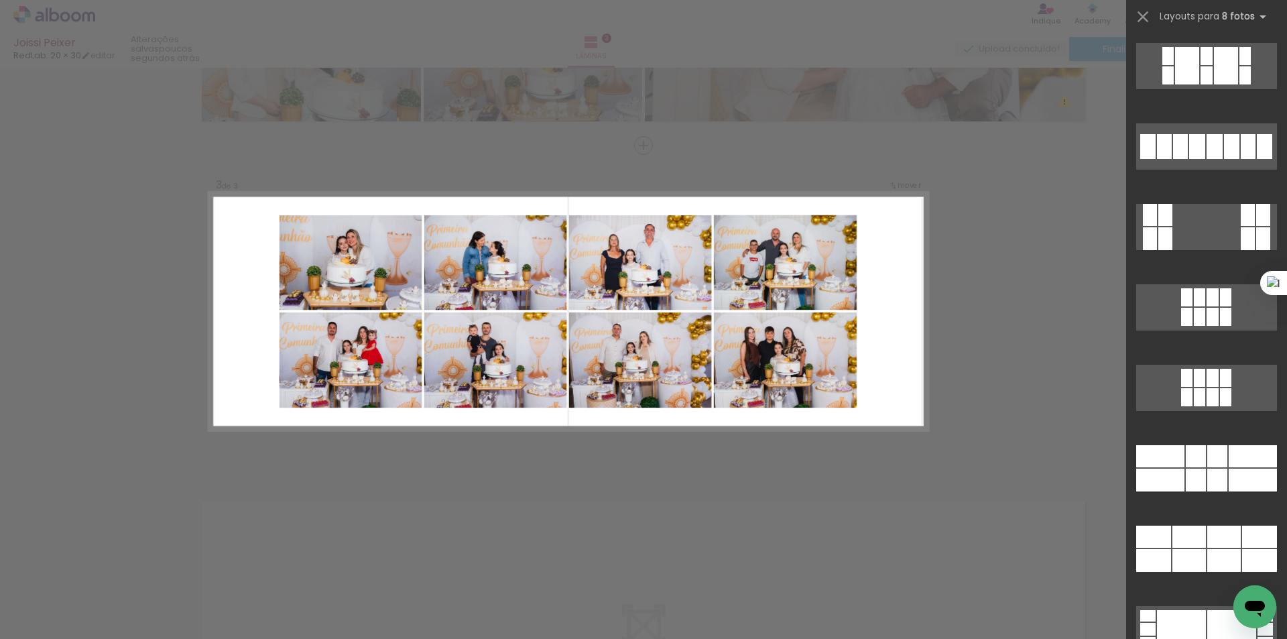
scroll to position [6307, 0]
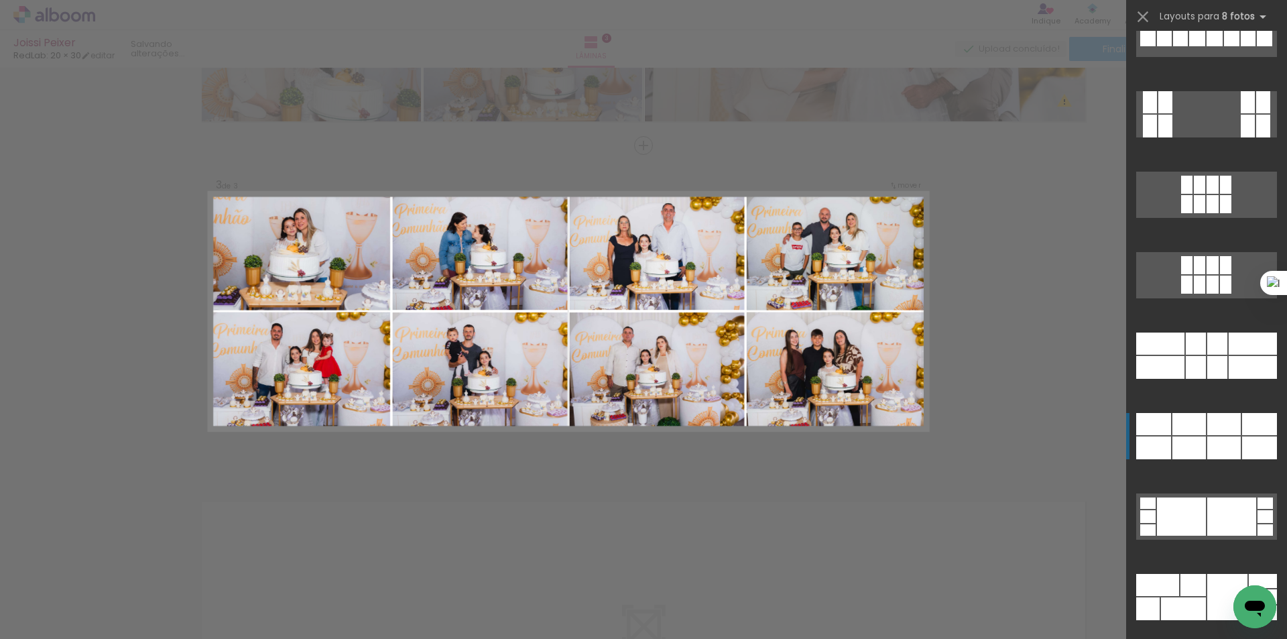
click at [1229, 355] on div at bounding box center [1253, 344] width 48 height 22
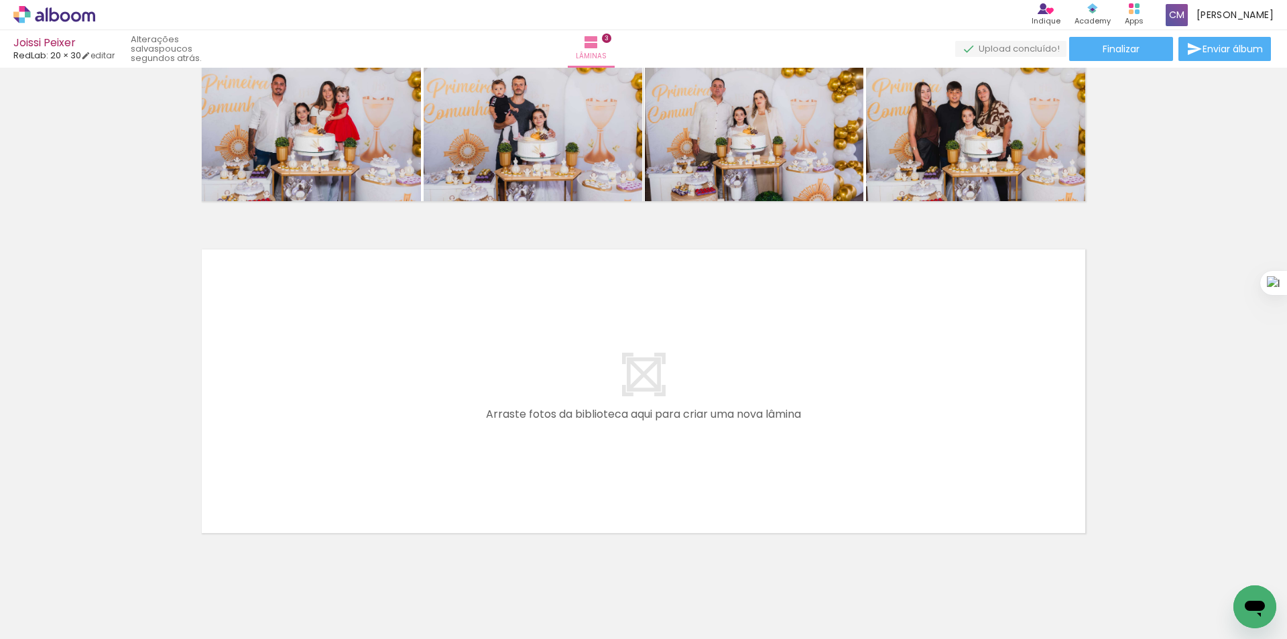
scroll to position [893, 0]
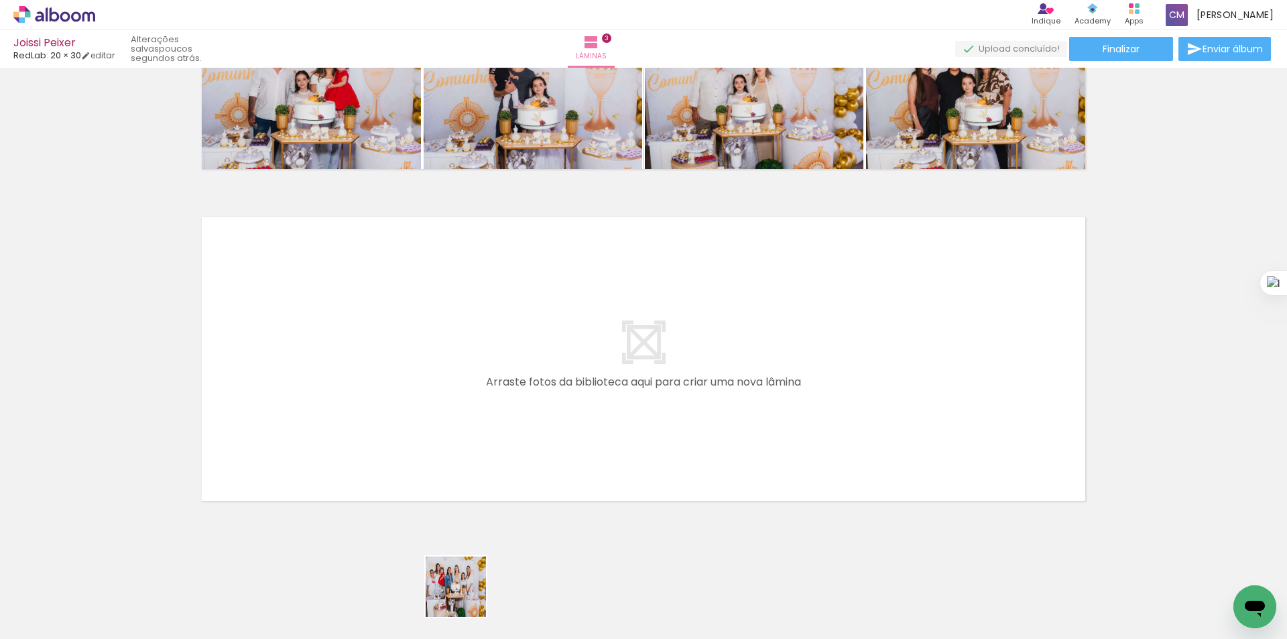
drag, startPoint x: 466, startPoint y: 597, endPoint x: 469, endPoint y: 378, distance: 218.6
click at [469, 378] on quentale-workspace at bounding box center [643, 319] width 1287 height 639
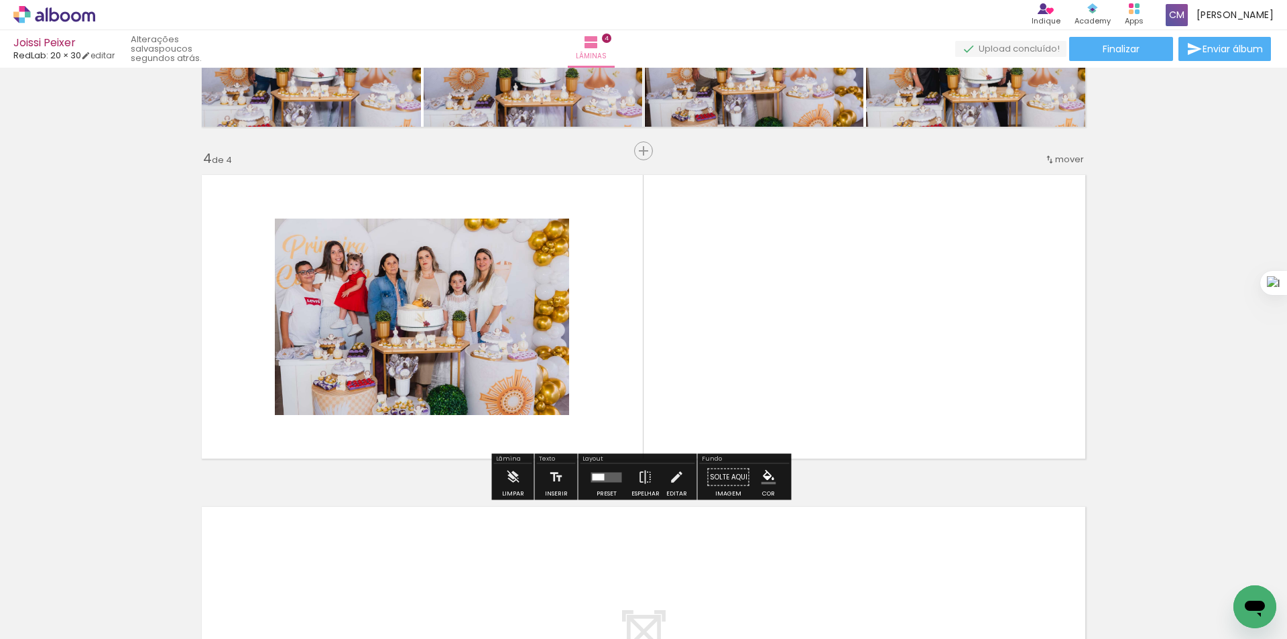
scroll to position [940, 0]
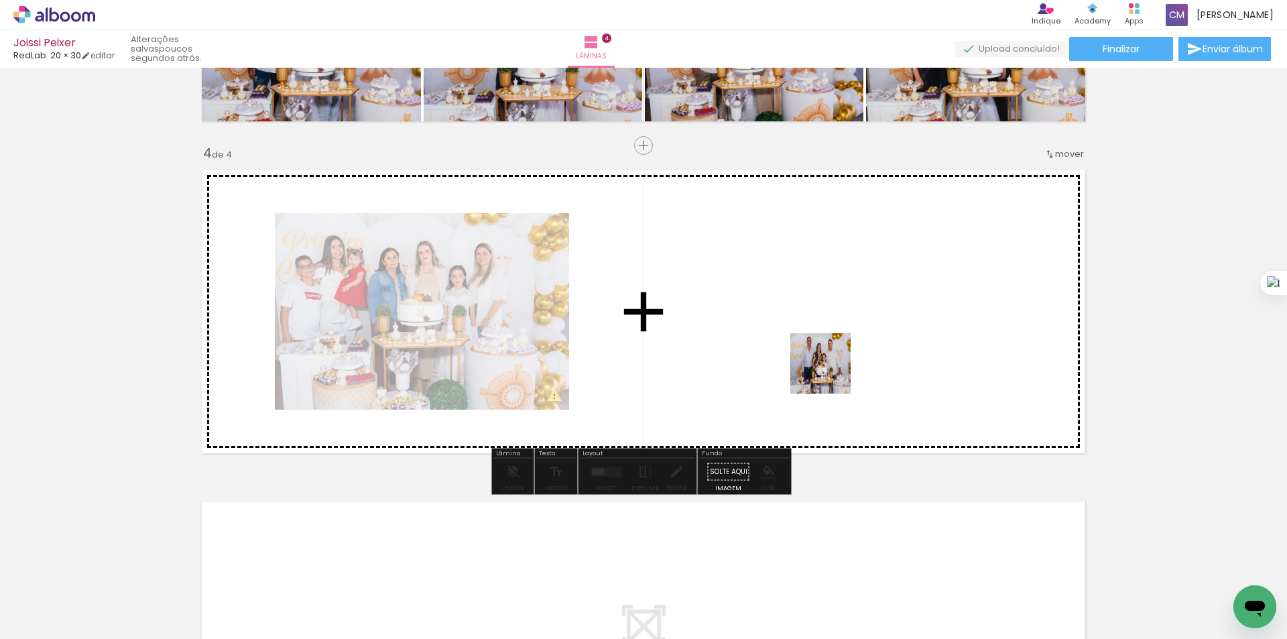
drag, startPoint x: 880, startPoint y: 613, endPoint x: 811, endPoint y: 286, distance: 333.8
click at [811, 286] on quentale-workspace at bounding box center [643, 319] width 1287 height 639
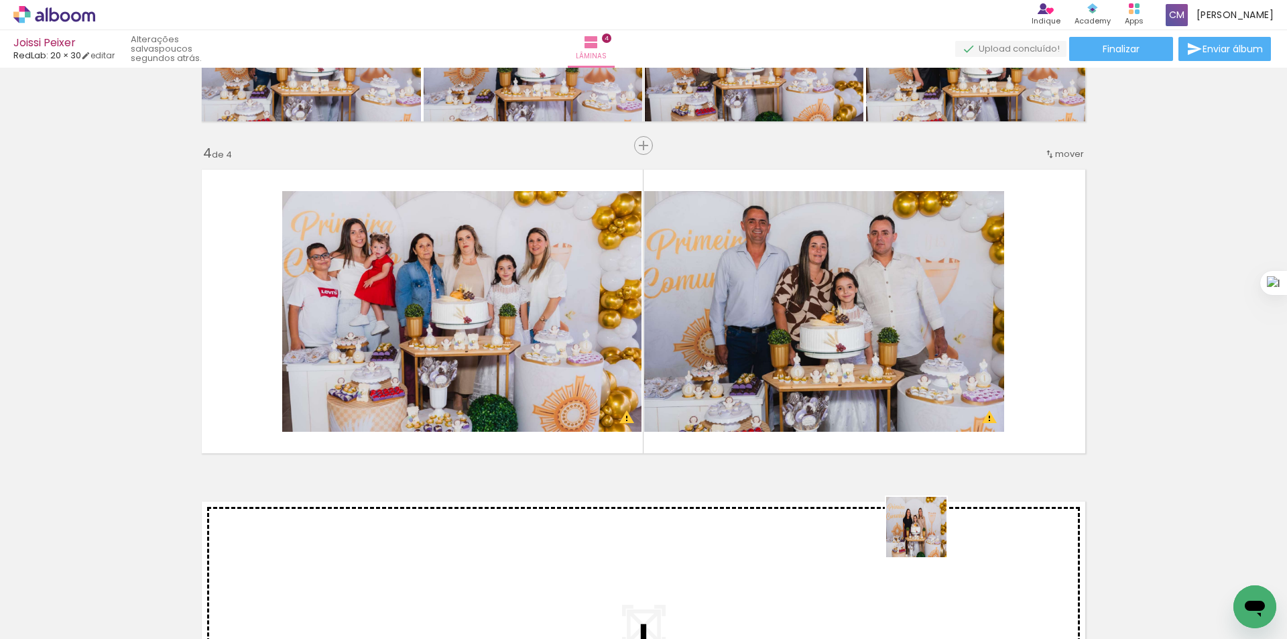
drag, startPoint x: 935, startPoint y: 571, endPoint x: 916, endPoint y: 341, distance: 231.5
click at [916, 341] on quentale-workspace at bounding box center [643, 319] width 1287 height 639
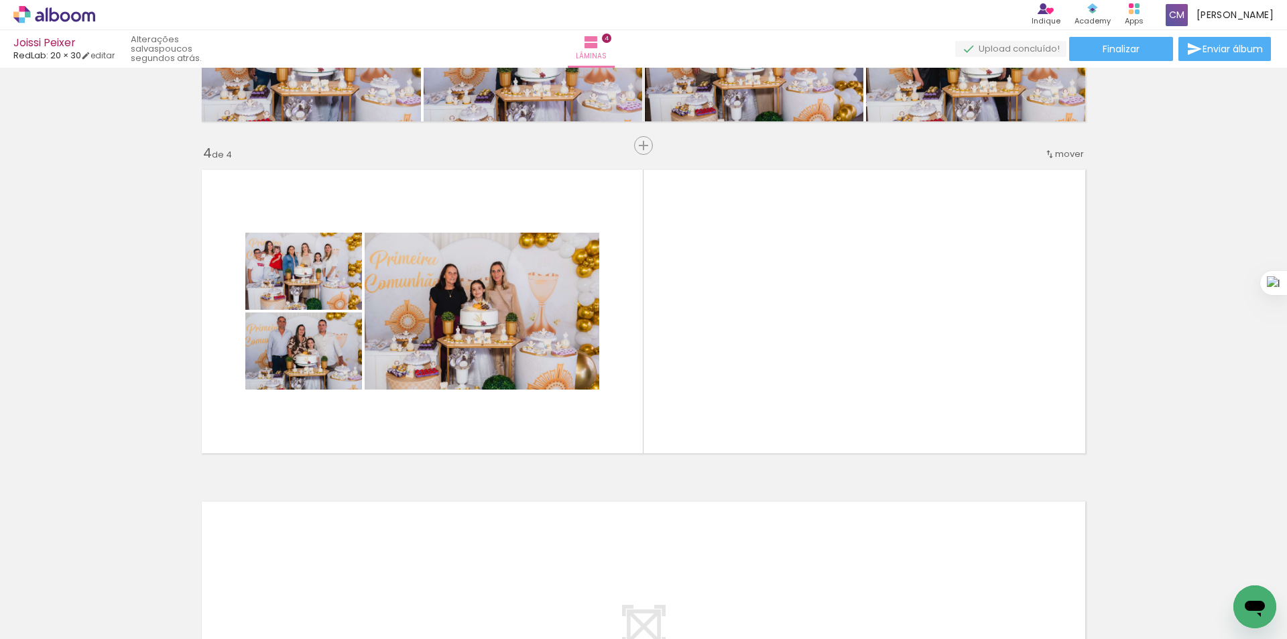
scroll to position [0, 504]
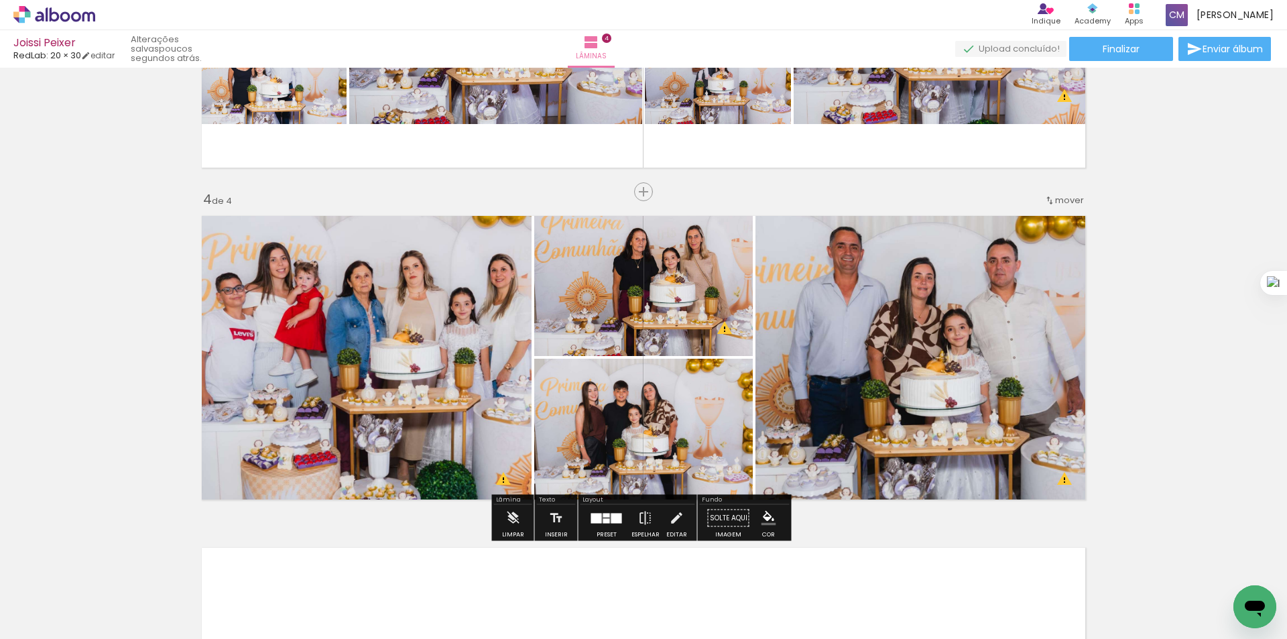
scroll to position [0, 1080]
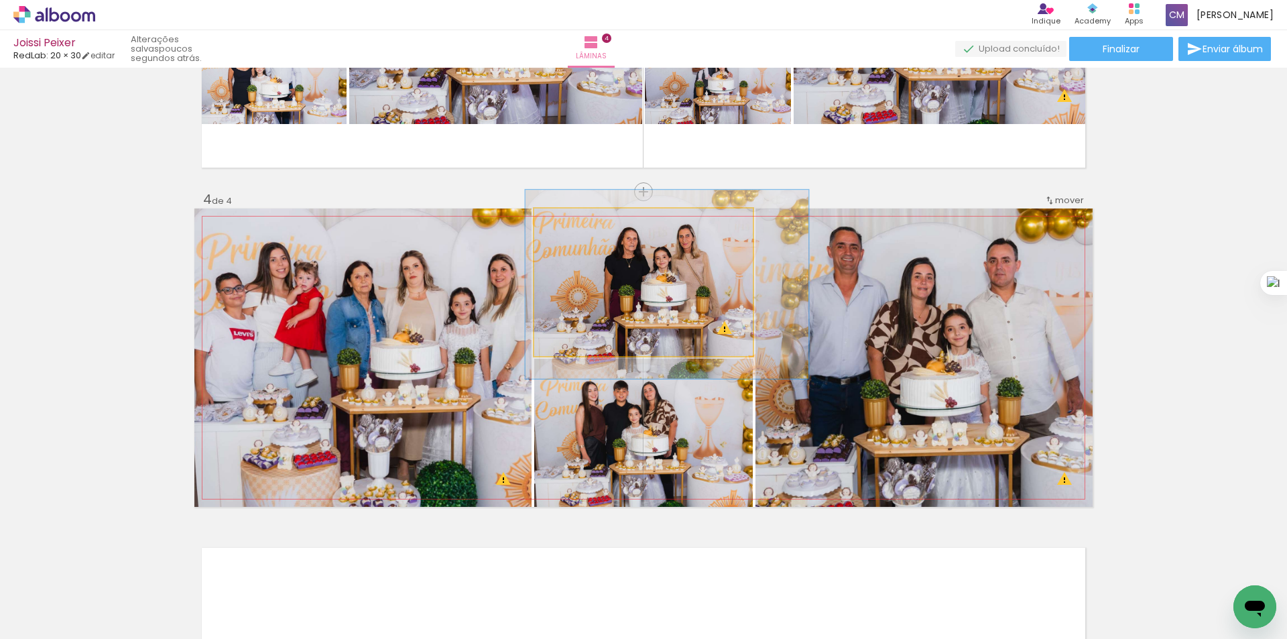
drag, startPoint x: 729, startPoint y: 304, endPoint x: 720, endPoint y: 303, distance: 8.7
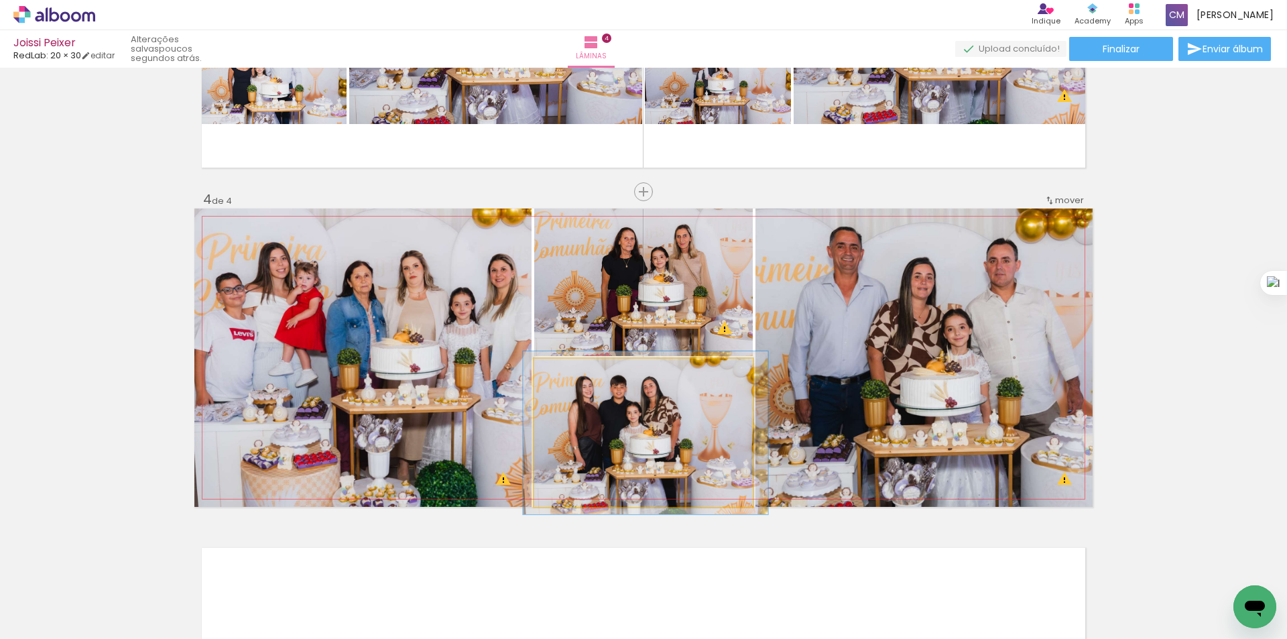
click at [573, 382] on div at bounding box center [570, 372] width 21 height 21
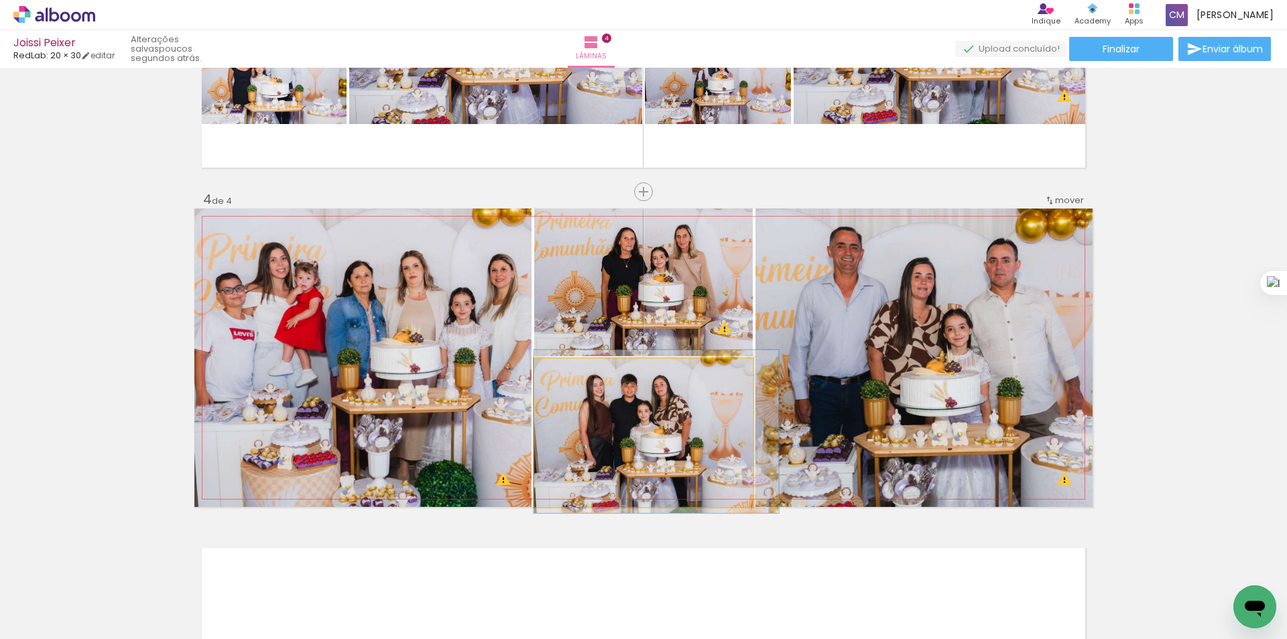
drag, startPoint x: 699, startPoint y: 439, endPoint x: 726, endPoint y: 436, distance: 27.6
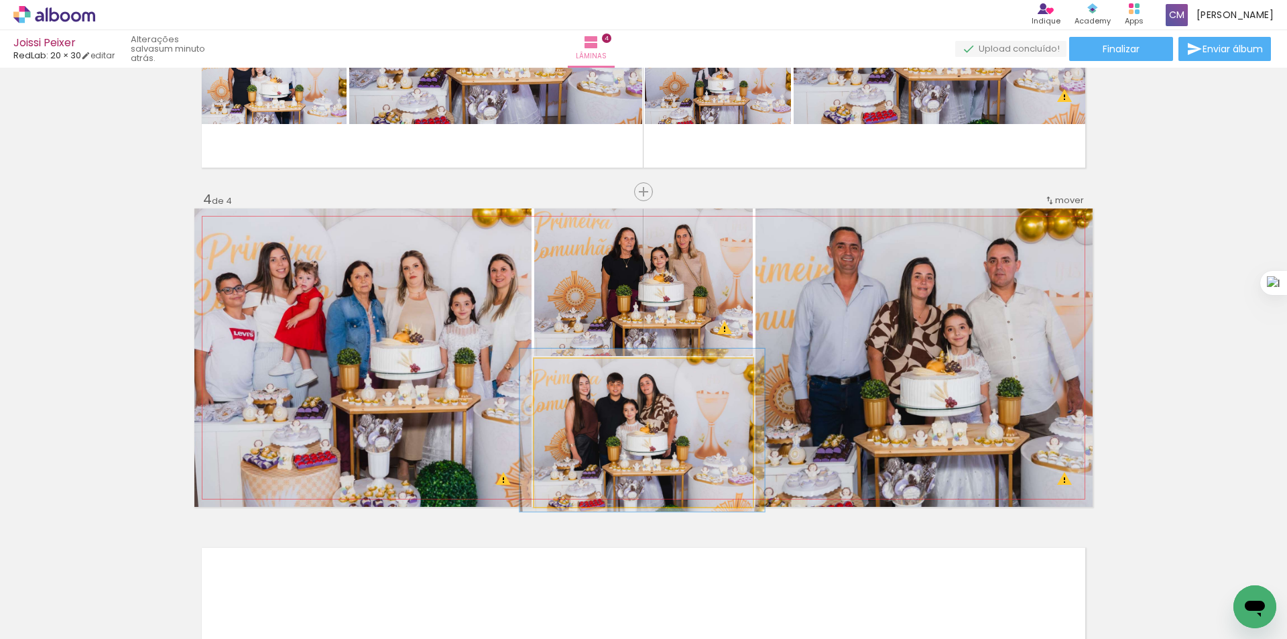
drag, startPoint x: 724, startPoint y: 436, endPoint x: 709, endPoint y: 435, distance: 14.1
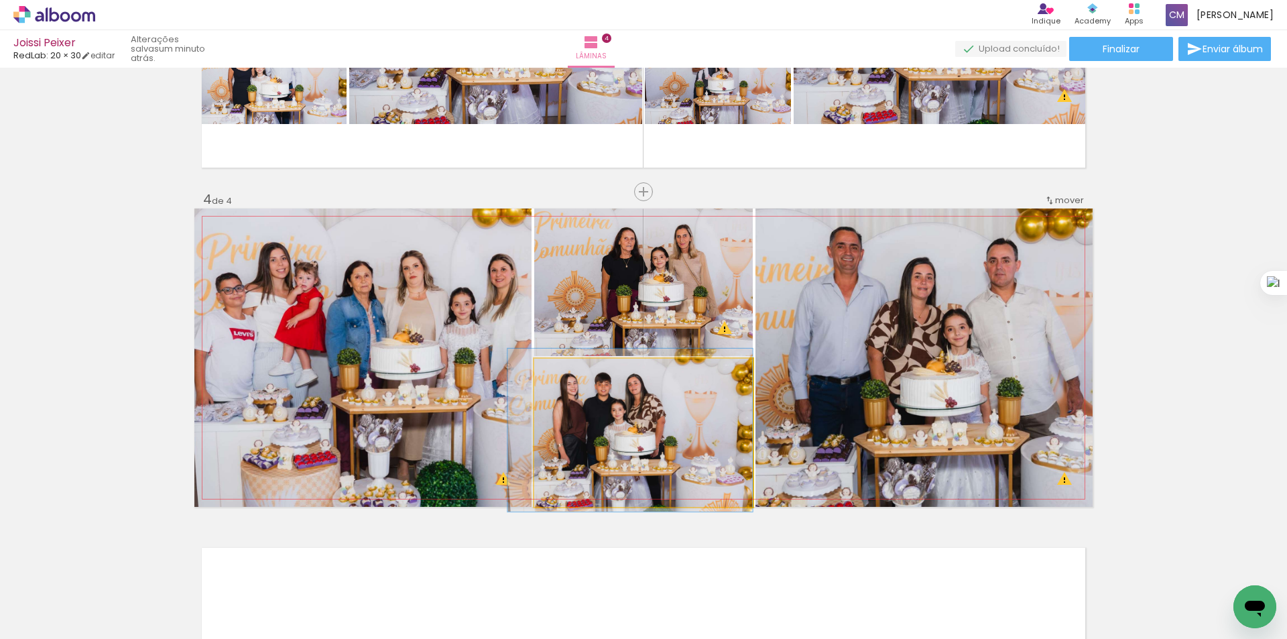
drag, startPoint x: 713, startPoint y: 438, endPoint x: 685, endPoint y: 438, distance: 28.2
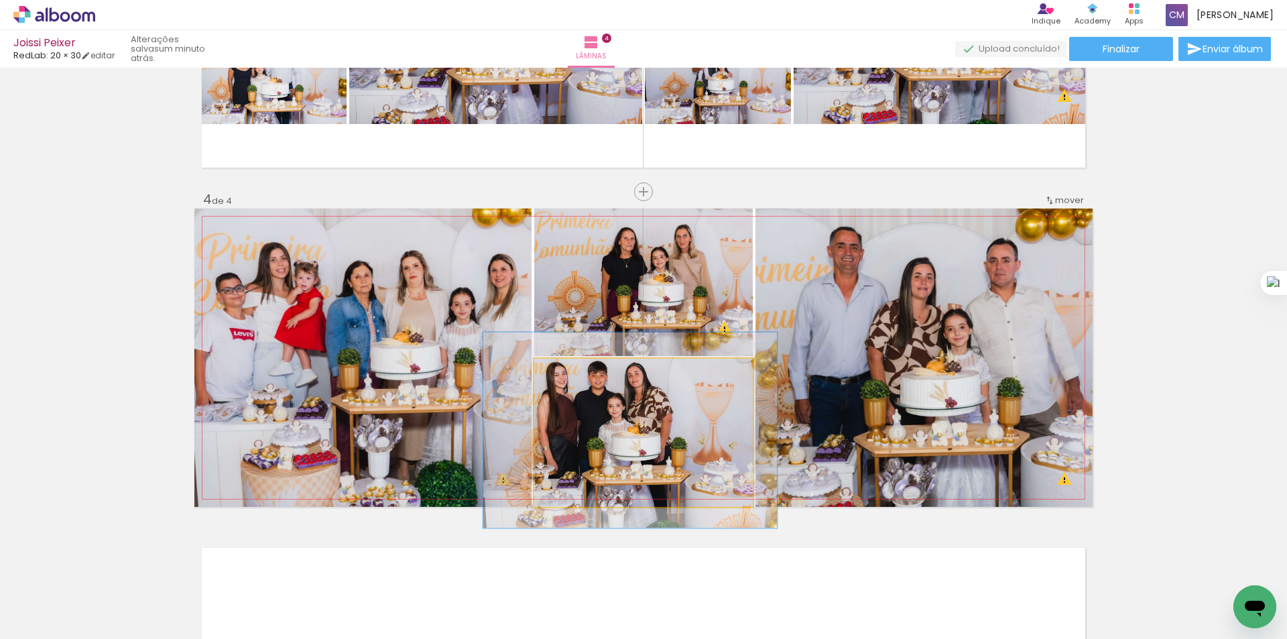
drag, startPoint x: 573, startPoint y: 376, endPoint x: 584, endPoint y: 381, distance: 12.3
click at [584, 381] on div at bounding box center [582, 372] width 21 height 21
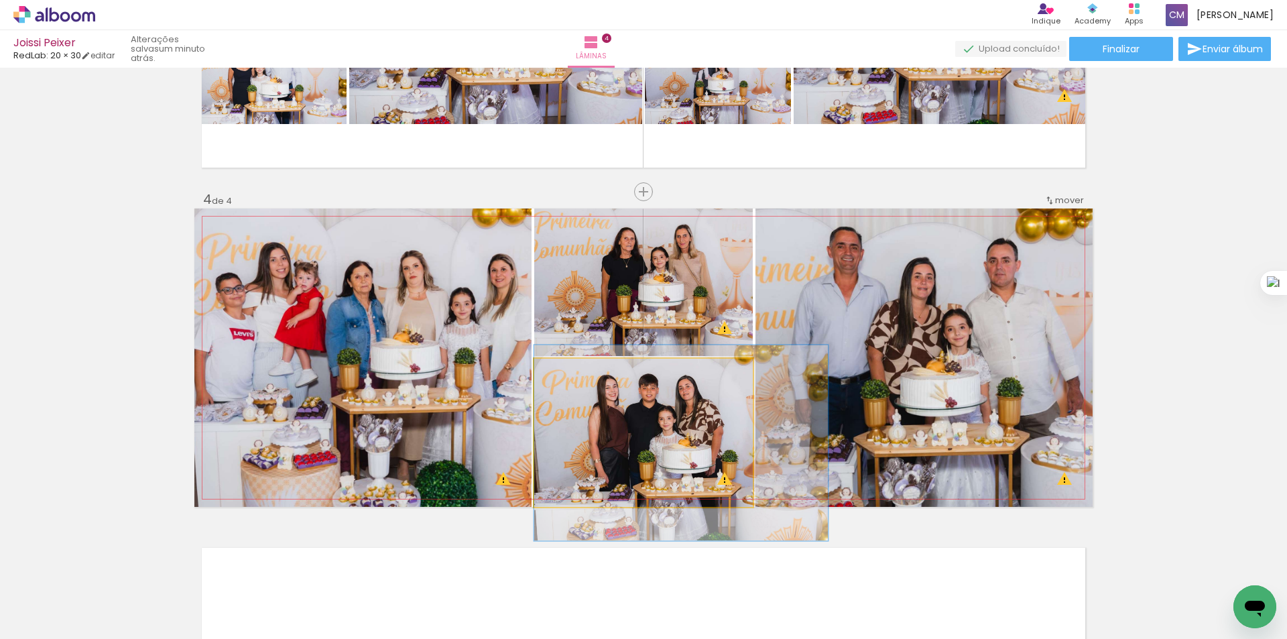
drag, startPoint x: 615, startPoint y: 438, endPoint x: 679, endPoint y: 451, distance: 65.6
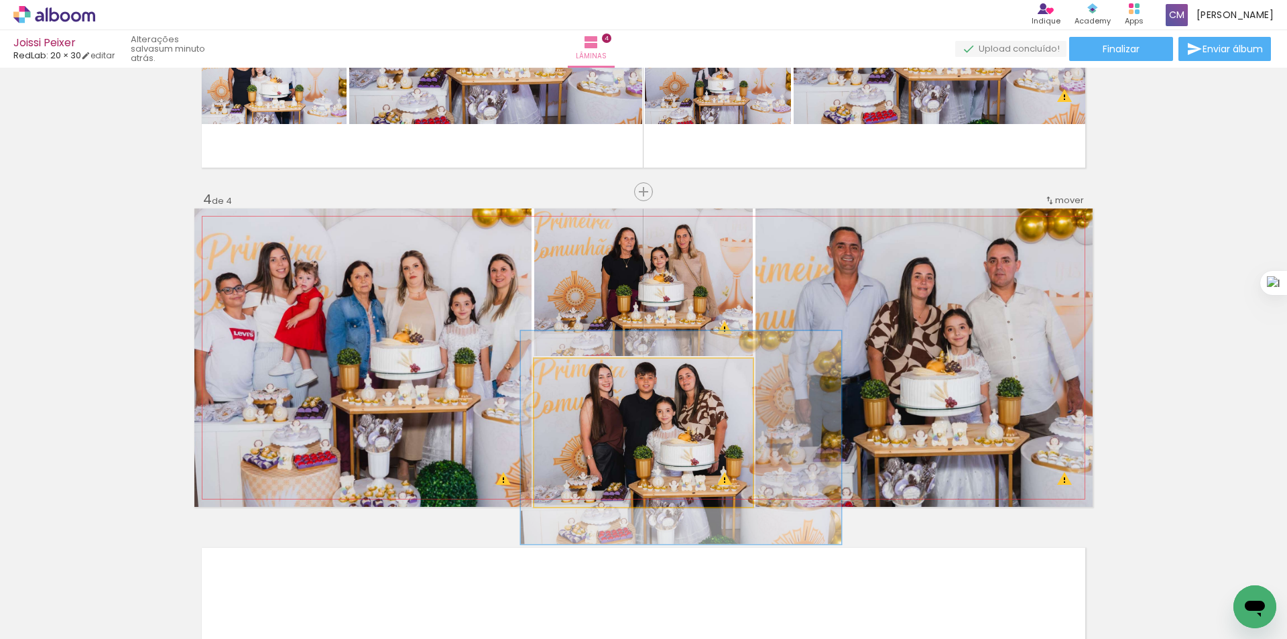
type paper-slider "144"
click at [589, 375] on div at bounding box center [588, 372] width 21 height 21
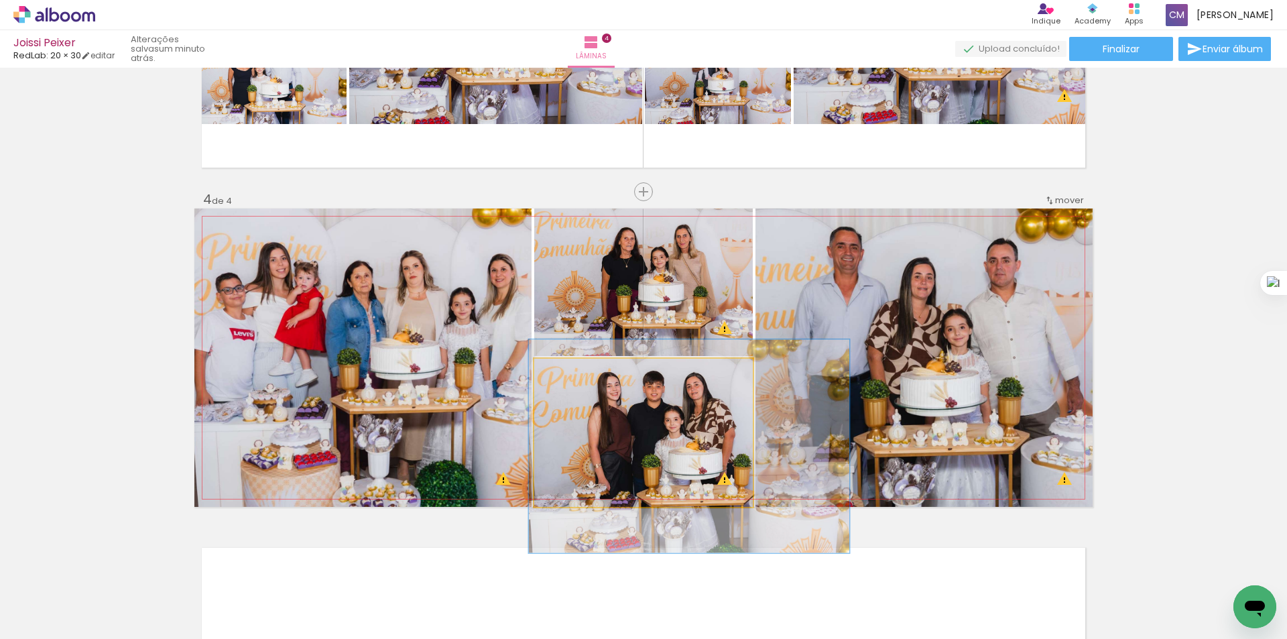
drag, startPoint x: 646, startPoint y: 426, endPoint x: 654, endPoint y: 435, distance: 11.9
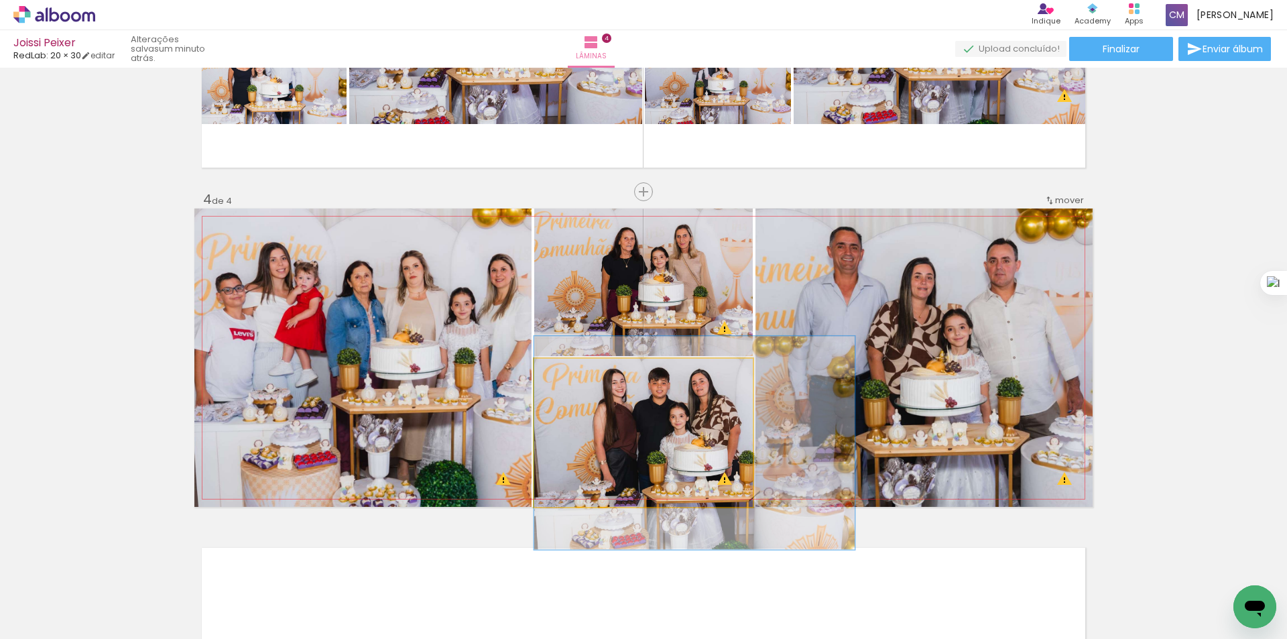
drag, startPoint x: 709, startPoint y: 412, endPoint x: 716, endPoint y: 409, distance: 7.5
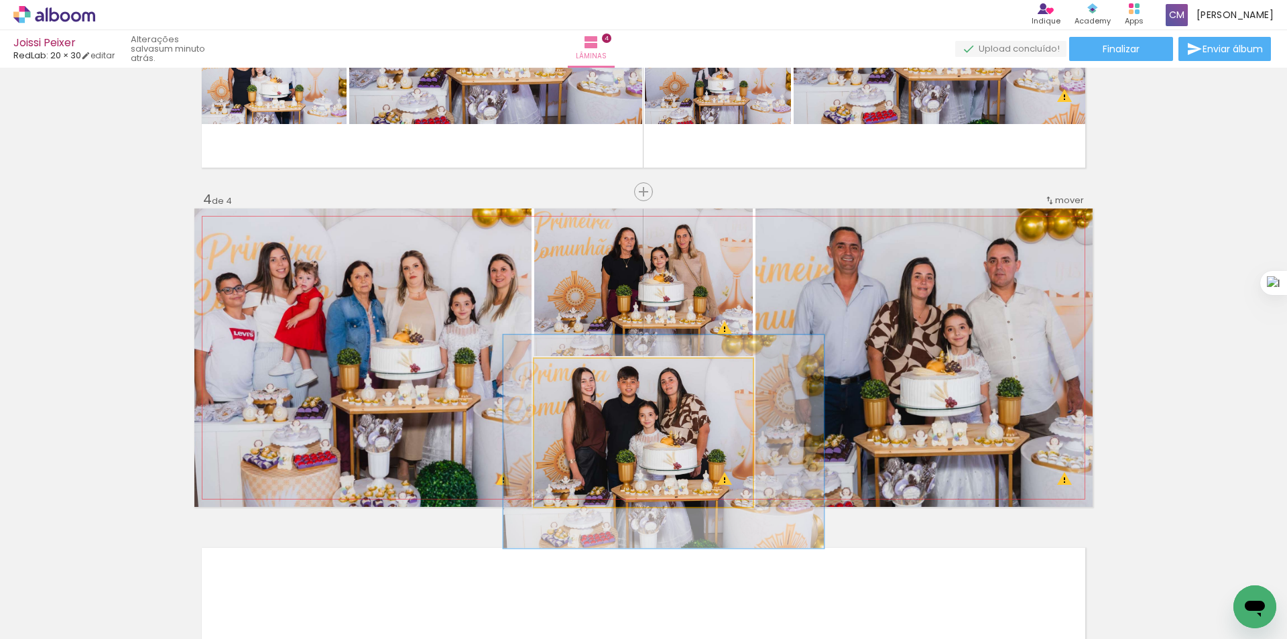
drag, startPoint x: 712, startPoint y: 422, endPoint x: 686, endPoint y: 422, distance: 26.2
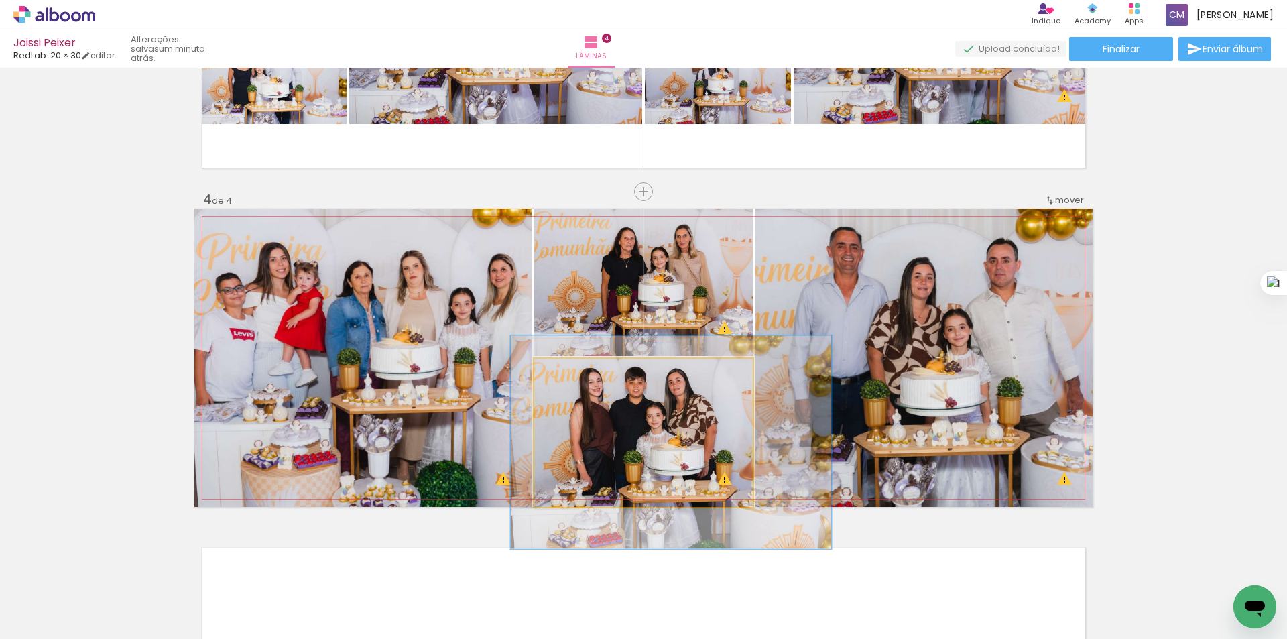
drag, startPoint x: 686, startPoint y: 422, endPoint x: 693, endPoint y: 422, distance: 7.4
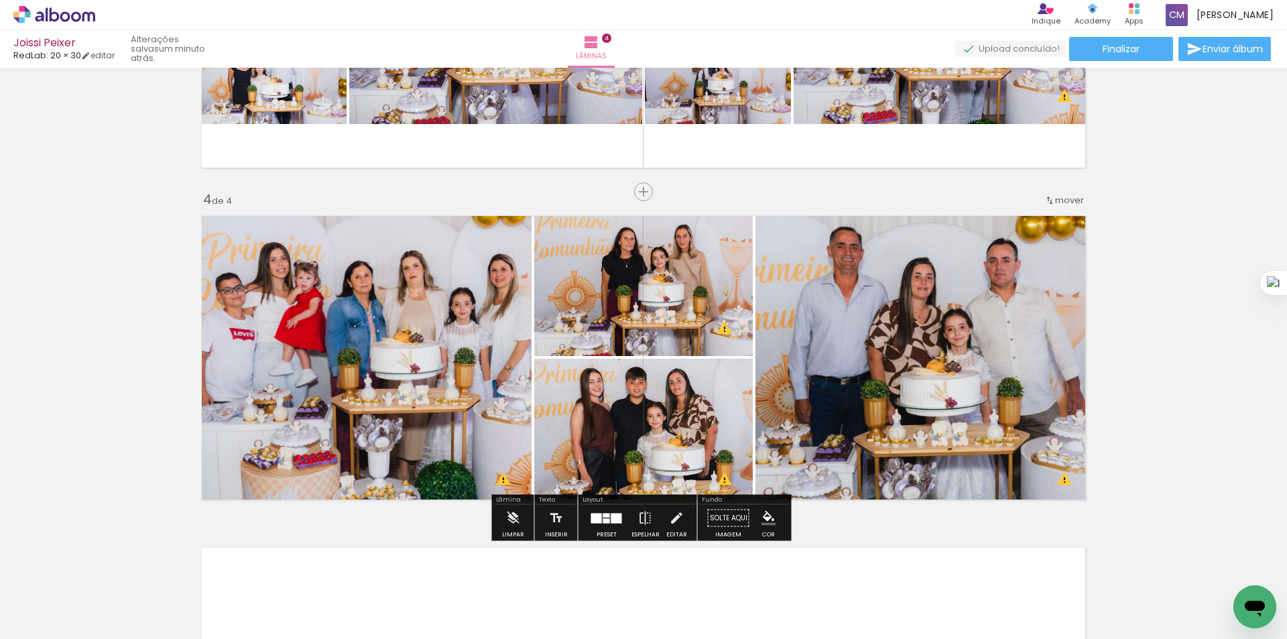
drag, startPoint x: 1193, startPoint y: 396, endPoint x: 1191, endPoint y: 353, distance: 42.3
click at [1191, 353] on div "Inserir lâmina 1 de 4 Inserir lâmina 2 de 4 Inserir lâmina 3 de 4 Inserir lâmin…" at bounding box center [643, 9] width 1287 height 1660
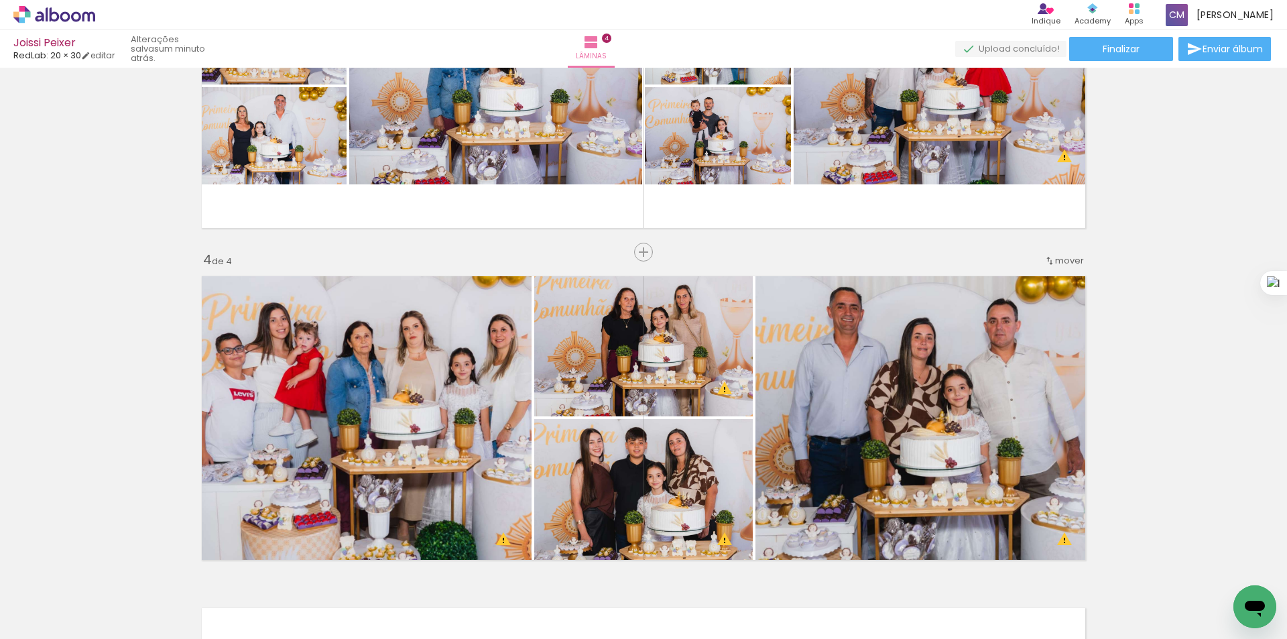
scroll to position [715, 0]
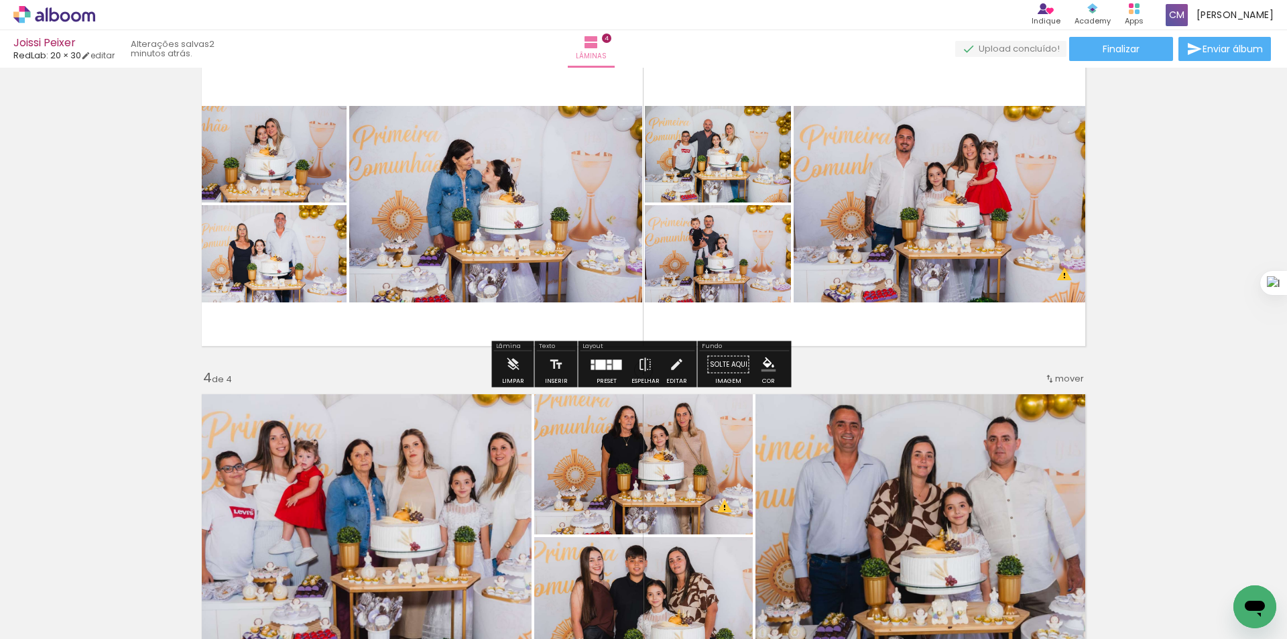
click at [718, 247] on quentale-photo at bounding box center [718, 253] width 146 height 97
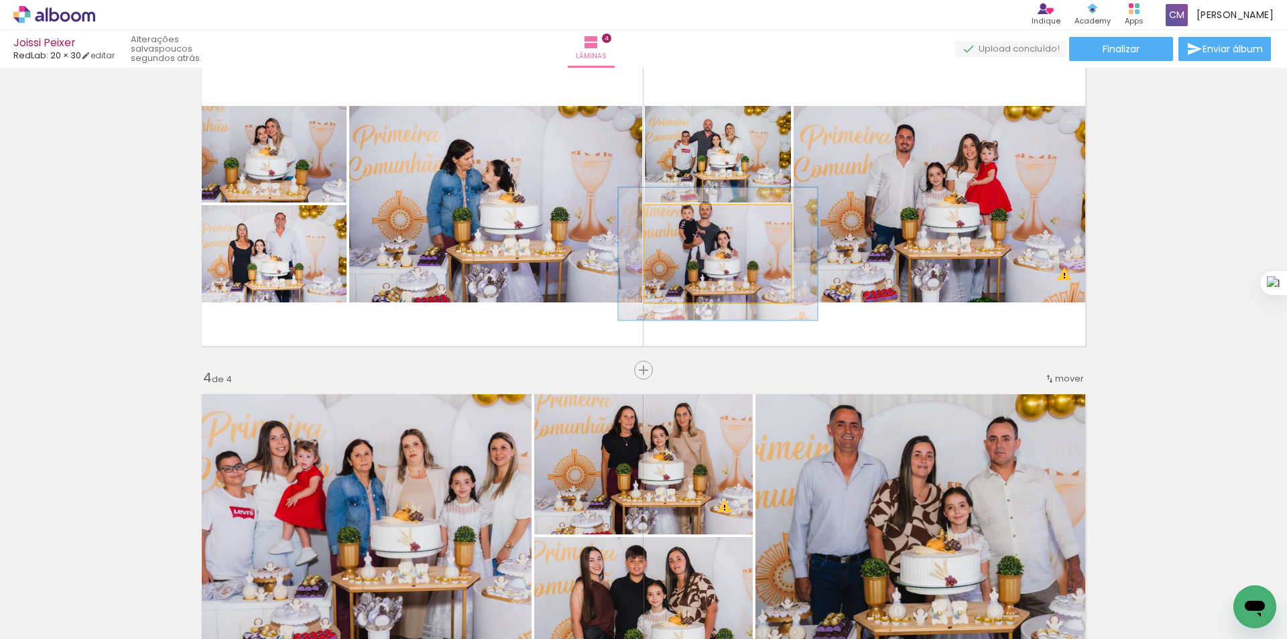
drag, startPoint x: 674, startPoint y: 225, endPoint x: 691, endPoint y: 229, distance: 17.1
click at [691, 229] on div at bounding box center [693, 219] width 21 height 21
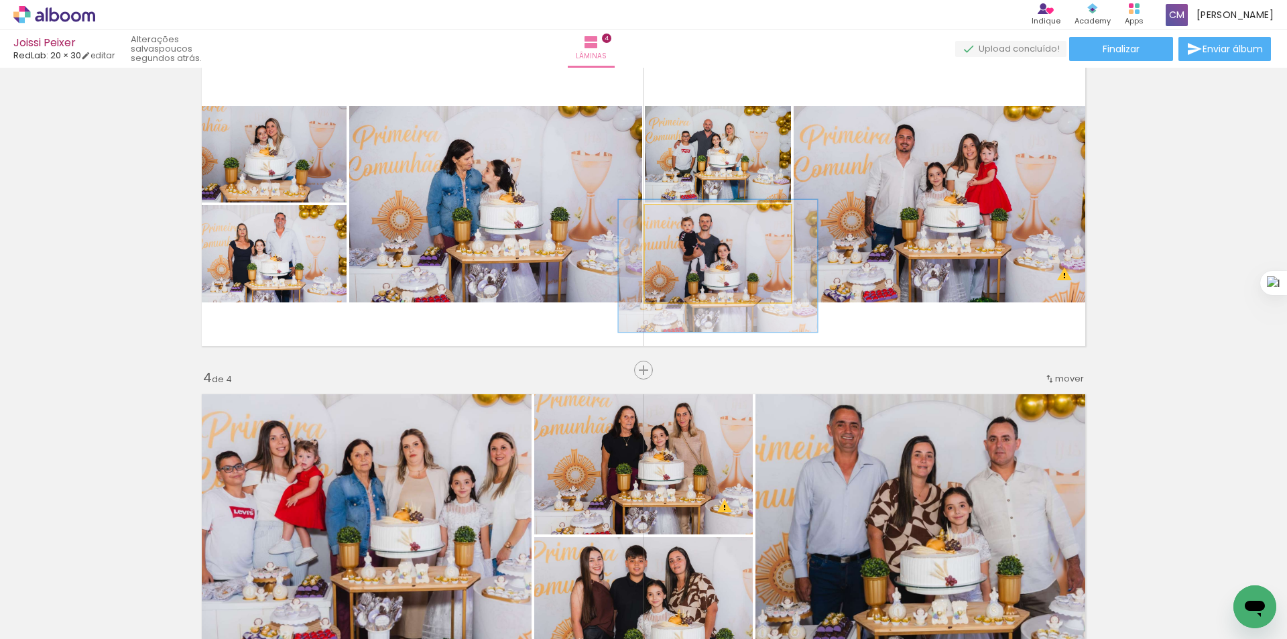
drag, startPoint x: 711, startPoint y: 262, endPoint x: 711, endPoint y: 274, distance: 12.1
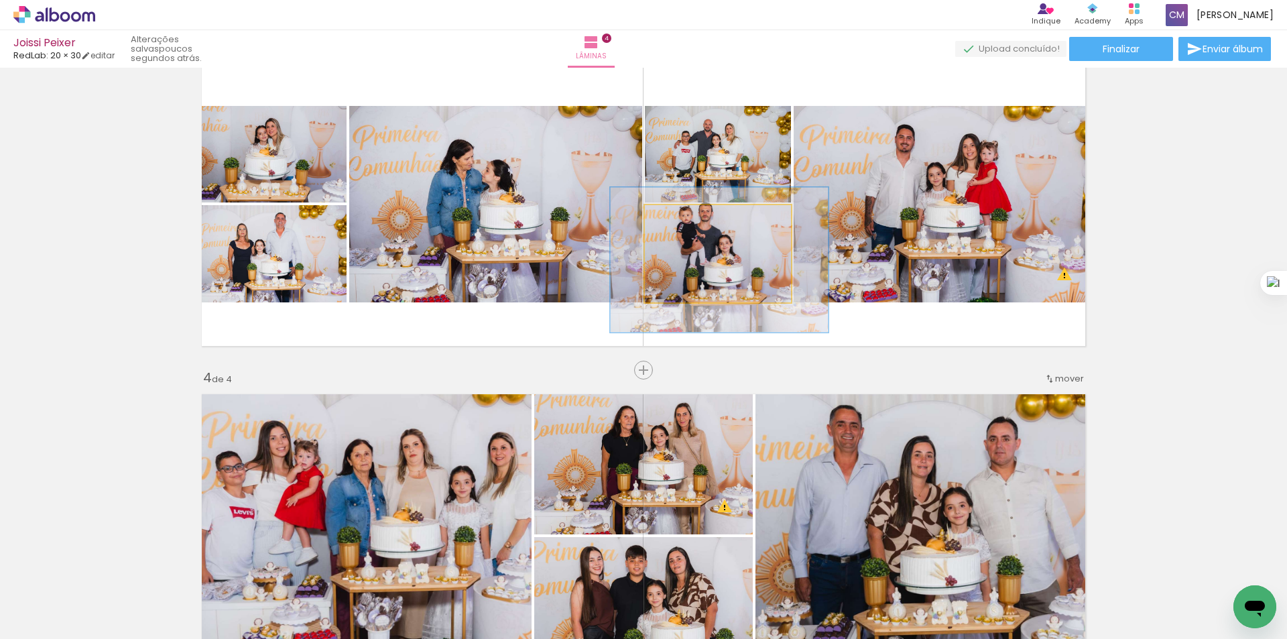
type paper-slider "150"
click at [699, 223] on div at bounding box center [702, 219] width 12 height 12
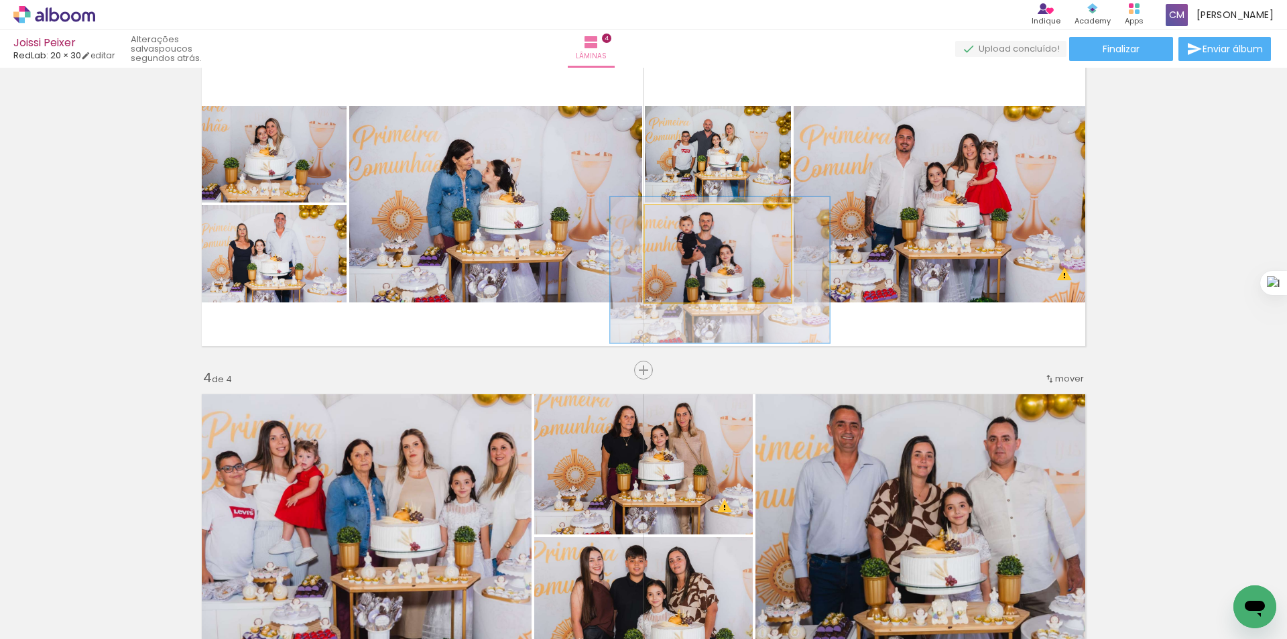
drag, startPoint x: 709, startPoint y: 272, endPoint x: 710, endPoint y: 282, distance: 10.1
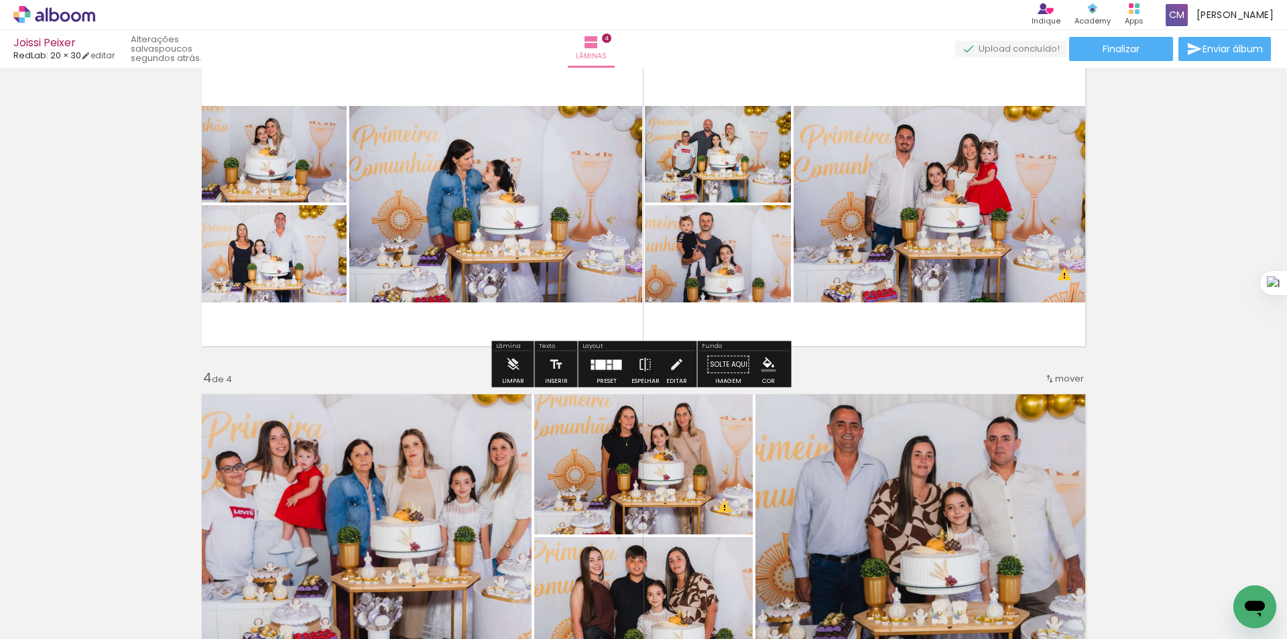
click at [743, 178] on quentale-photo at bounding box center [718, 154] width 146 height 97
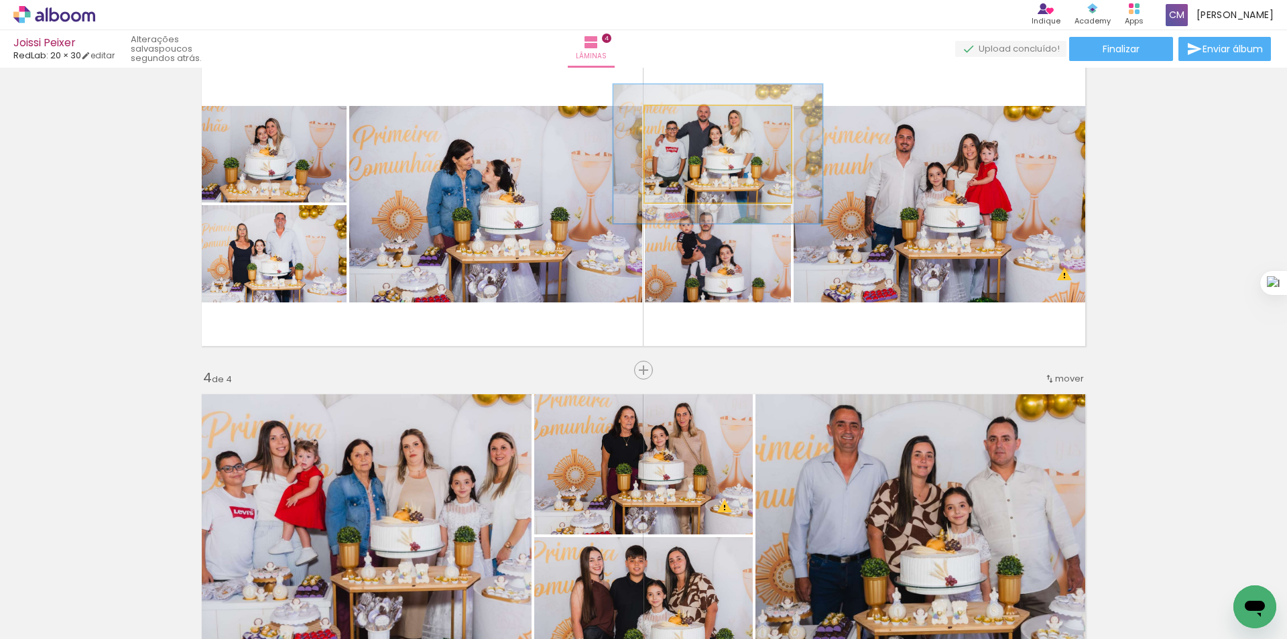
drag, startPoint x: 680, startPoint y: 123, endPoint x: 700, endPoint y: 128, distance: 20.8
click at [700, 128] on div at bounding box center [696, 119] width 21 height 21
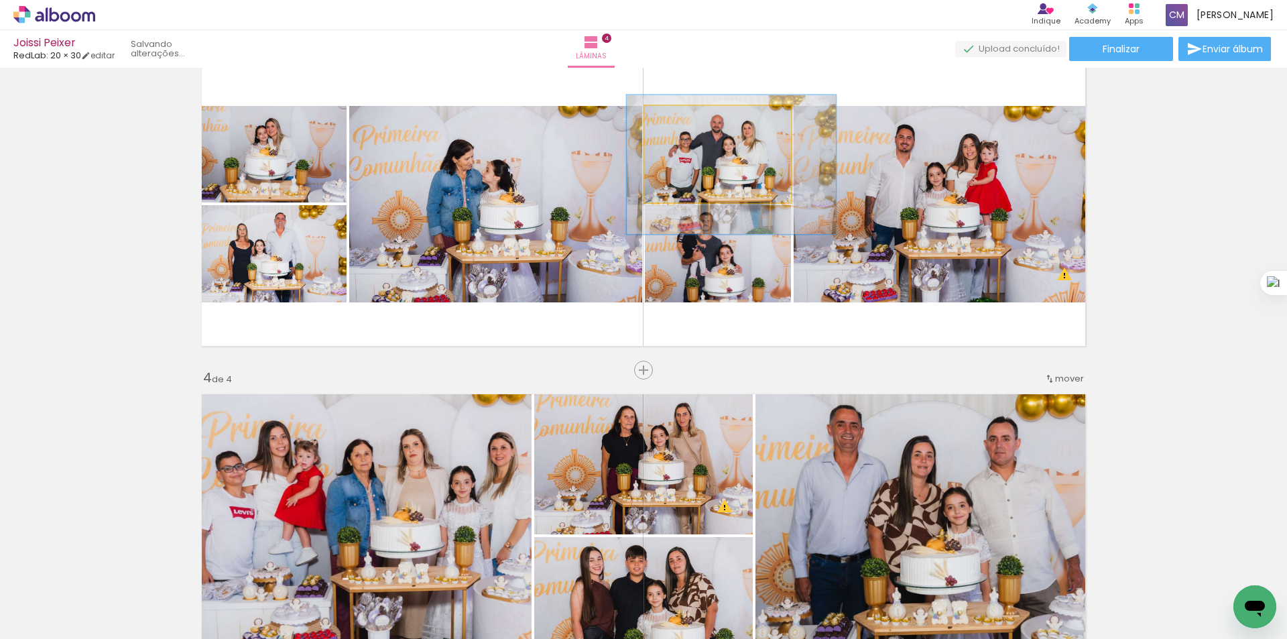
drag, startPoint x: 701, startPoint y: 168, endPoint x: 714, endPoint y: 179, distance: 17.2
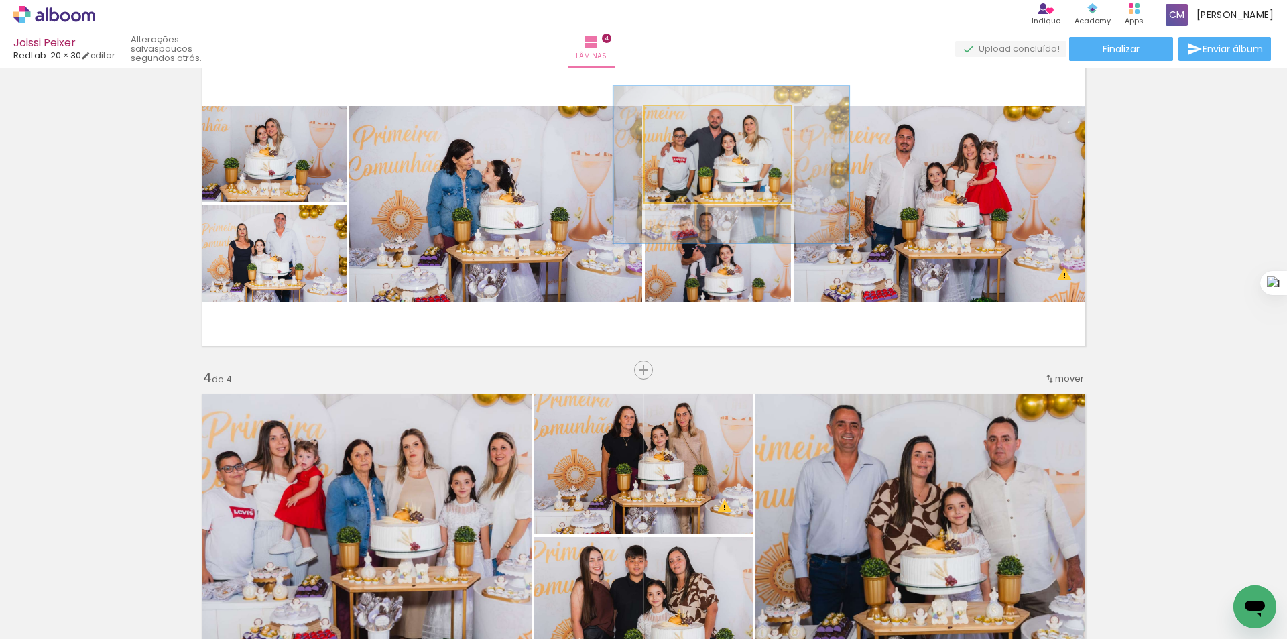
drag, startPoint x: 699, startPoint y: 124, endPoint x: 707, endPoint y: 127, distance: 8.7
type paper-slider "161"
click at [707, 127] on div at bounding box center [708, 119] width 21 height 21
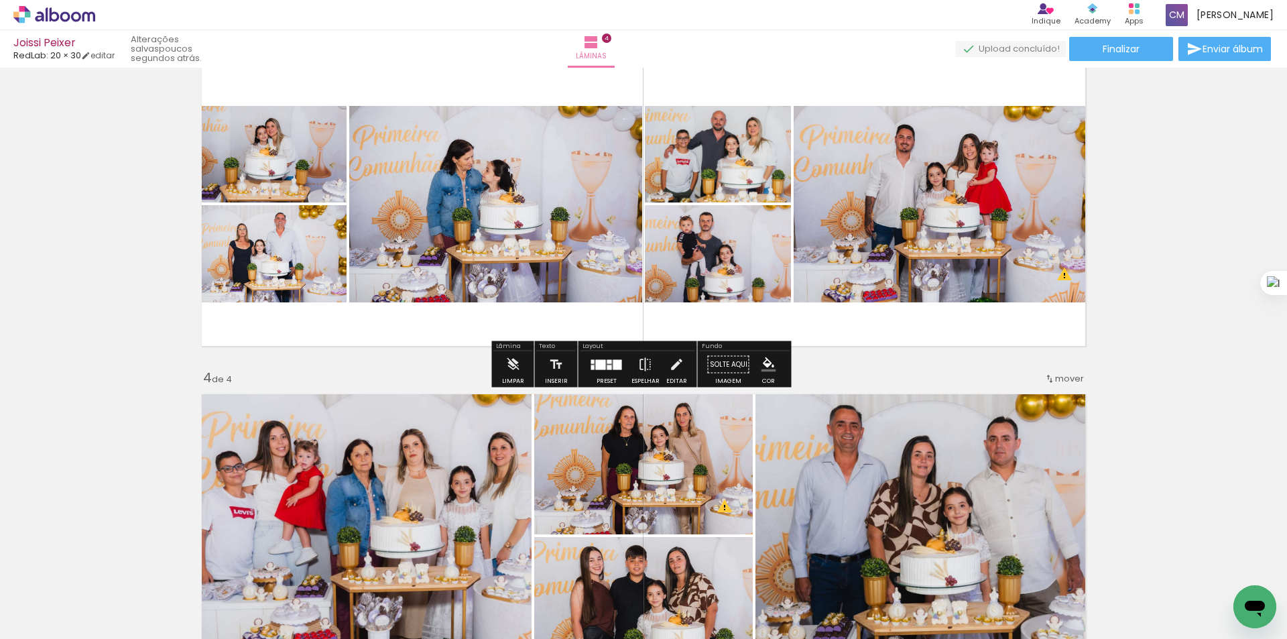
click at [247, 157] on quentale-photo at bounding box center [270, 154] width 152 height 97
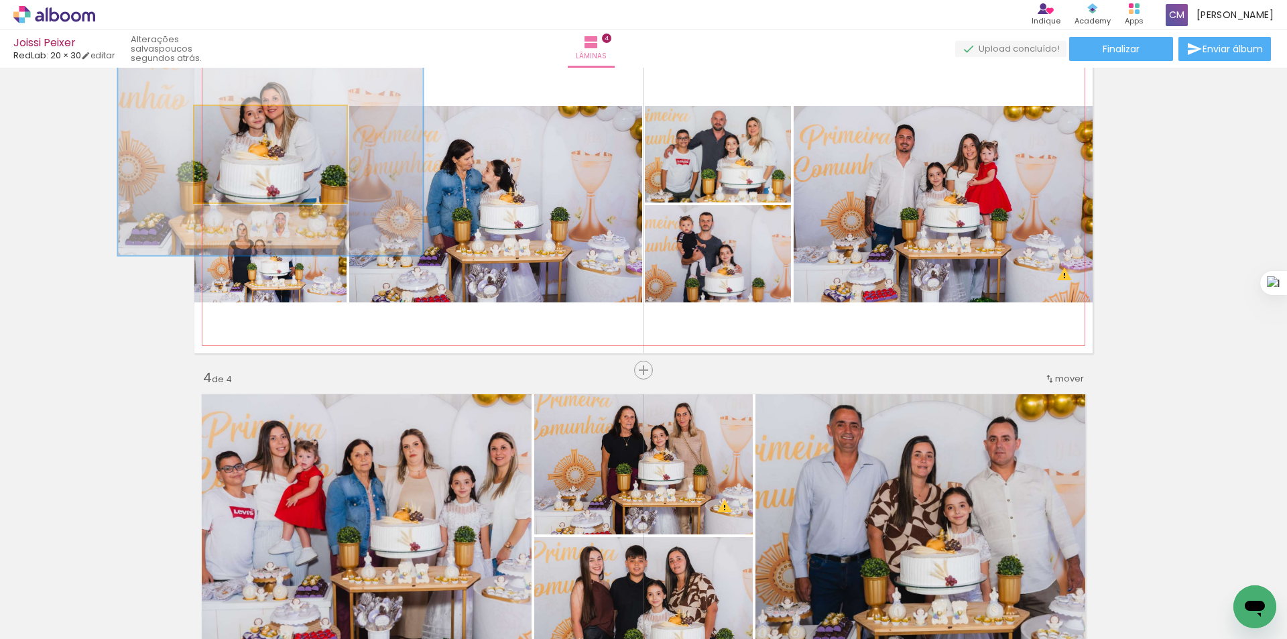
drag, startPoint x: 223, startPoint y: 121, endPoint x: 270, endPoint y: 136, distance: 49.2
click at [270, 136] on quentale-photo at bounding box center [270, 154] width 152 height 97
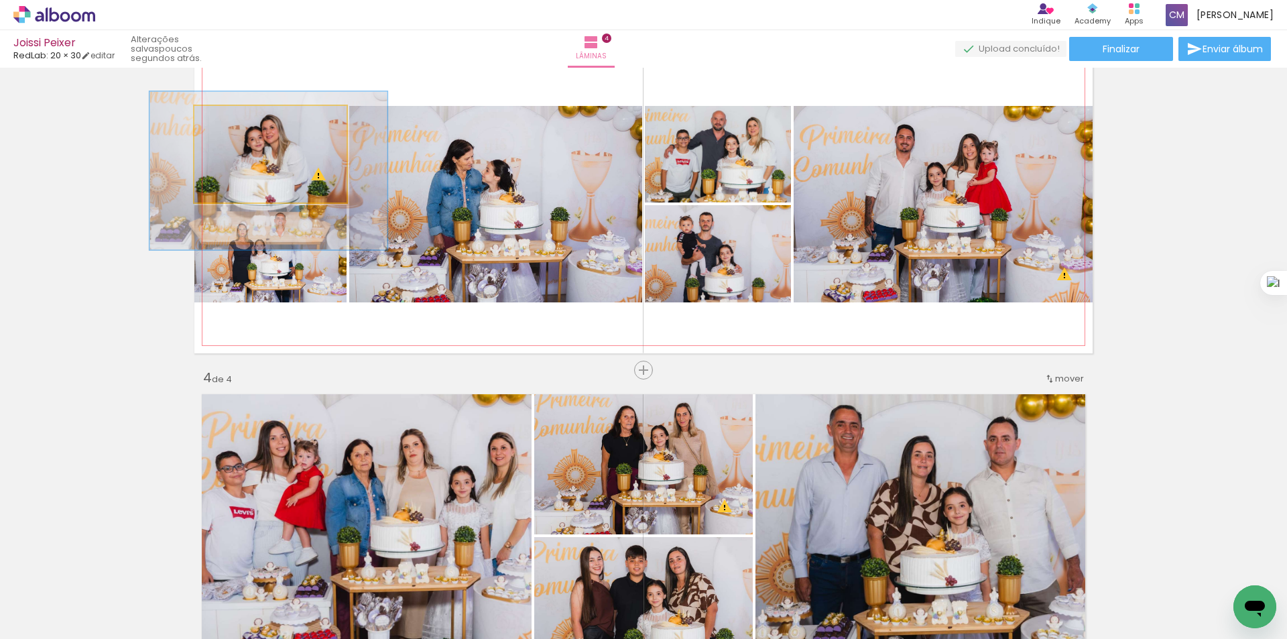
drag, startPoint x: 269, startPoint y: 122, endPoint x: 246, endPoint y: 121, distance: 22.8
click at [246, 121] on div at bounding box center [255, 119] width 21 height 21
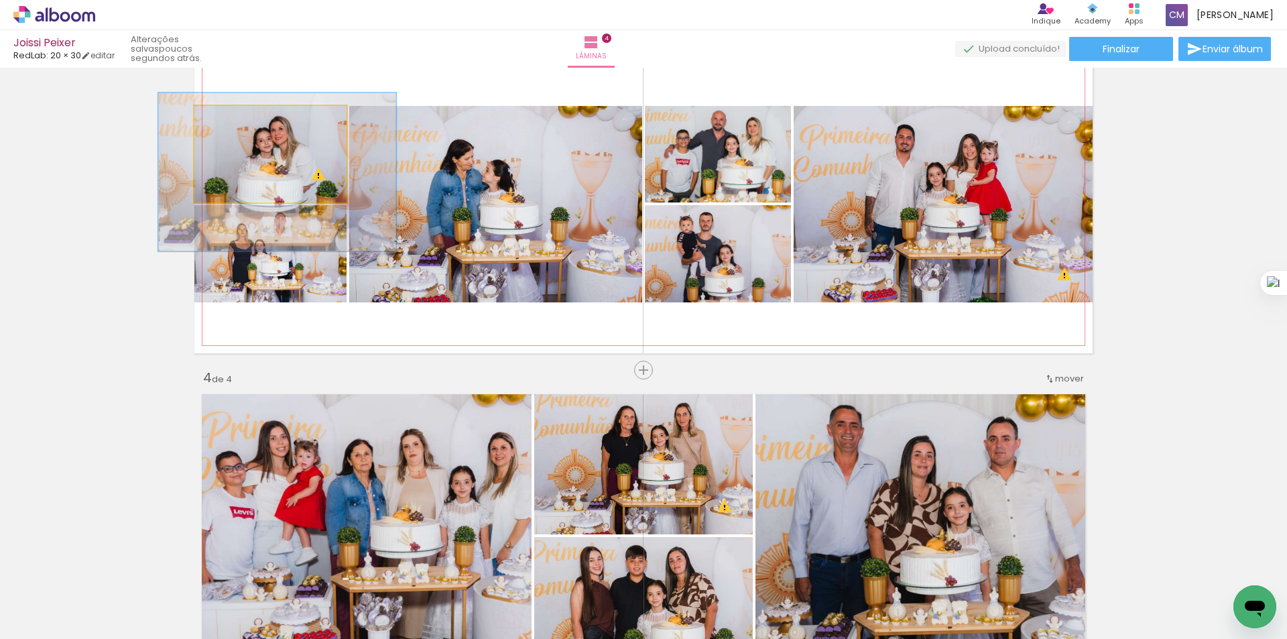
drag, startPoint x: 286, startPoint y: 175, endPoint x: 294, endPoint y: 176, distance: 8.8
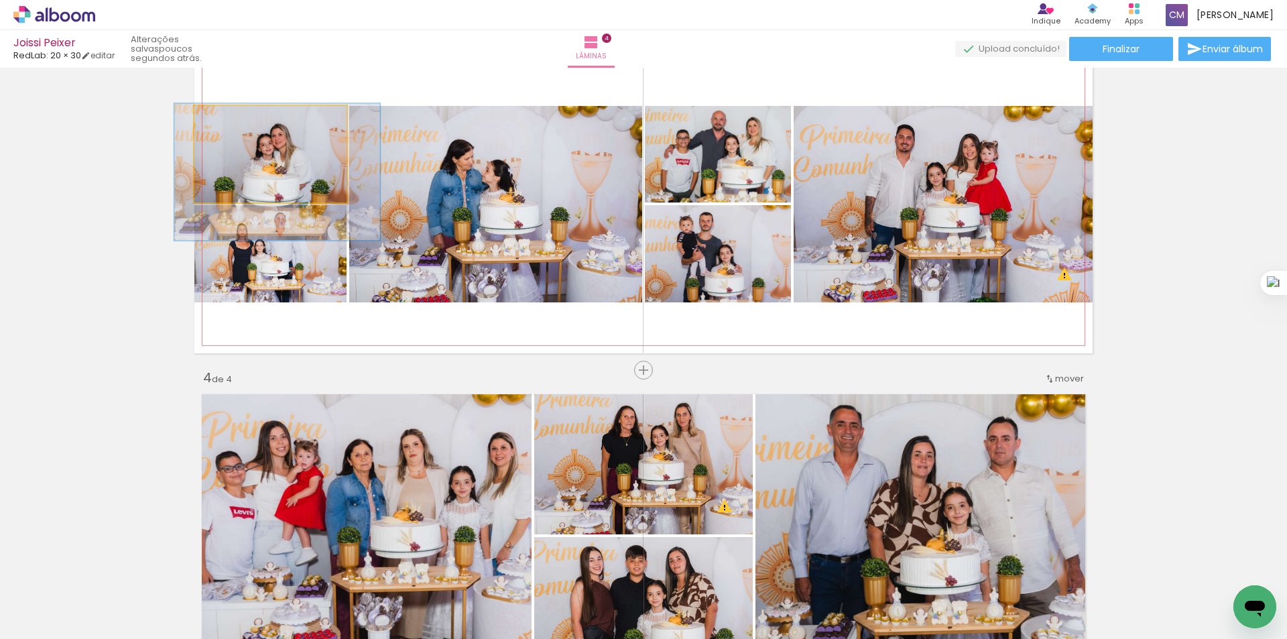
drag, startPoint x: 251, startPoint y: 122, endPoint x: 240, endPoint y: 119, distance: 11.2
type paper-slider "135"
click at [240, 119] on div at bounding box center [244, 120] width 12 height 12
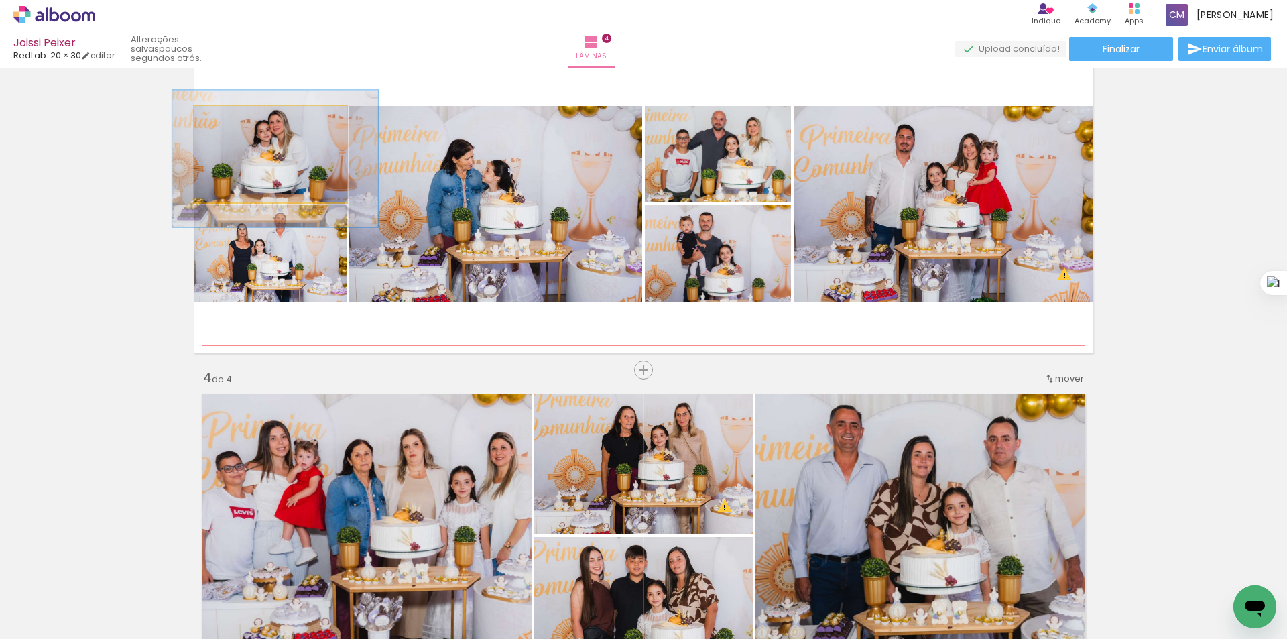
drag, startPoint x: 289, startPoint y: 180, endPoint x: 287, endPoint y: 166, distance: 13.6
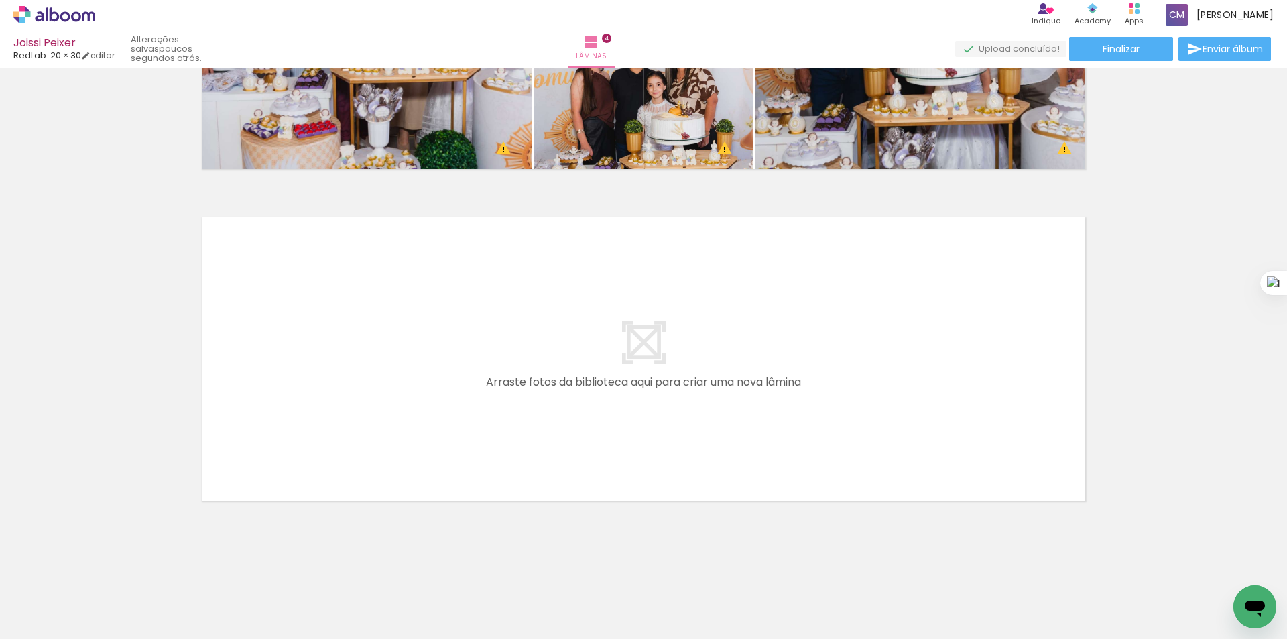
scroll to position [0, 1080]
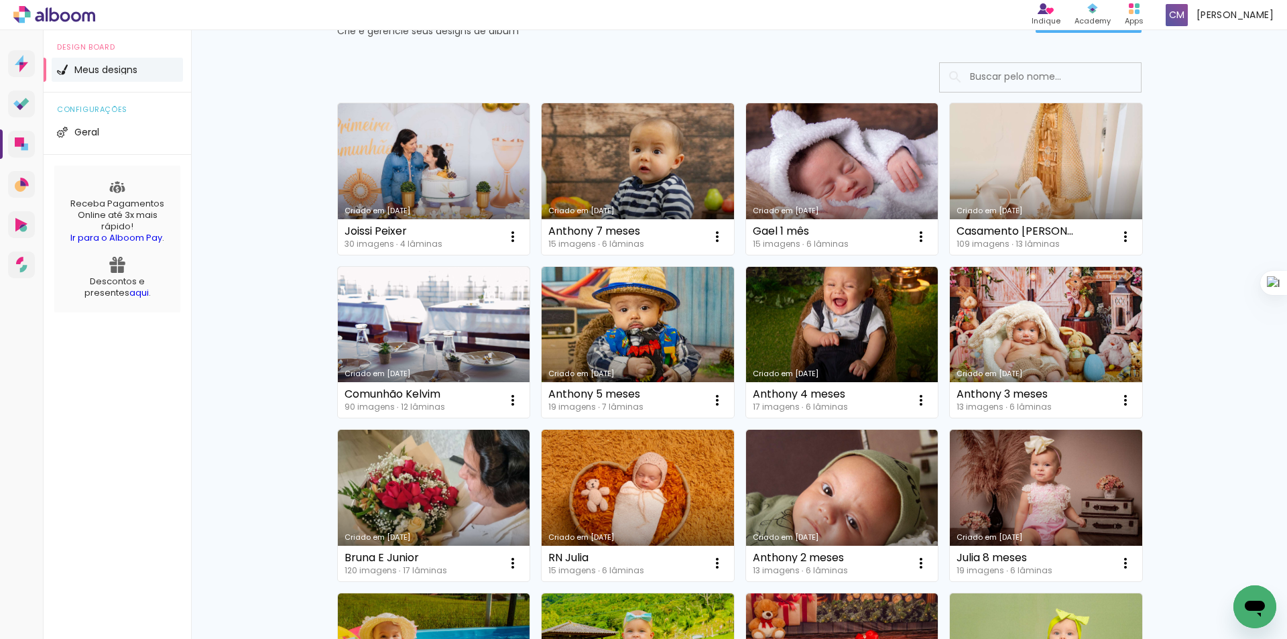
drag, startPoint x: 1180, startPoint y: 198, endPoint x: 1179, endPoint y: 257, distance: 59.0
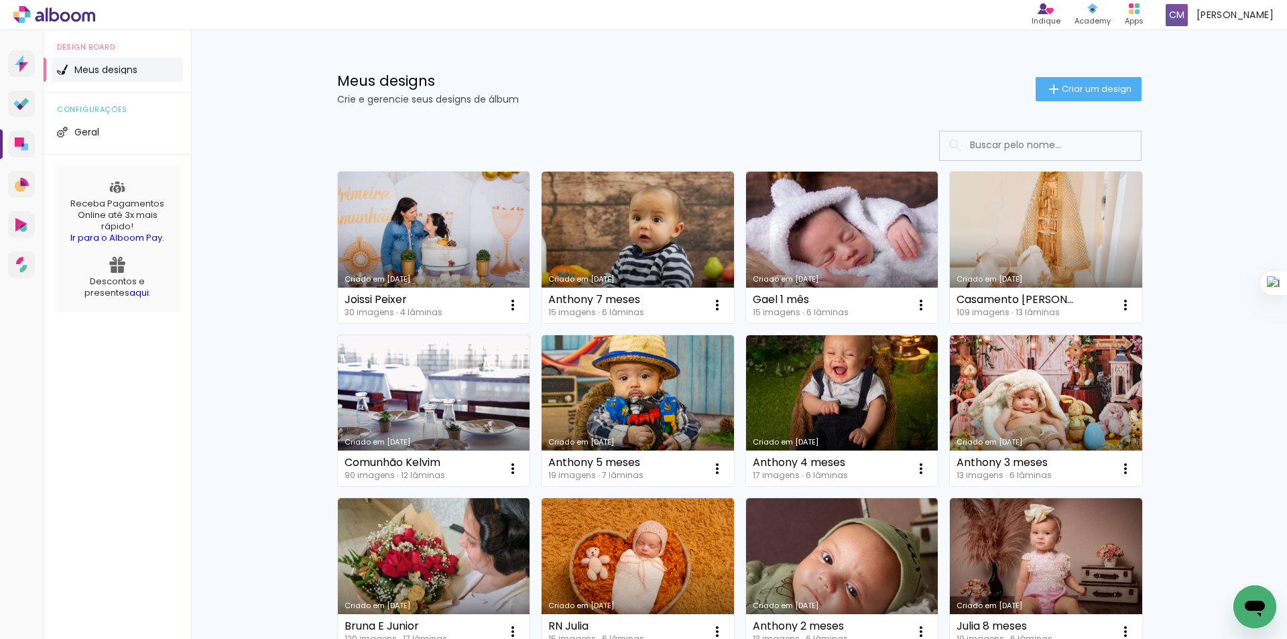
drag, startPoint x: 1180, startPoint y: 268, endPoint x: 1180, endPoint y: 205, distance: 63.0
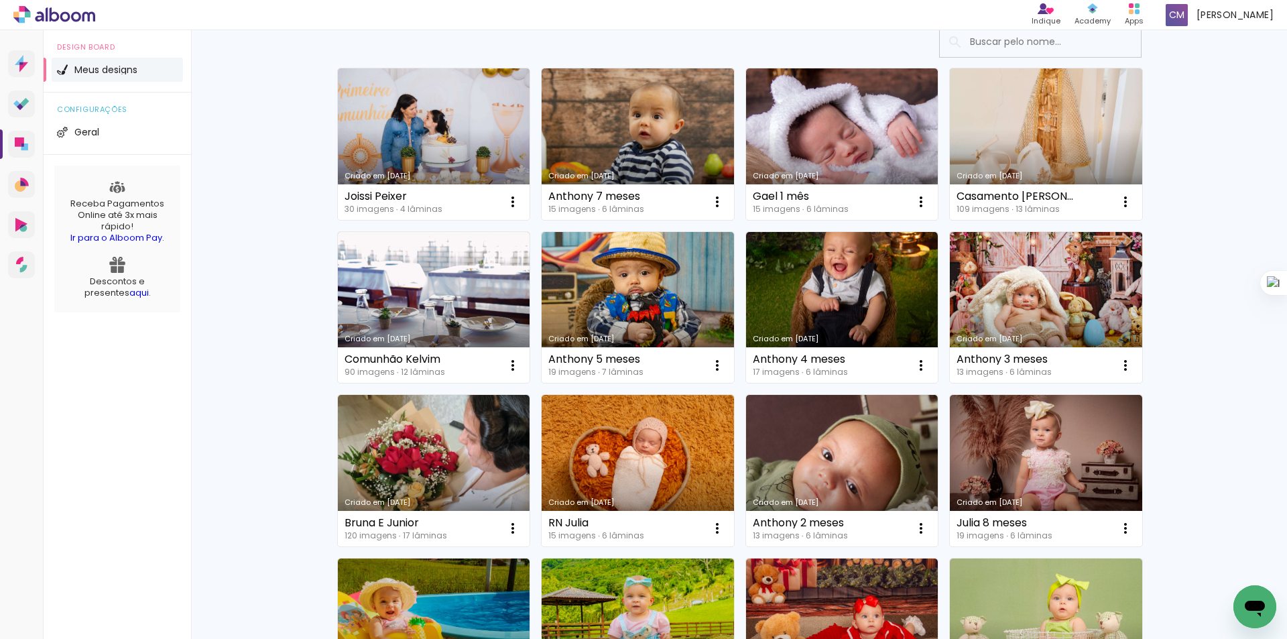
drag, startPoint x: 1238, startPoint y: 218, endPoint x: 1238, endPoint y: 281, distance: 63.0
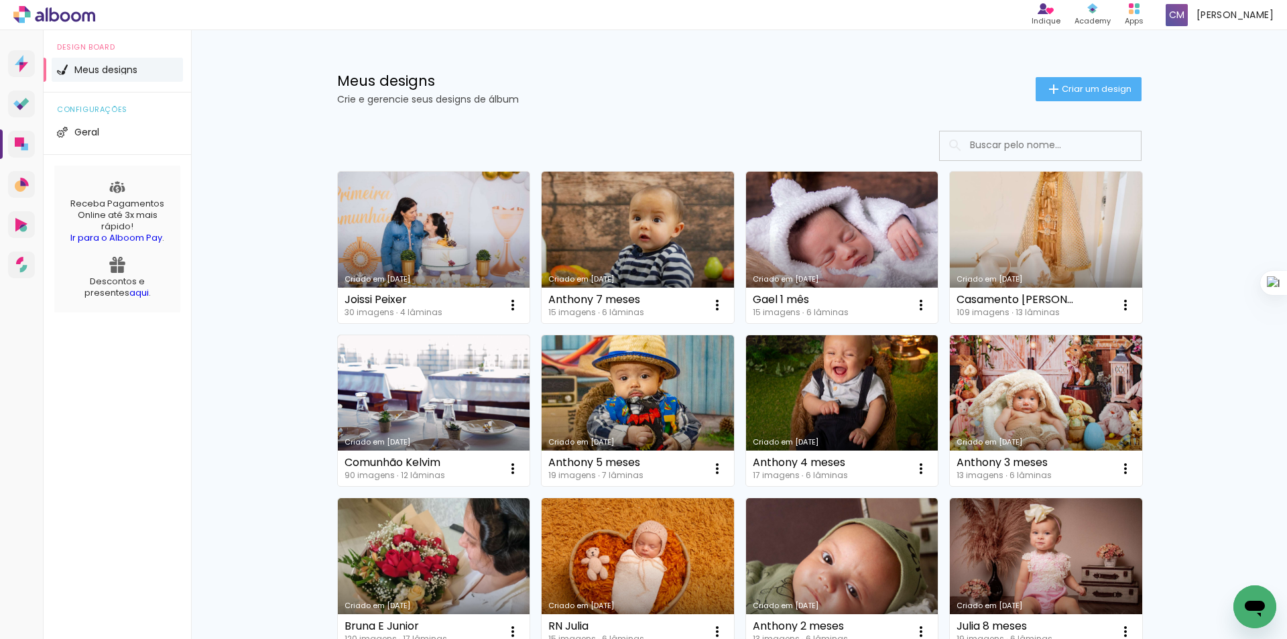
drag, startPoint x: 1232, startPoint y: 302, endPoint x: 1230, endPoint y: 198, distance: 104.6
click at [441, 245] on link "Criado em [DATE]" at bounding box center [434, 248] width 192 height 152
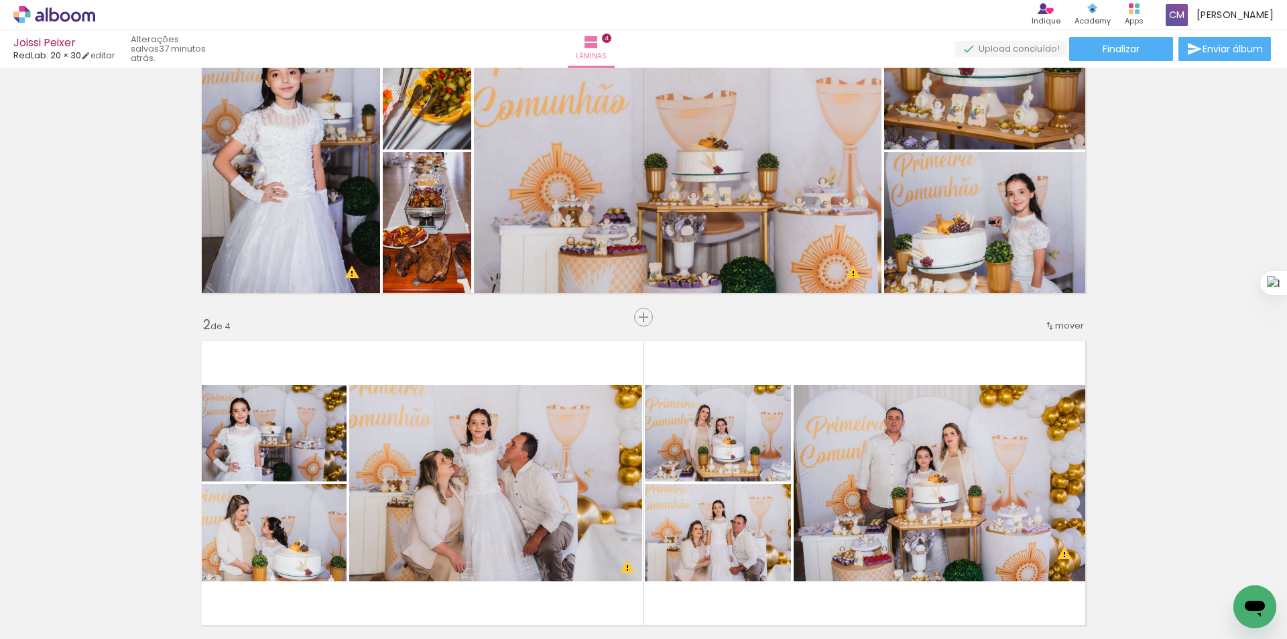
drag, startPoint x: 1153, startPoint y: 161, endPoint x: 1154, endPoint y: 227, distance: 65.7
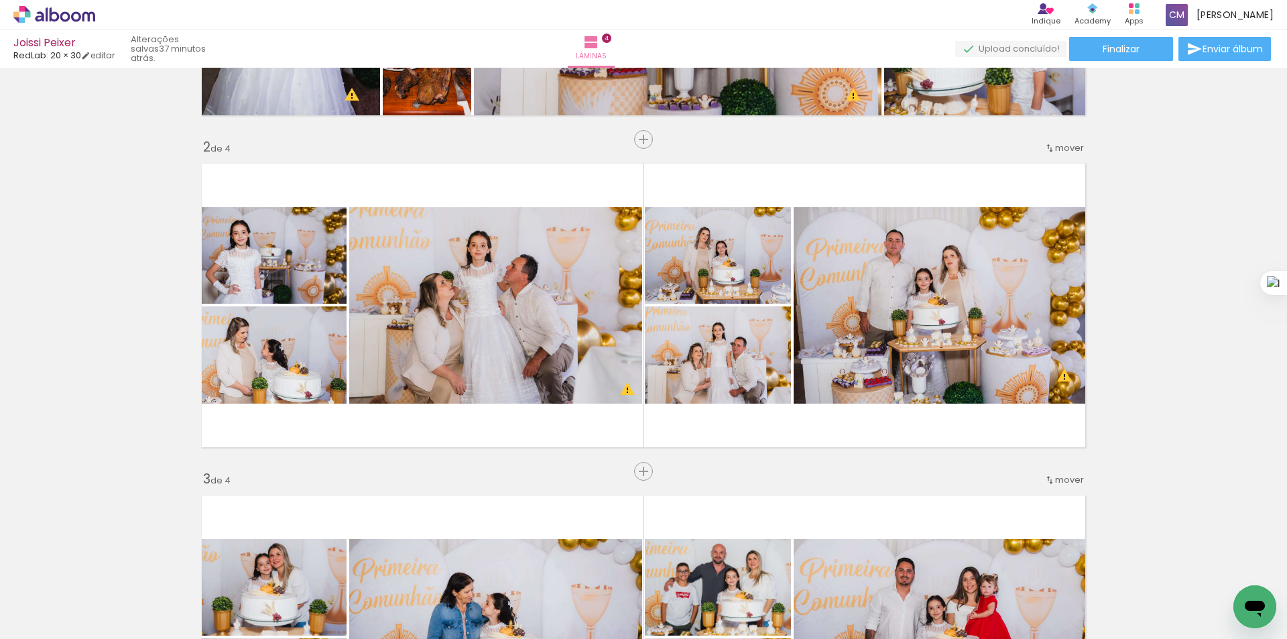
drag, startPoint x: 1161, startPoint y: 284, endPoint x: 1162, endPoint y: 294, distance: 10.7
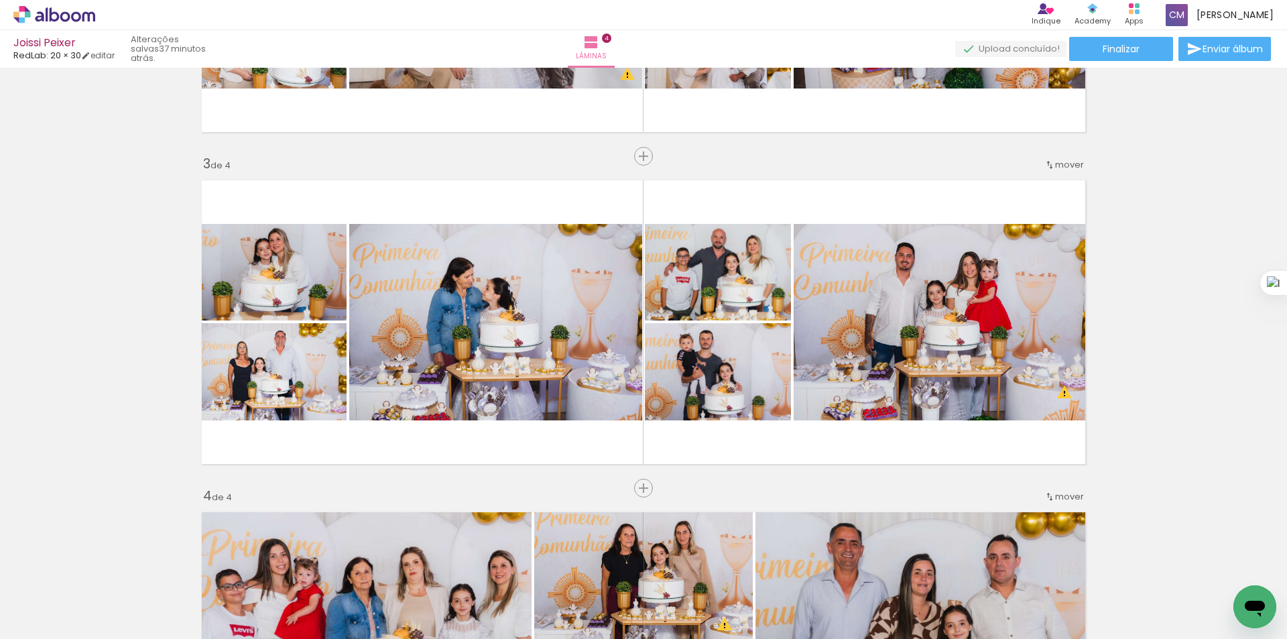
drag, startPoint x: 1165, startPoint y: 308, endPoint x: 1167, endPoint y: 325, distance: 17.6
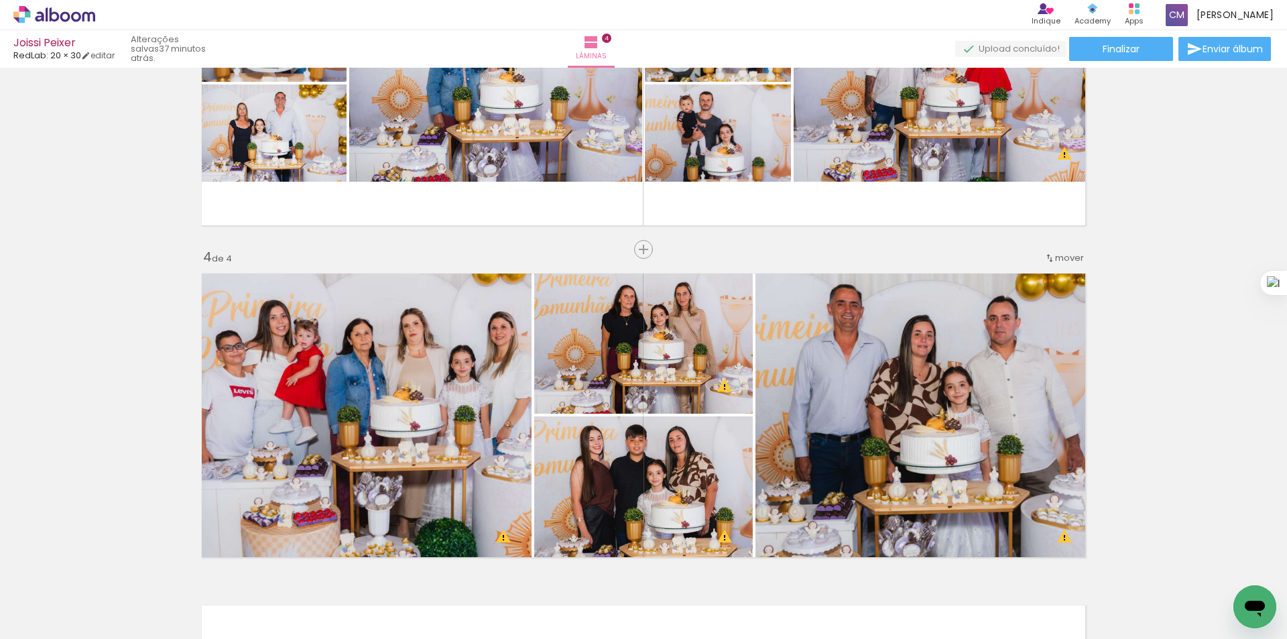
drag, startPoint x: 1167, startPoint y: 275, endPoint x: 1176, endPoint y: 378, distance: 103.6
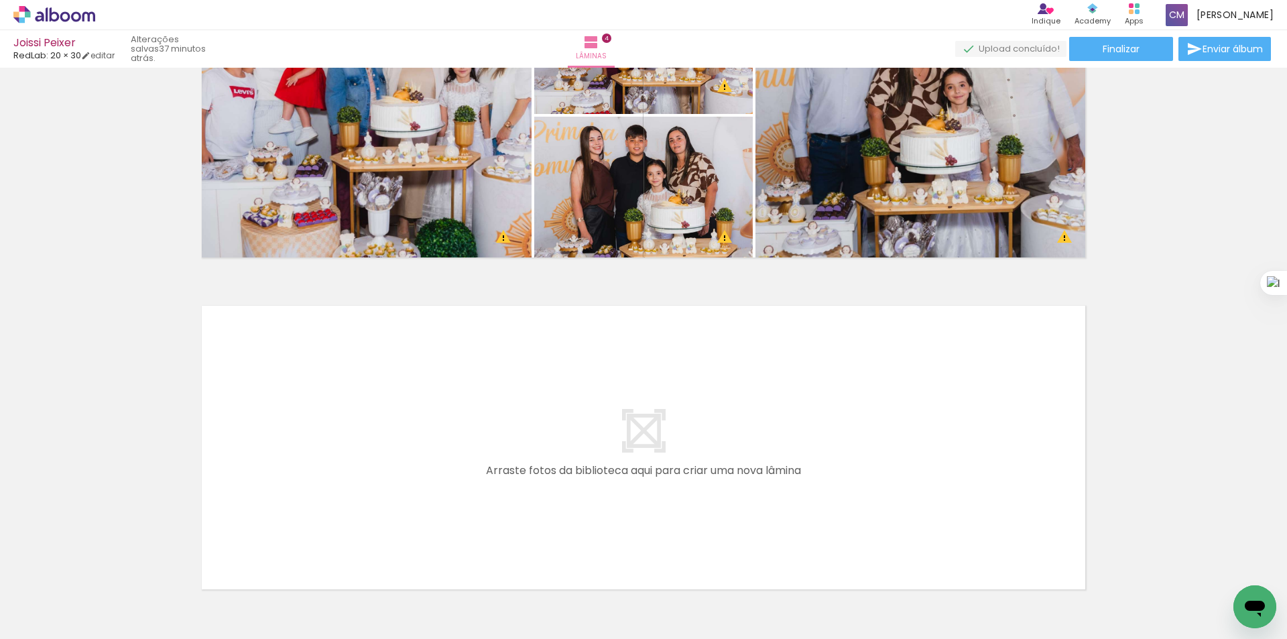
drag, startPoint x: 1206, startPoint y: 286, endPoint x: 1208, endPoint y: 317, distance: 30.2
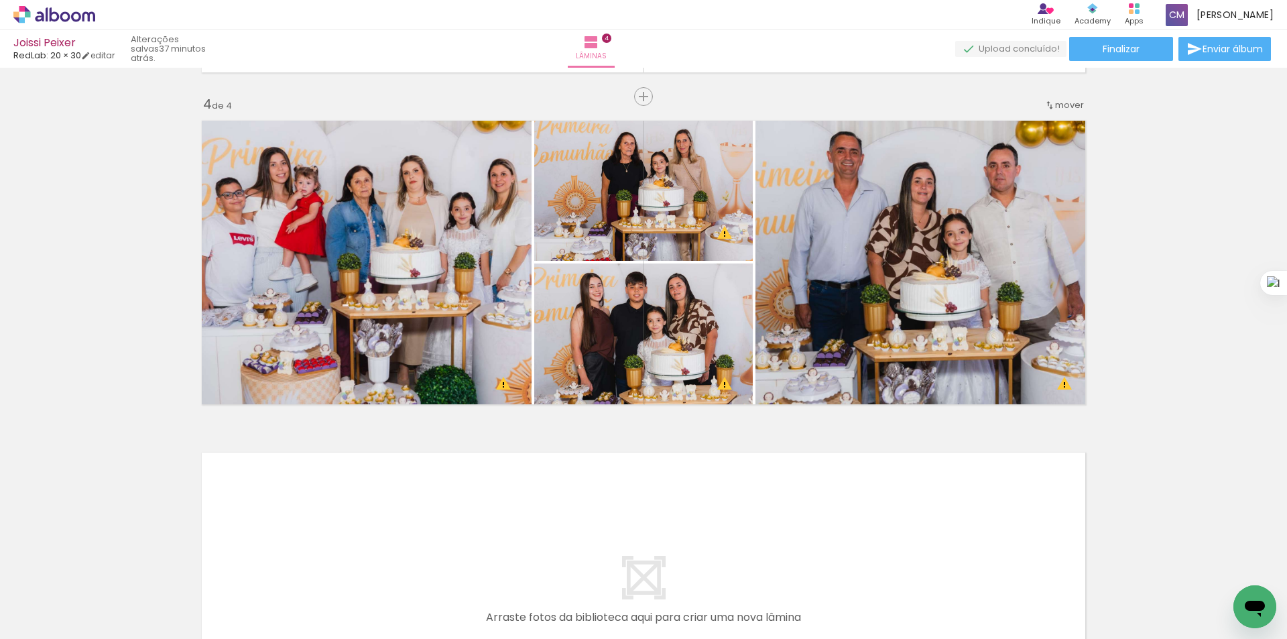
drag, startPoint x: 1197, startPoint y: 345, endPoint x: 1192, endPoint y: 251, distance: 94.0
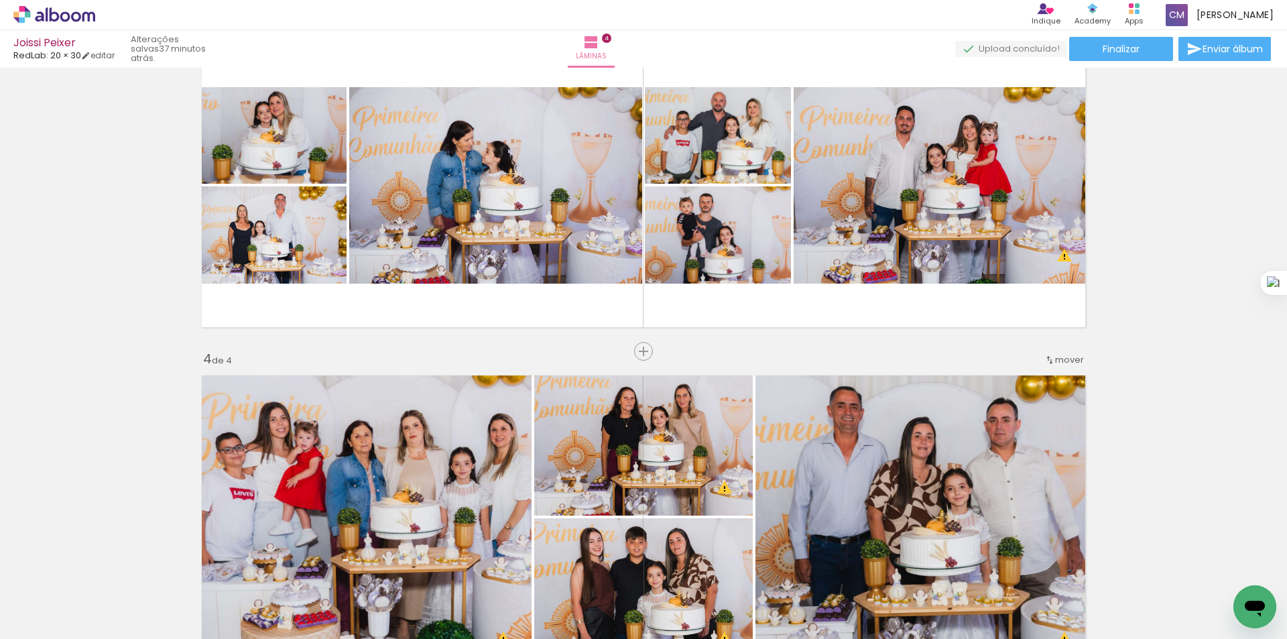
scroll to position [0, 0]
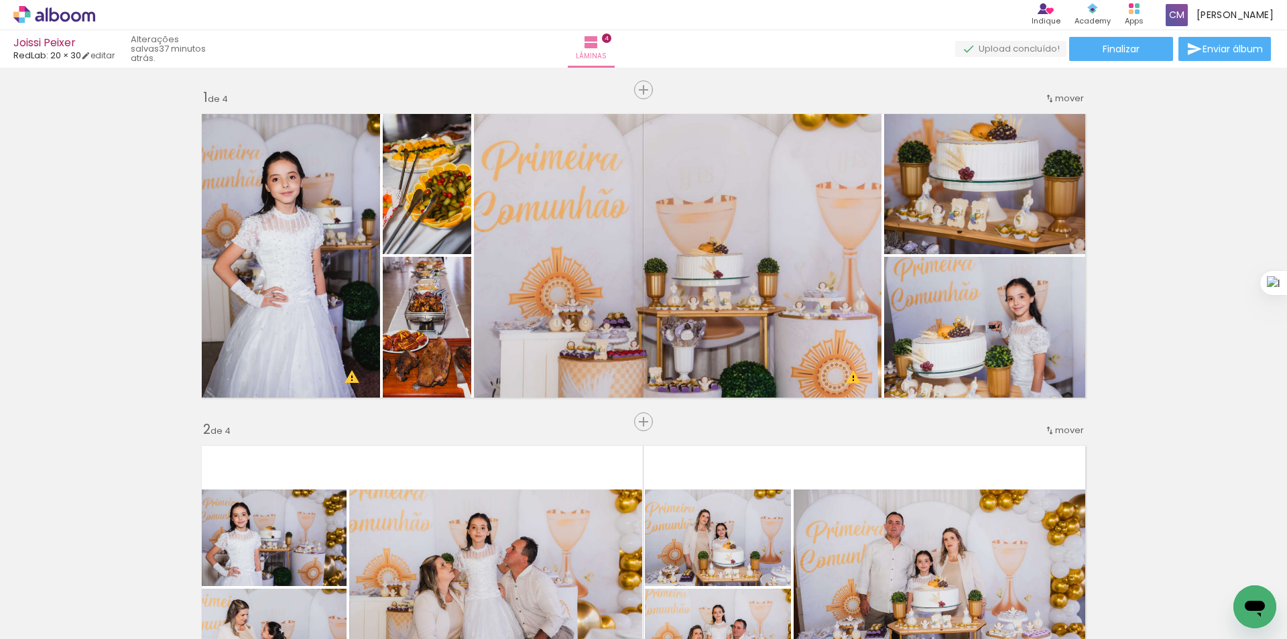
drag, startPoint x: 1214, startPoint y: 347, endPoint x: 1216, endPoint y: 167, distance: 179.7
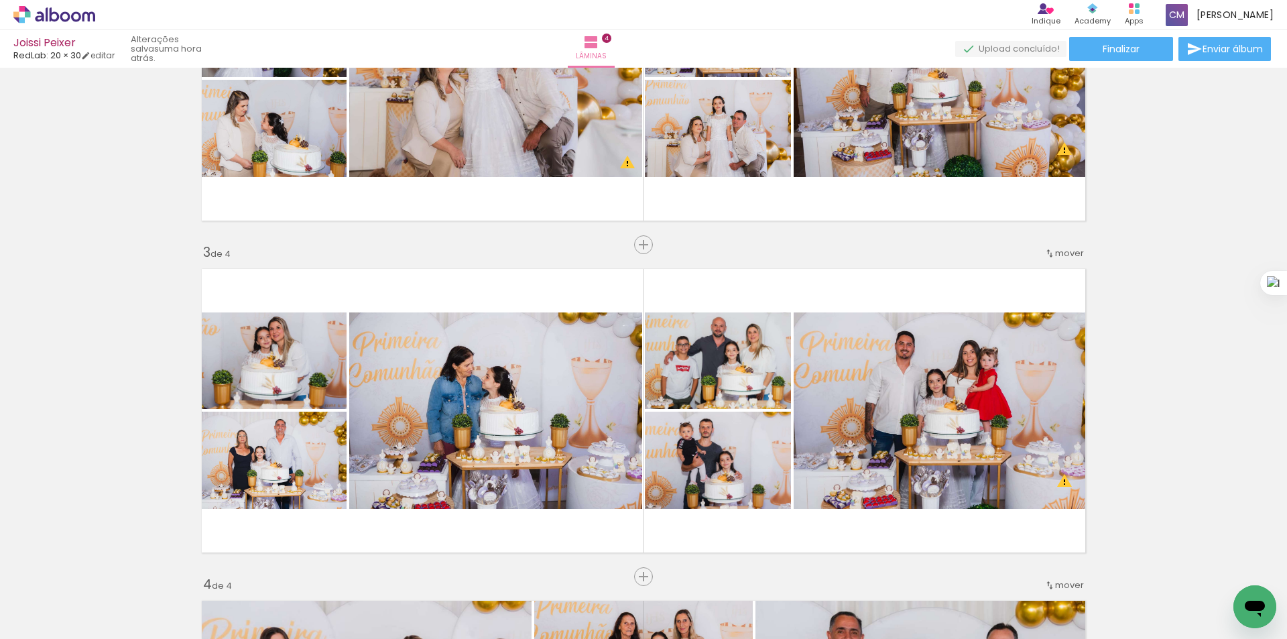
scroll to position [152, 0]
